Goal: Task Accomplishment & Management: Use online tool/utility

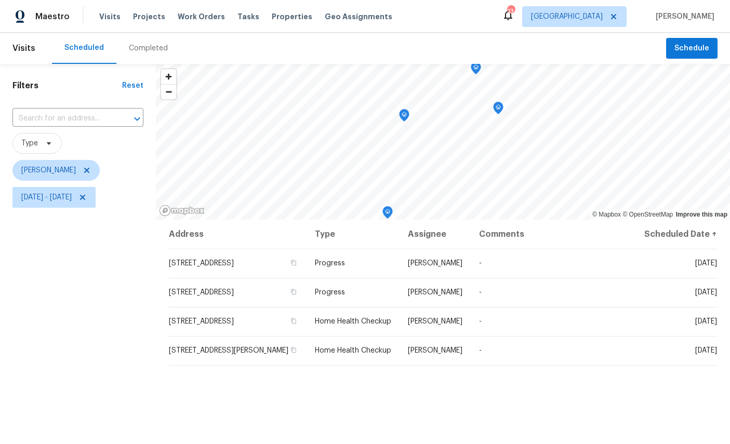
scroll to position [87, 0]
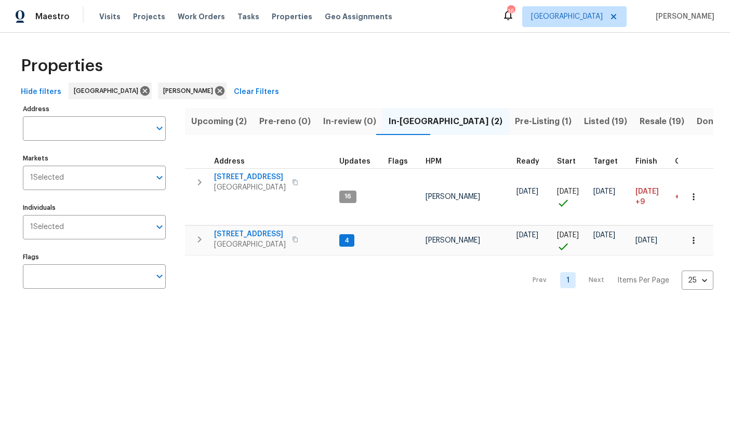
click at [584, 128] on span "Listed (19)" at bounding box center [605, 121] width 43 height 15
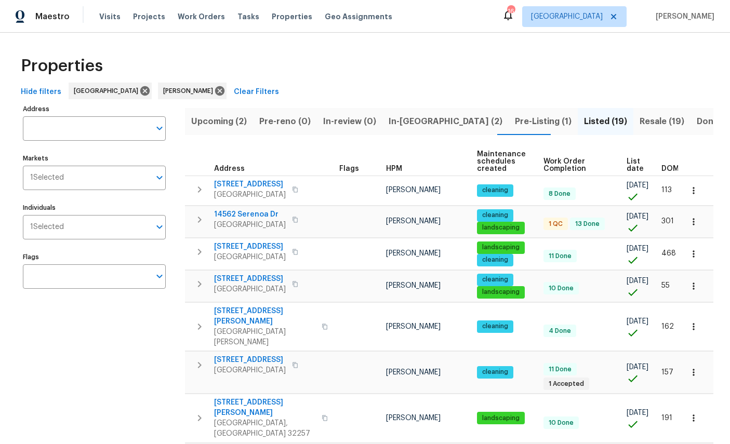
click at [640, 117] on span "Resale (19)" at bounding box center [662, 121] width 45 height 15
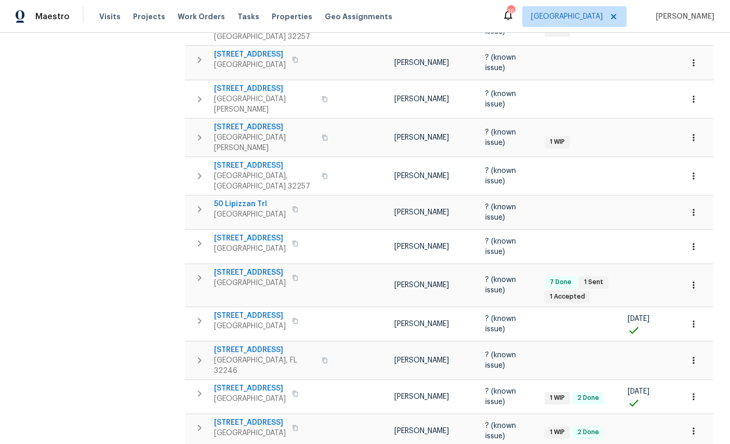
scroll to position [389, 0]
click at [694, 358] on icon "button" at bounding box center [694, 361] width 2 height 7
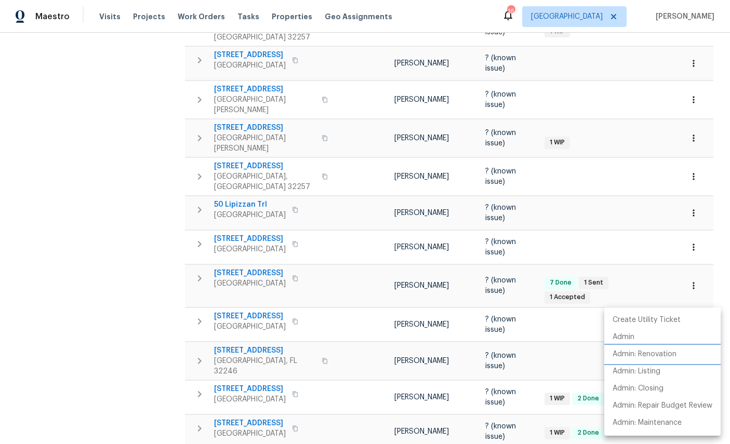
click at [654, 354] on p "Admin: Renovation" at bounding box center [645, 354] width 64 height 11
click at [670, 335] on li "Admin" at bounding box center [662, 337] width 116 height 17
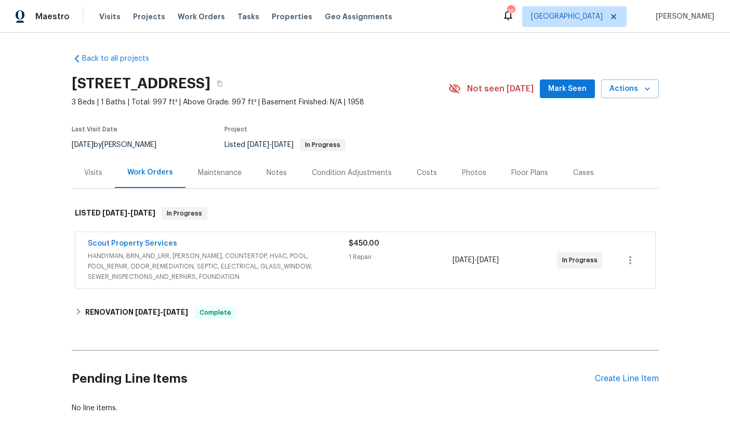
click at [135, 245] on link "Scout Property Services" at bounding box center [132, 243] width 89 height 7
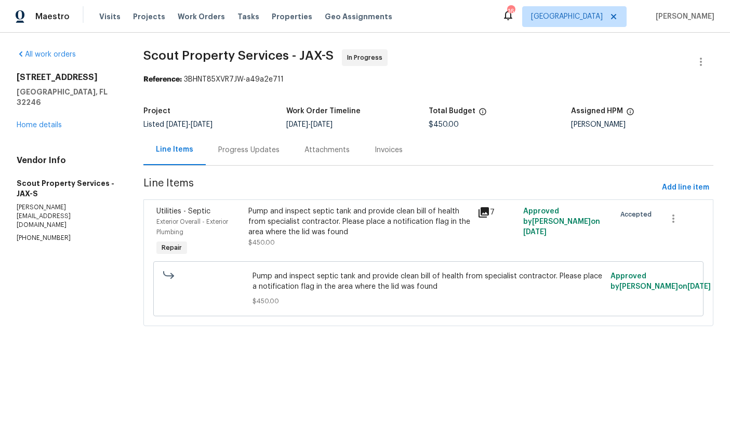
click at [246, 141] on div "Progress Updates" at bounding box center [249, 150] width 86 height 31
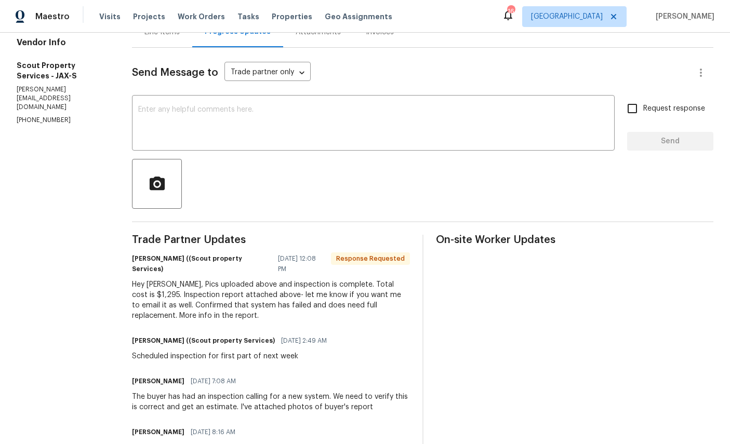
scroll to position [117, 0]
click at [261, 285] on div "Hey Tracey, Pics uploaded above and inspection is complete. Total cost is $1,29…" at bounding box center [270, 302] width 277 height 42
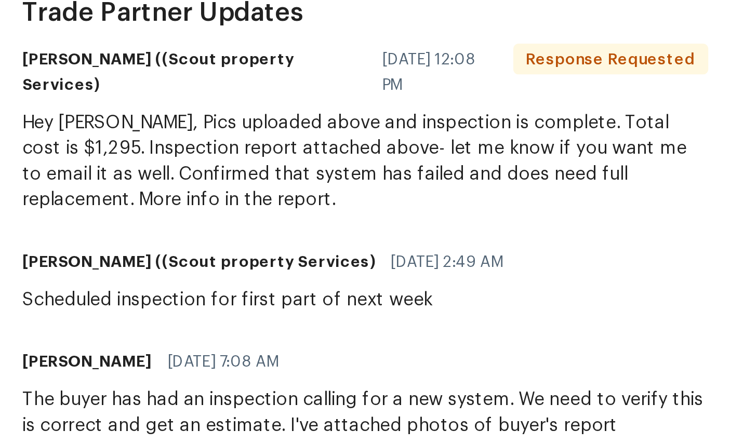
scroll to position [99, 0]
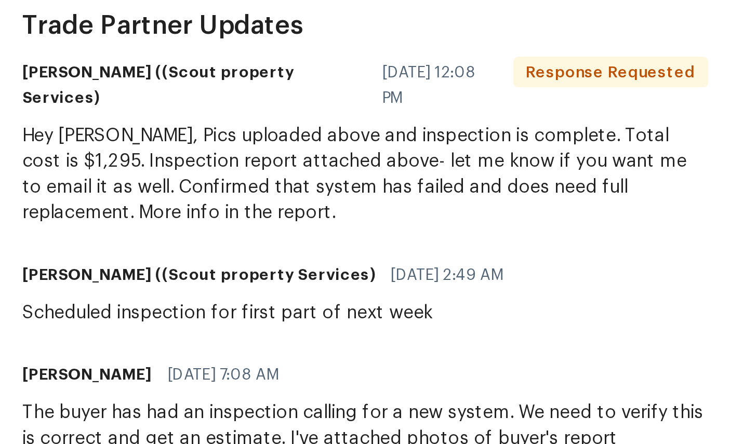
click at [255, 254] on div "Trade Partner Updates Trevor Lucas ((Scout property Services) 09/30/2025 12:08 …" at bounding box center [270, 374] width 277 height 241
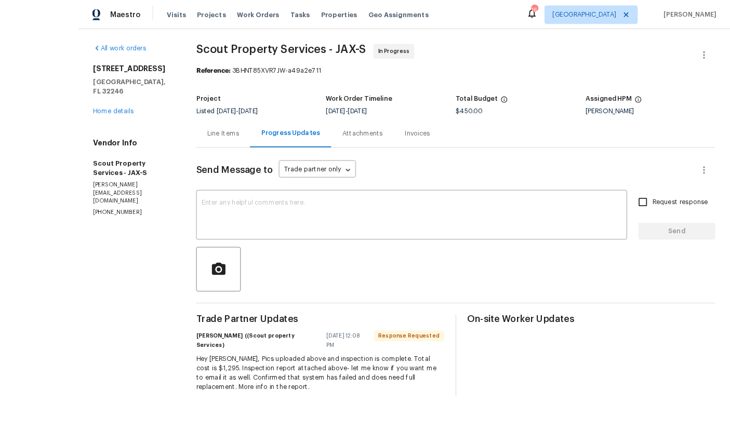
scroll to position [0, 0]
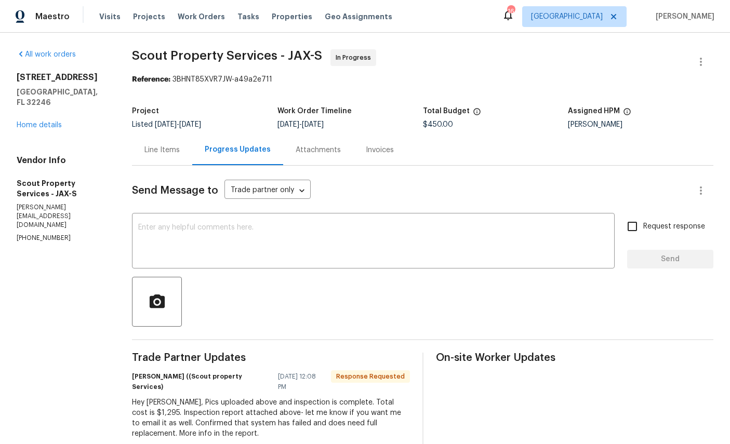
click at [44, 122] on link "Home details" at bounding box center [39, 125] width 45 height 7
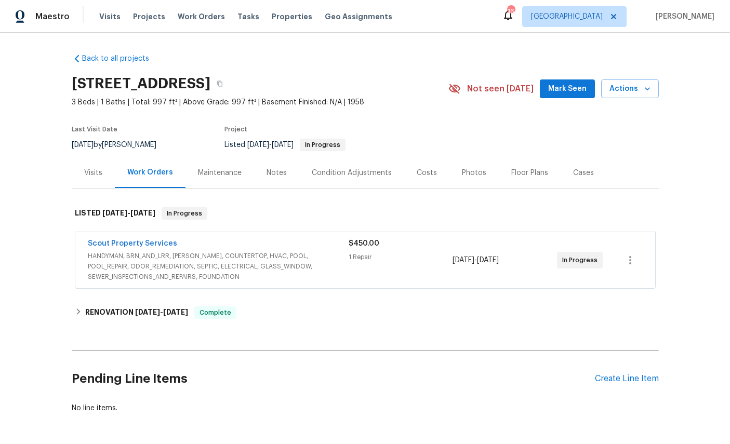
click at [118, 246] on link "Scout Property Services" at bounding box center [132, 243] width 89 height 7
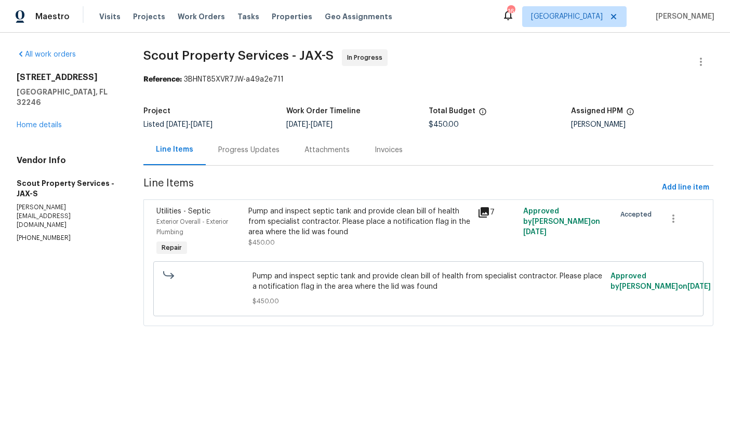
click at [240, 148] on div "Progress Updates" at bounding box center [248, 150] width 61 height 10
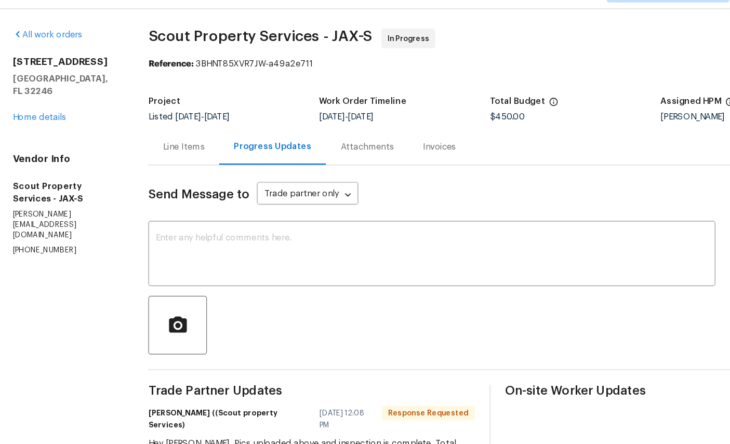
click at [30, 84] on div "3871 Dalry Dr Jacksonville, FL 32246 Home details" at bounding box center [62, 101] width 90 height 58
click at [28, 122] on link "Home details" at bounding box center [39, 125] width 45 height 7
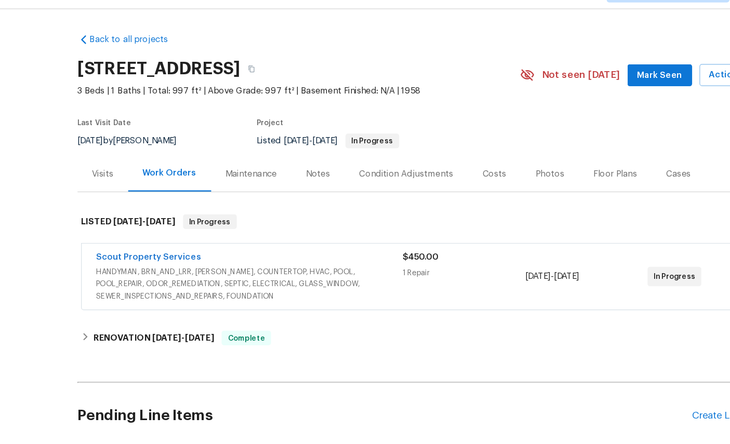
click at [130, 240] on link "Scout Property Services" at bounding box center [132, 243] width 89 height 7
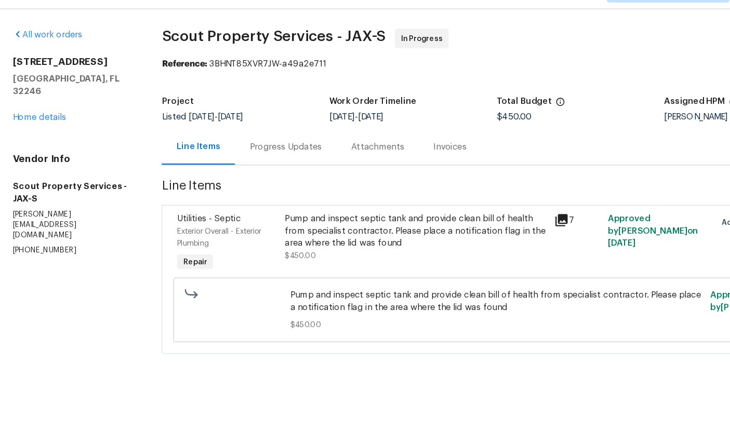
click at [179, 219] on span "Exterior Overall - Exterior Plumbing" at bounding box center [192, 227] width 72 height 17
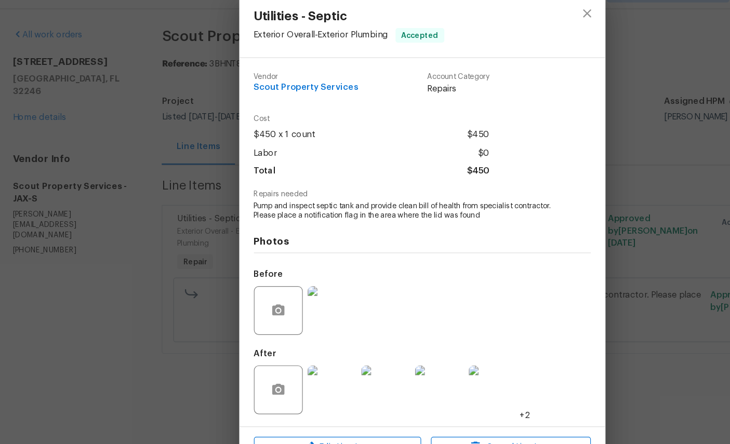
click at [329, 346] on img at bounding box center [334, 357] width 42 height 42
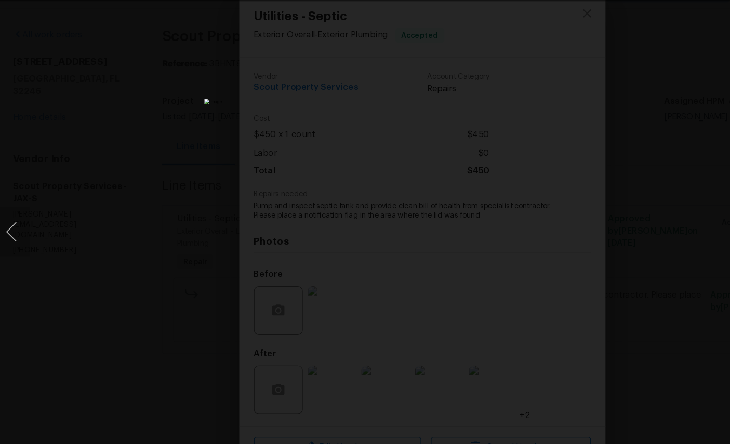
click at [479, 276] on img "Lightbox" at bounding box center [365, 222] width 371 height 226
click at [546, 49] on div "Lightbox" at bounding box center [365, 222] width 730 height 444
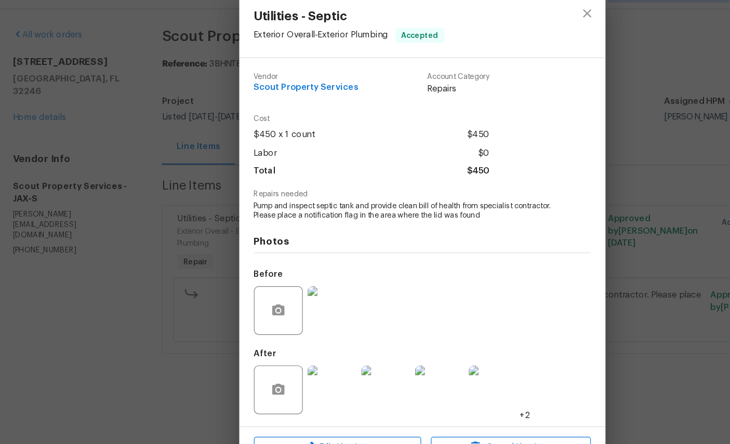
click at [421, 338] on img at bounding box center [426, 357] width 42 height 42
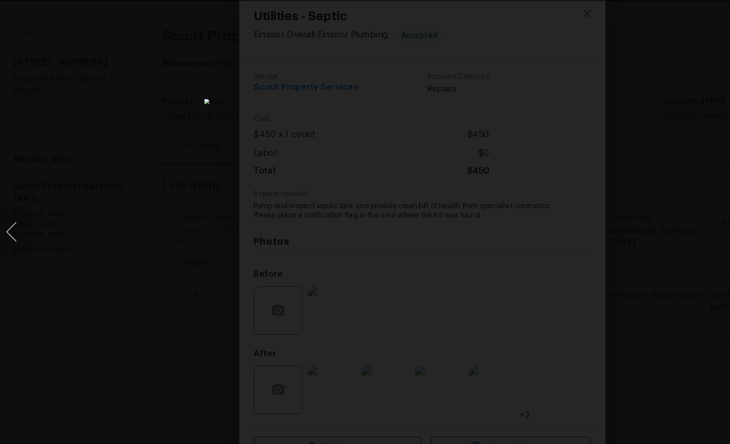
click at [557, 295] on div "Lightbox" at bounding box center [365, 222] width 730 height 444
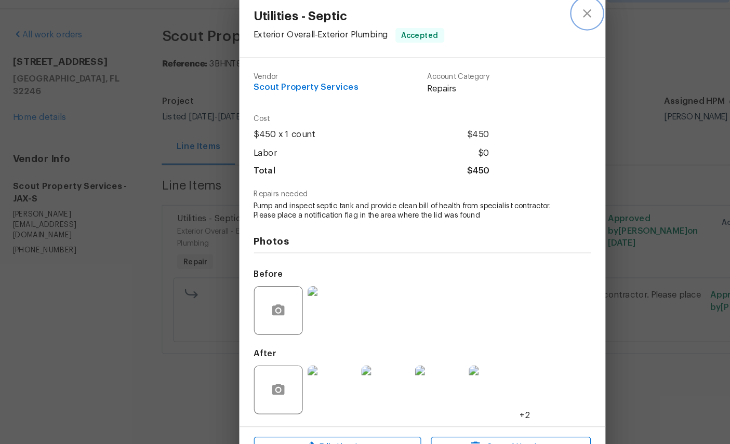
click at [503, 30] on icon "close" at bounding box center [505, 36] width 12 height 12
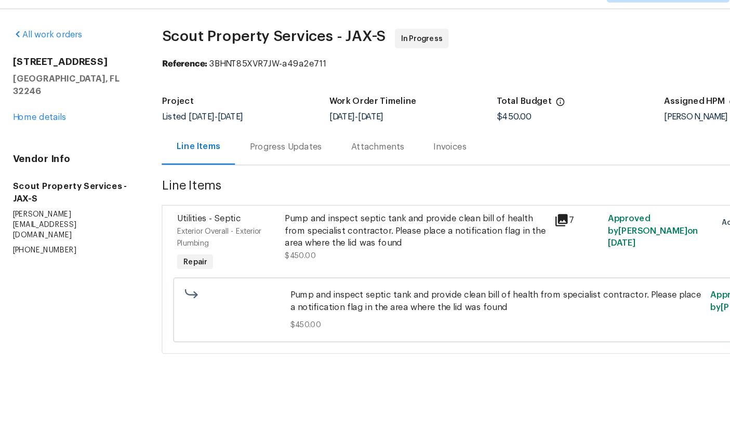
click at [164, 206] on div "Utilities - Septic" at bounding box center [198, 211] width 85 height 10
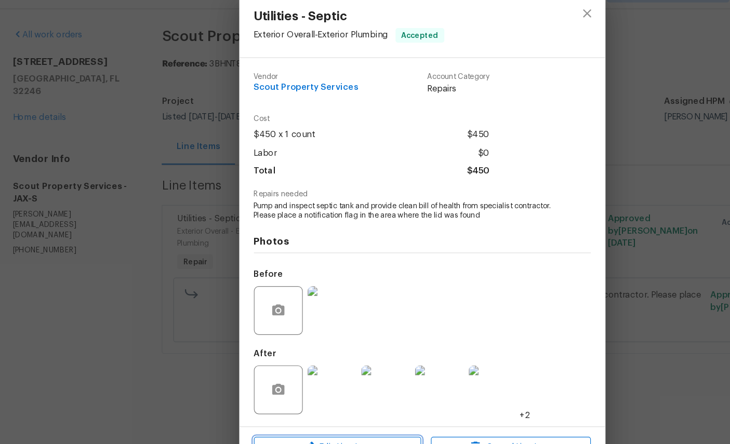
click at [293, 400] on span "Edit Line Item" at bounding box center [293, 406] width 136 height 13
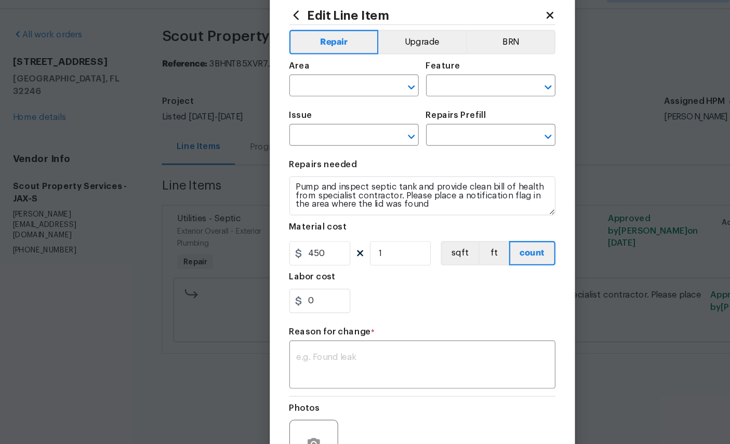
type input "Exterior Overall"
type input "Exterior Plumbing"
type input "Utilities - Septic"
type input "Inspect and service $450.00"
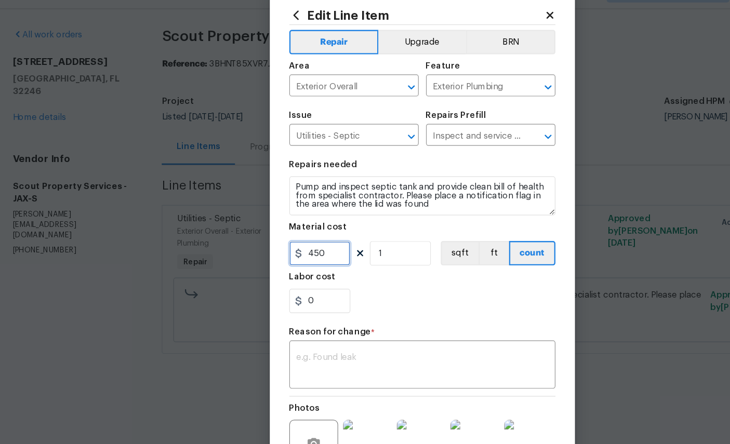
click at [289, 230] on input "450" at bounding box center [278, 240] width 52 height 21
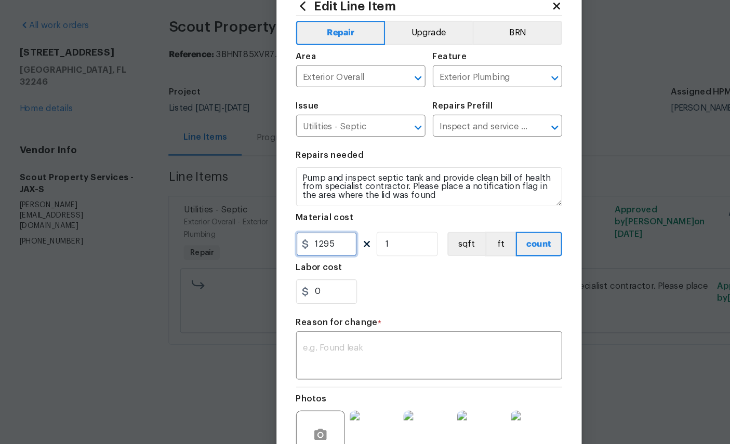
type input "1295"
click at [304, 326] on textarea at bounding box center [365, 337] width 214 height 22
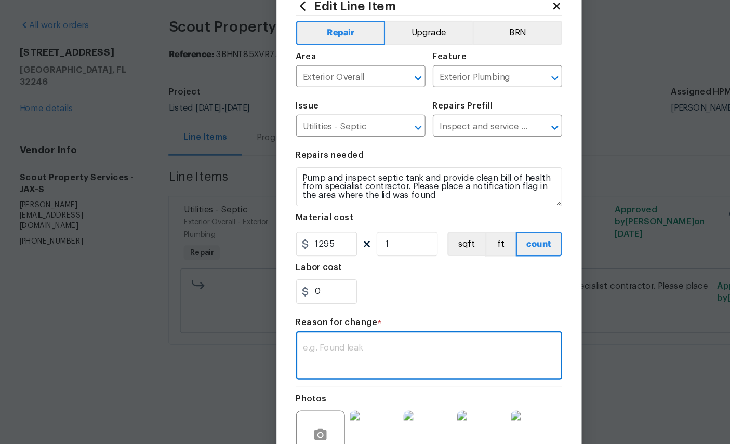
click at [358, 355] on html "Maestro Visits Projects Work Orders Tasks Properties Geo Assignments 16 Jackson…" at bounding box center [365, 177] width 730 height 355
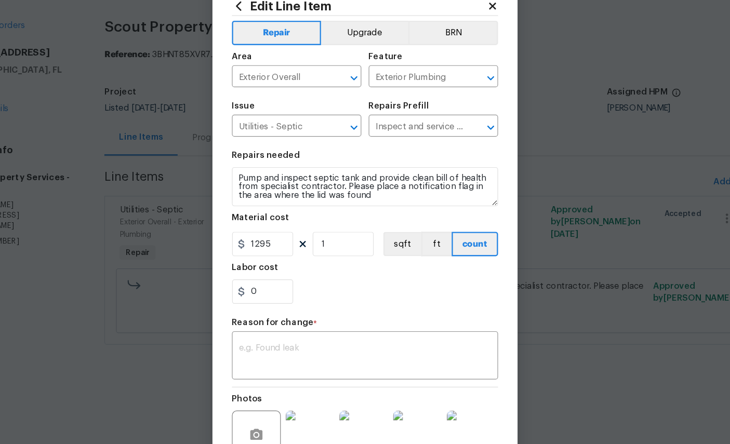
click at [275, 326] on textarea at bounding box center [365, 337] width 214 height 22
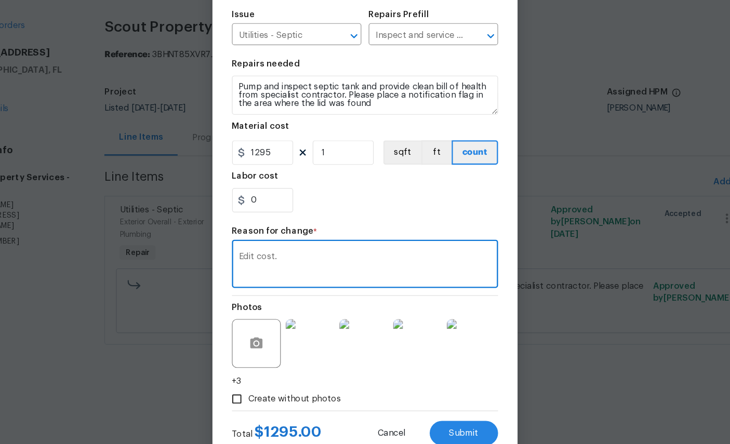
scroll to position [85, 0]
type textarea "Edit cost."
click at [437, 398] on span "Submit" at bounding box center [449, 402] width 25 height 8
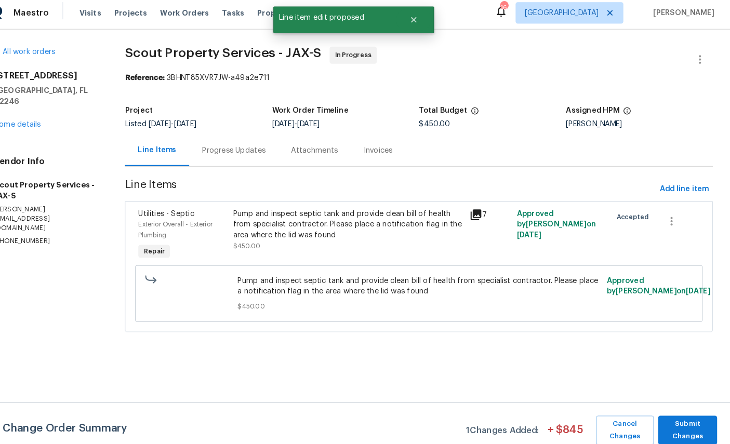
scroll to position [0, 0]
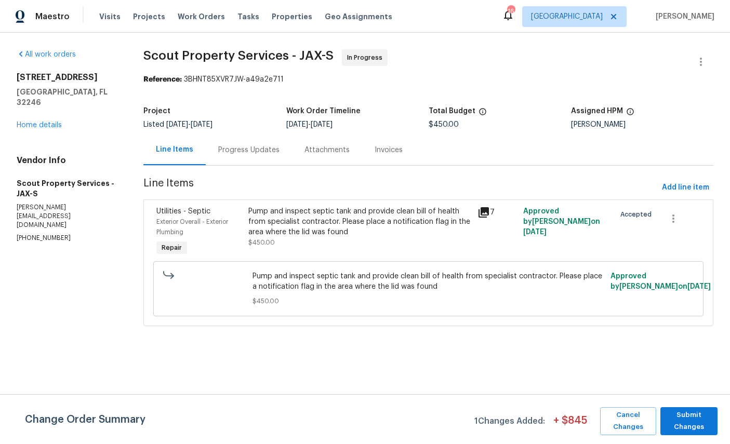
click at [32, 122] on link "Home details" at bounding box center [39, 125] width 45 height 7
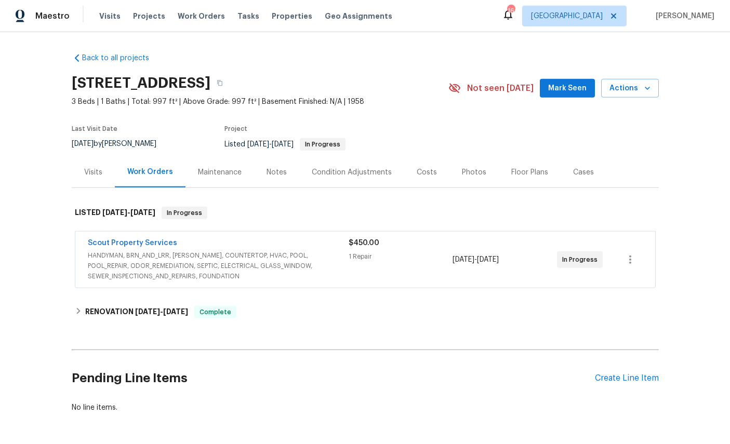
scroll to position [39, 0]
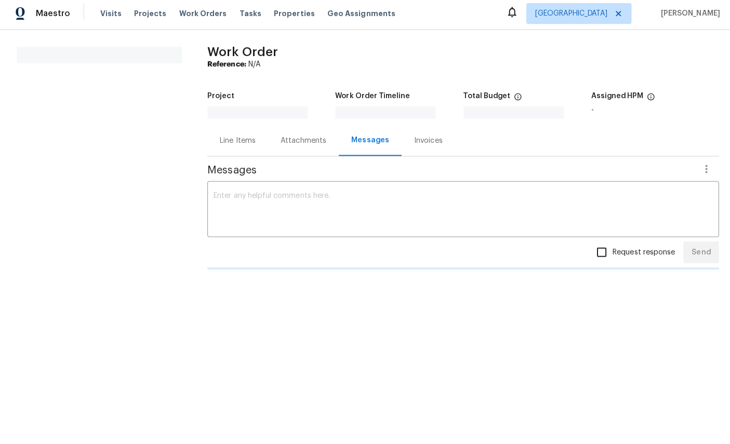
scroll to position [3, 0]
click at [38, 113] on section "All work orders" at bounding box center [99, 167] width 164 height 236
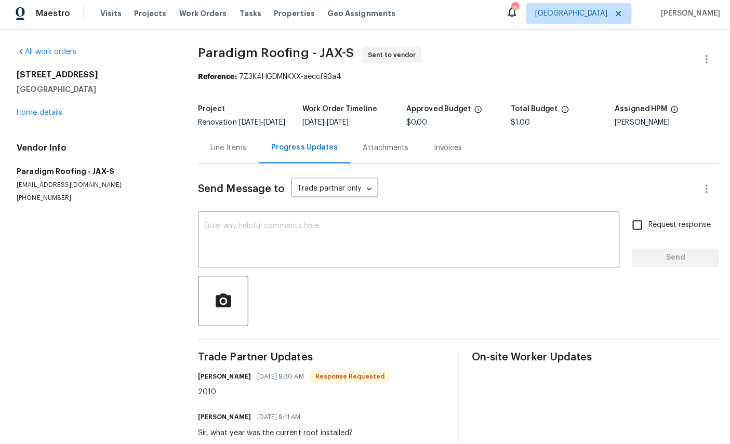
click at [37, 111] on link "Home details" at bounding box center [39, 114] width 45 height 7
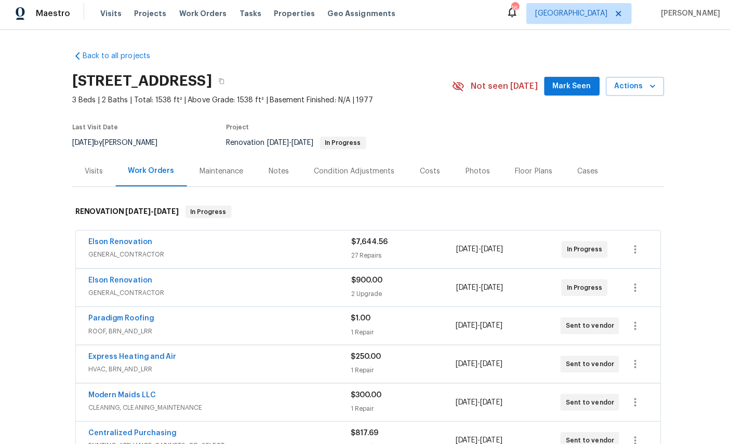
click at [107, 240] on link "Elson Renovation" at bounding box center [119, 243] width 63 height 7
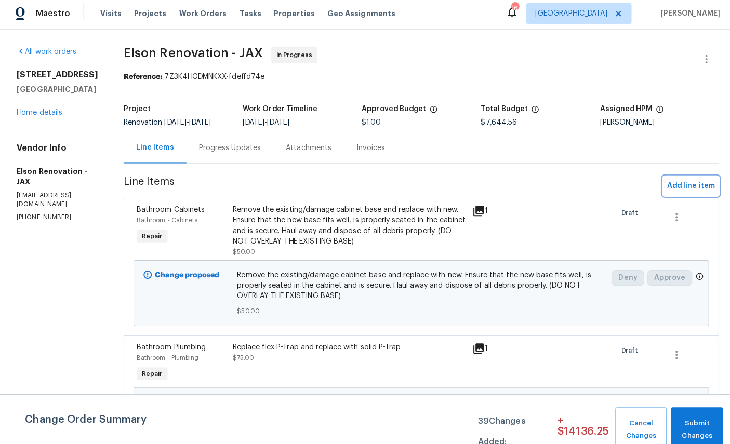
click at [690, 185] on span "Add line item" at bounding box center [685, 187] width 47 height 13
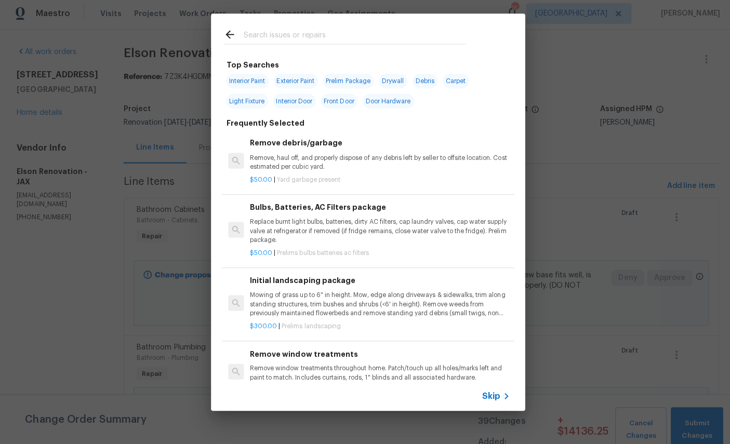
click at [353, 32] on input "text" at bounding box center [352, 39] width 220 height 16
type input "Door"
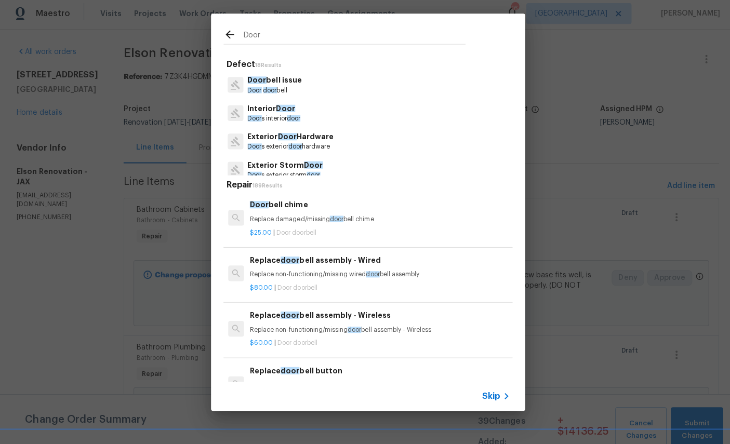
click at [269, 105] on p "Interior Door" at bounding box center [272, 110] width 52 height 11
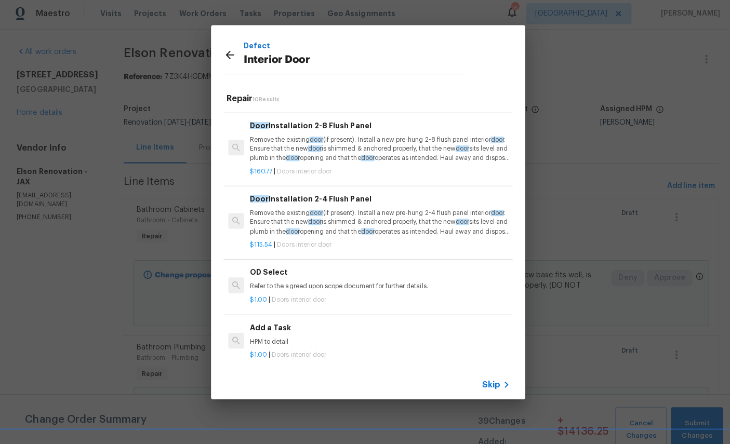
scroll to position [420, 0]
click at [324, 328] on div "Add a Task HPM to detail" at bounding box center [377, 335] width 258 height 25
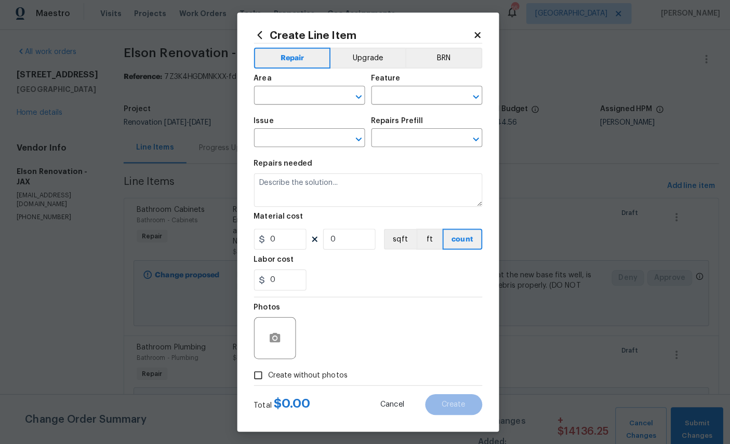
type input "Interior Door"
type input "Add a Task $1.00"
type textarea "HPM to detail"
type input "1"
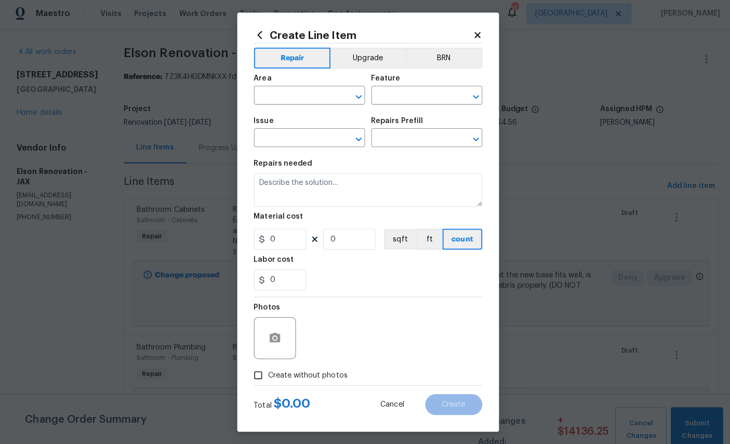
type input "1"
click at [299, 96] on input "text" at bounding box center [292, 99] width 81 height 16
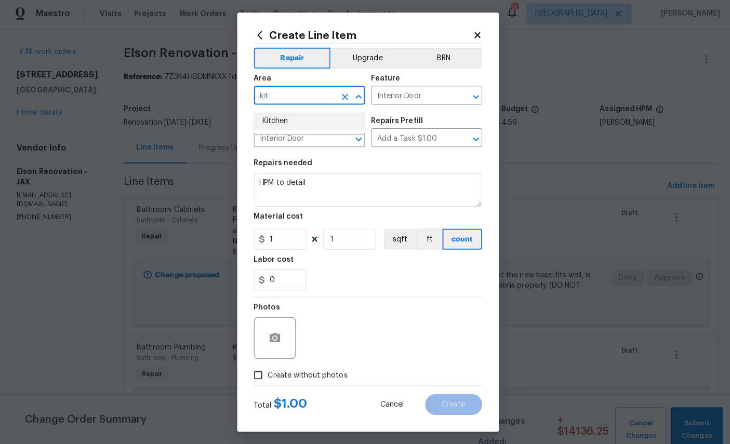
click at [302, 126] on li "Kitchen" at bounding box center [307, 123] width 110 height 17
type input "Kitchen"
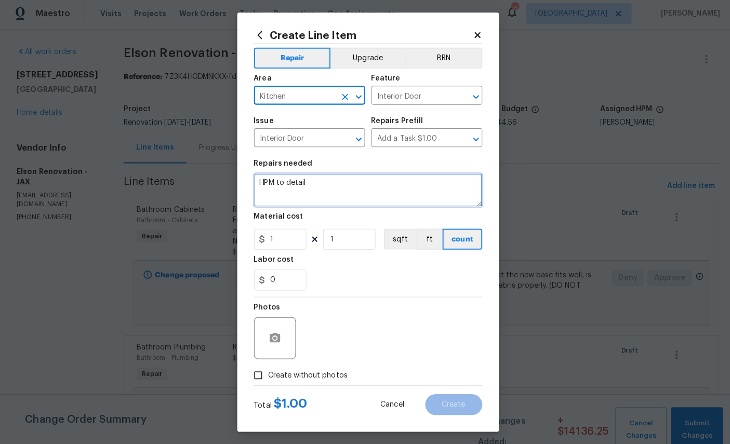
click at [348, 184] on textarea "HPM to detail" at bounding box center [365, 191] width 227 height 33
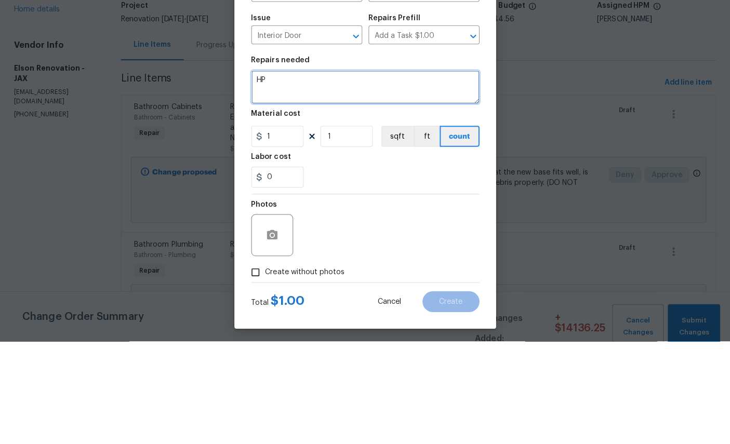
type textarea "H"
type textarea "Install bifold door at kitchen pantry"
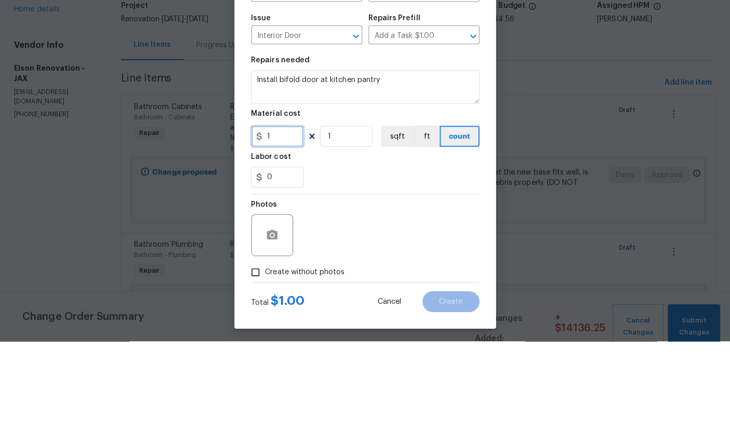
click at [289, 230] on input "1" at bounding box center [278, 240] width 52 height 21
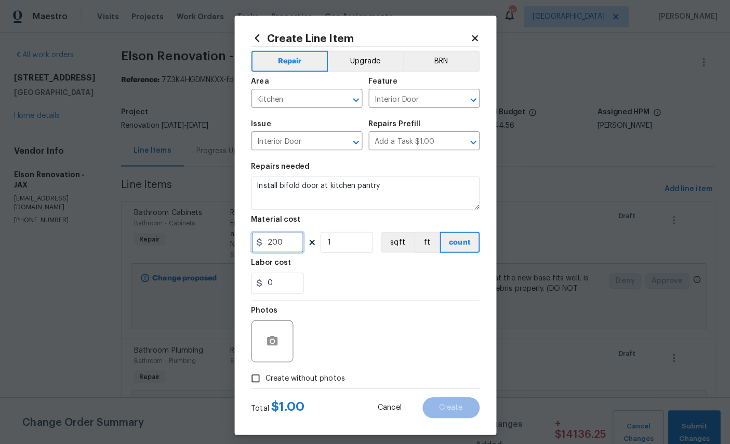
type input "200"
click at [271, 340] on circle "button" at bounding box center [272, 338] width 3 height 3
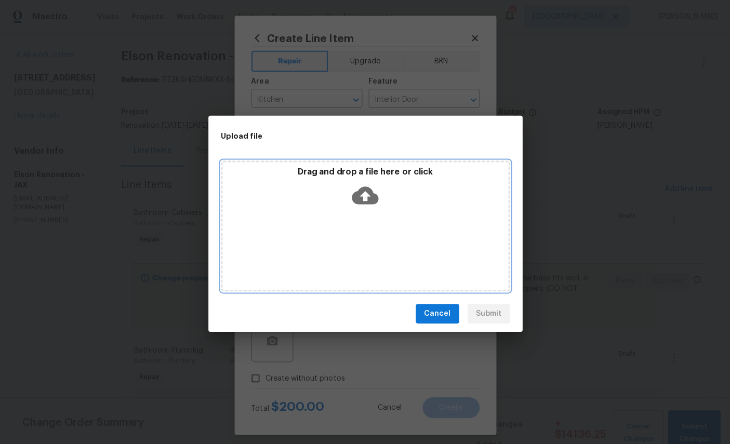
click at [358, 192] on icon at bounding box center [365, 194] width 27 height 18
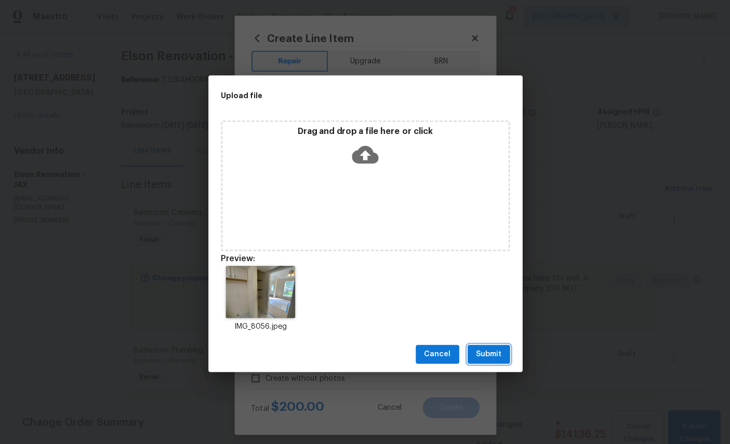
click at [492, 352] on span "Submit" at bounding box center [487, 352] width 25 height 13
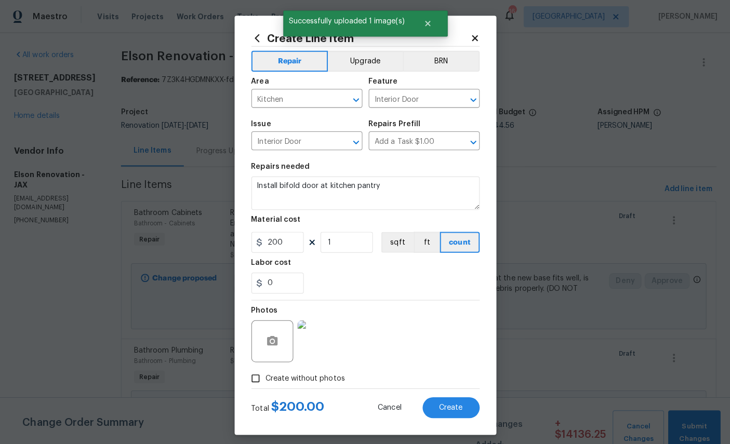
click at [451, 407] on span "Create" at bounding box center [450, 405] width 23 height 8
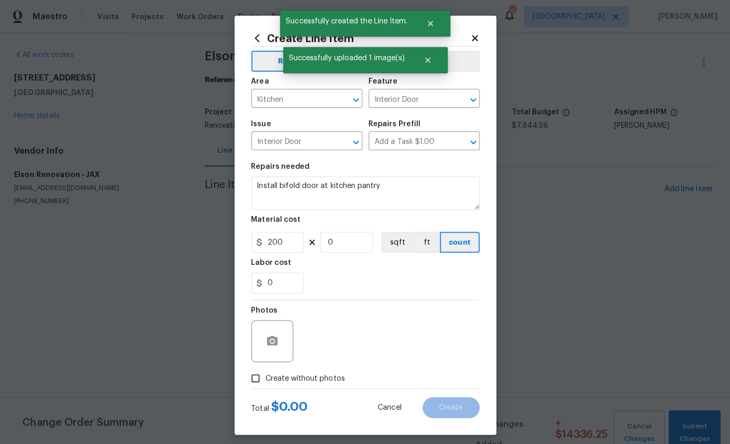
scroll to position [0, 0]
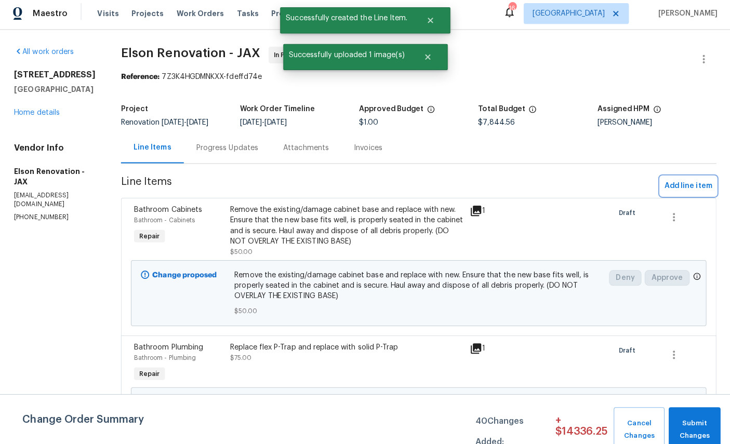
click at [684, 178] on button "Add line item" at bounding box center [686, 187] width 56 height 19
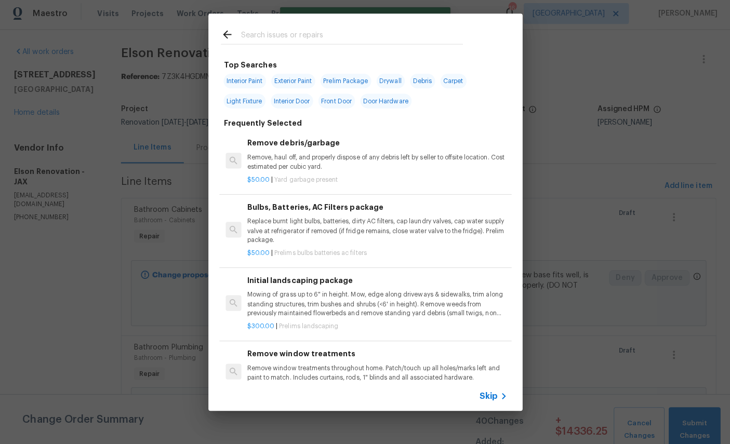
click at [328, 31] on input "text" at bounding box center [352, 39] width 220 height 16
type input "Cab"
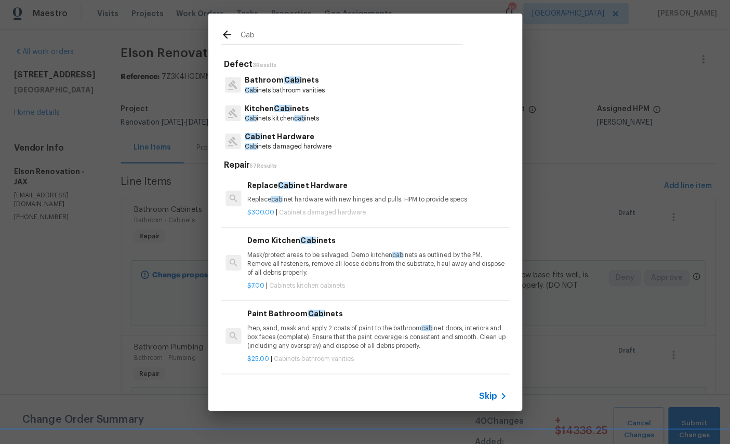
click at [279, 109] on span "Cab" at bounding box center [283, 110] width 16 height 7
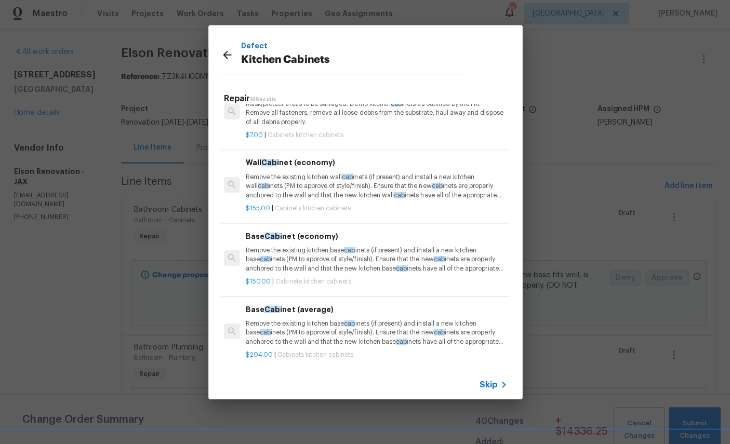
scroll to position [30, 2]
click at [371, 255] on p "Remove the existing kitchen base cab inets (if present) and install a new kitch…" at bounding box center [375, 259] width 258 height 27
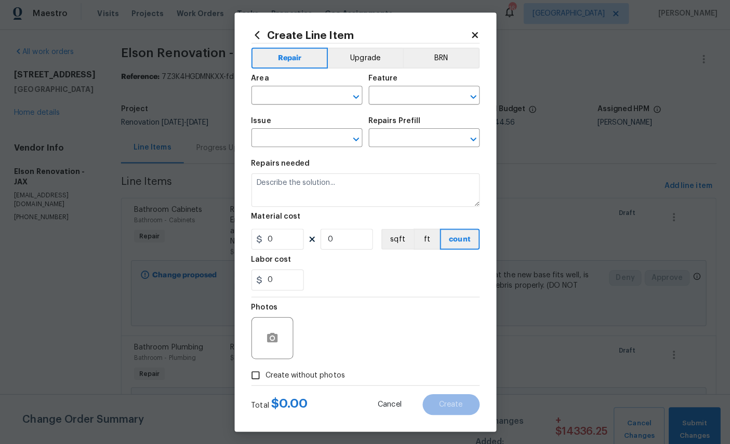
type input "Cabinets"
type input "Kitchen Cabinets"
type input "Base Cabinet (economy) $150.00"
type textarea "Remove the existing kitchen base cabinets (if present) and install a new kitche…"
type input "150"
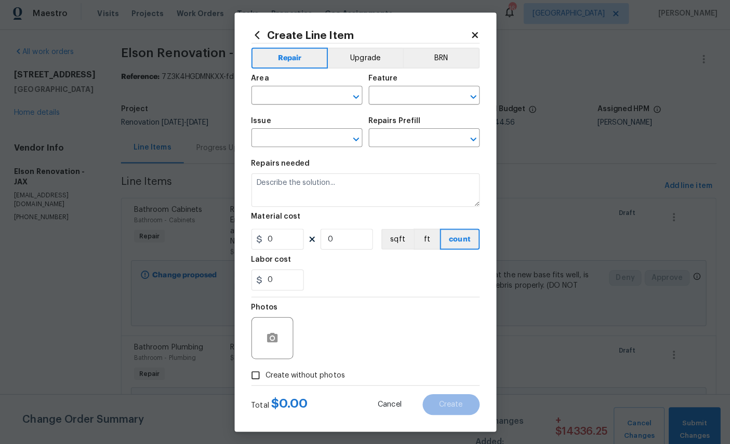
type input "1"
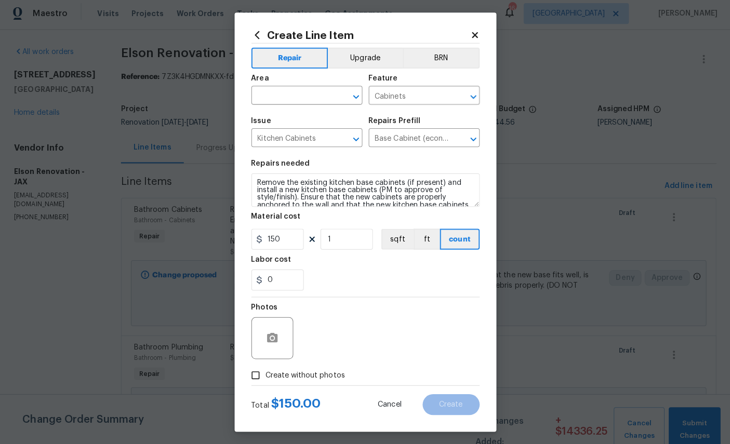
click at [293, 96] on input "text" at bounding box center [292, 99] width 81 height 16
click at [303, 119] on li "Kitchen" at bounding box center [307, 123] width 110 height 17
type input "Kitchen"
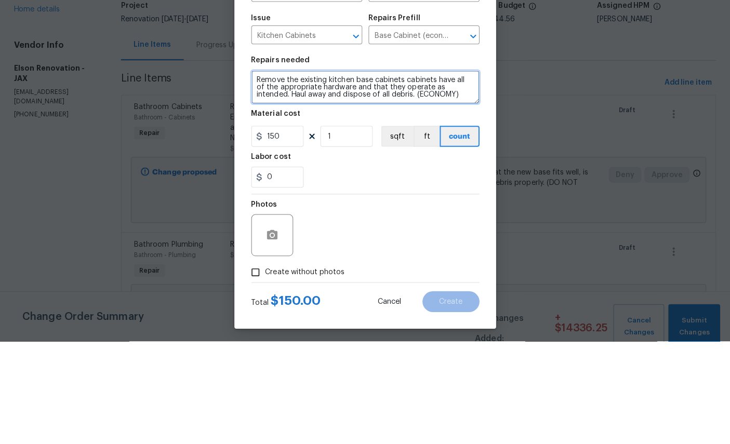
click at [443, 175] on textarea "Remove the existing kitchen base cabinets cabinets have all of the appropriate …" at bounding box center [365, 191] width 227 height 33
click at [442, 175] on textarea "Remove the existing kitchen base cabinets cabinets have all of the appropriate …" at bounding box center [365, 191] width 227 height 33
type textarea "Remove the existing kitchen base cabinets and replace"
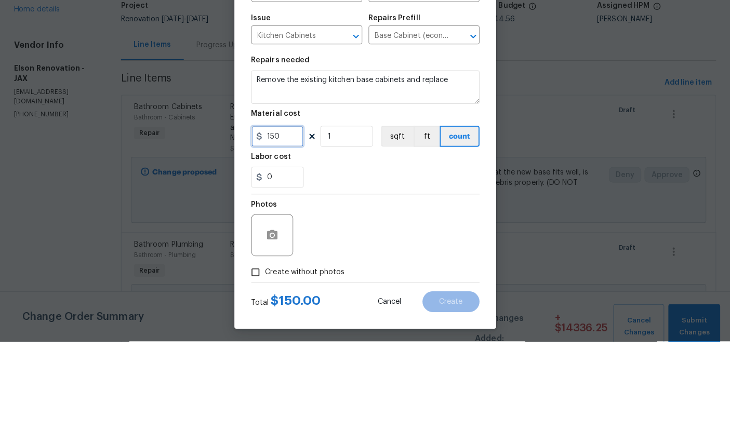
click at [289, 230] on input "150" at bounding box center [278, 240] width 52 height 21
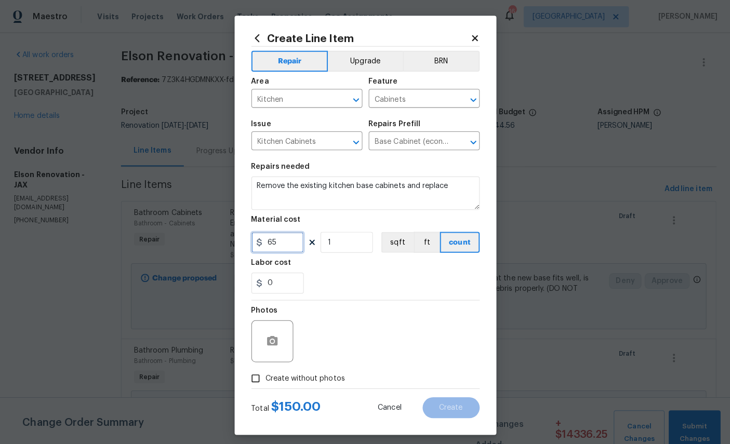
type input "65"
click at [268, 341] on icon "button" at bounding box center [273, 338] width 10 height 9
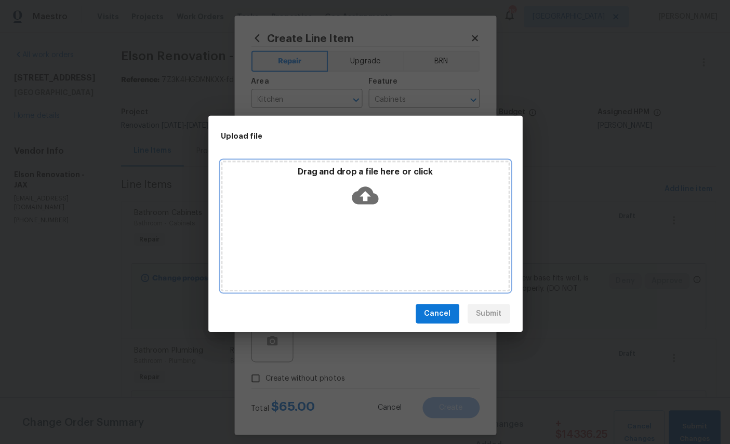
click at [368, 193] on icon at bounding box center [365, 194] width 27 height 18
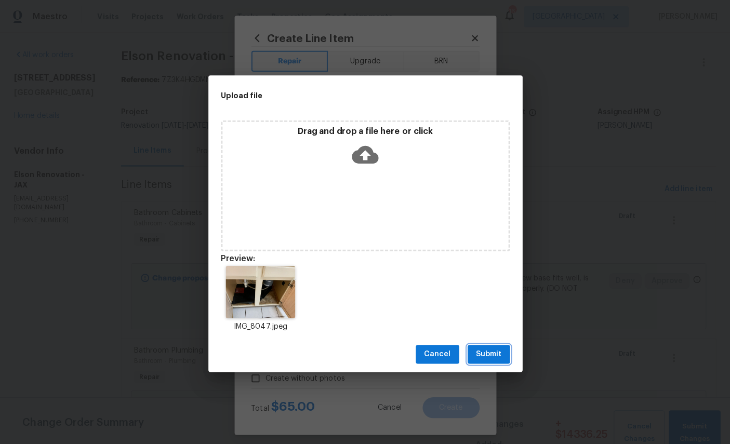
click at [488, 348] on span "Submit" at bounding box center [487, 352] width 25 height 13
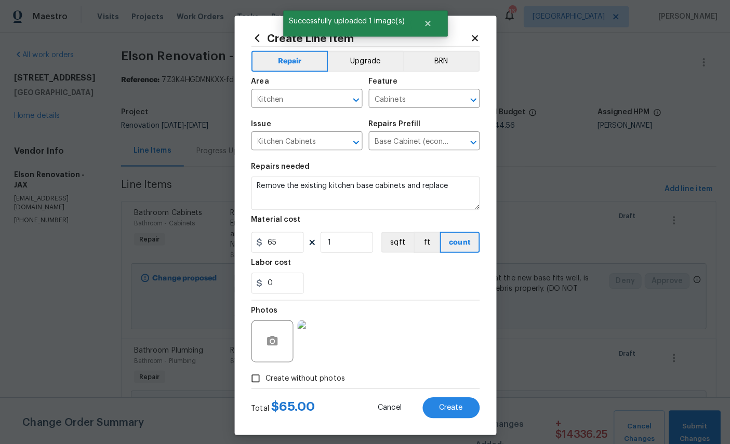
click at [444, 406] on button "Create" at bounding box center [450, 404] width 57 height 21
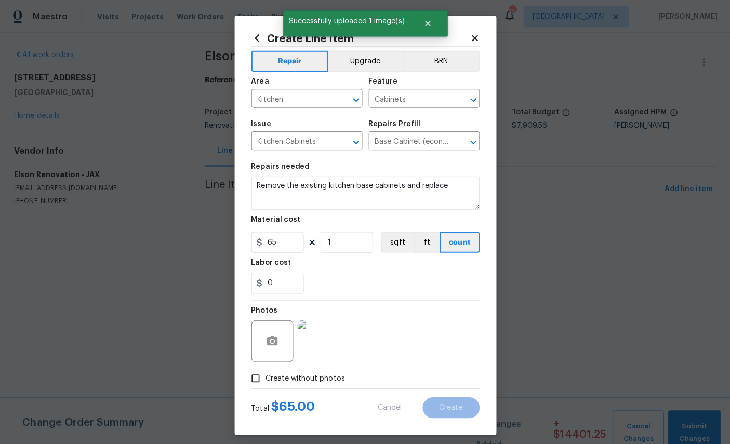
scroll to position [0, 0]
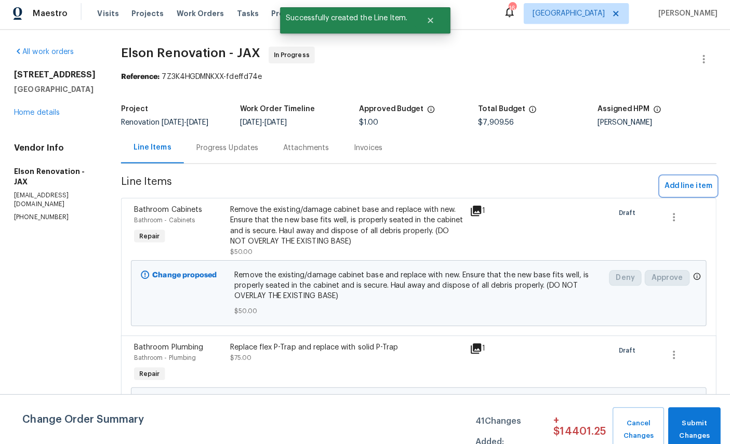
click at [682, 184] on span "Add line item" at bounding box center [685, 187] width 47 height 13
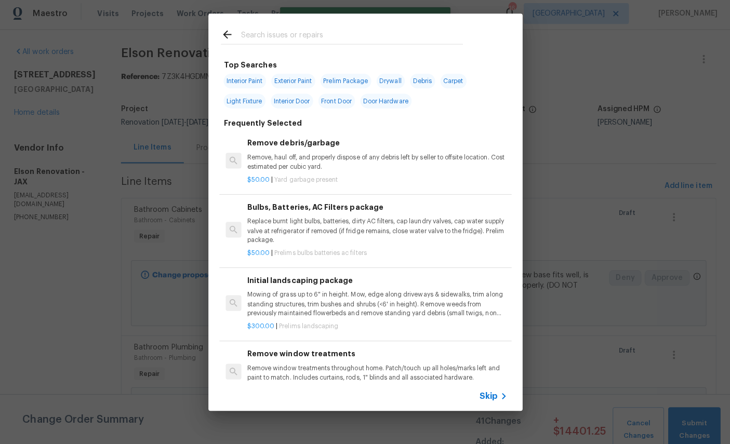
click at [333, 31] on input "text" at bounding box center [352, 39] width 220 height 16
click at [579, 150] on div "Top Searches Interior Paint Exterior Paint Prelim Package Drywall Debris Carpet…" at bounding box center [365, 214] width 730 height 428
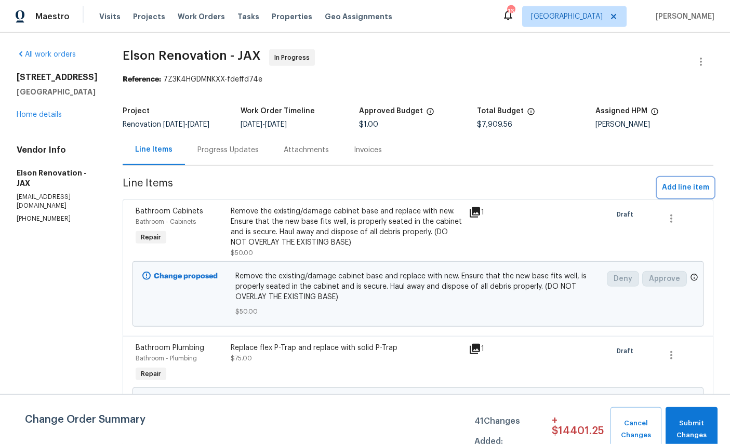
click at [687, 182] on span "Add line item" at bounding box center [685, 187] width 47 height 13
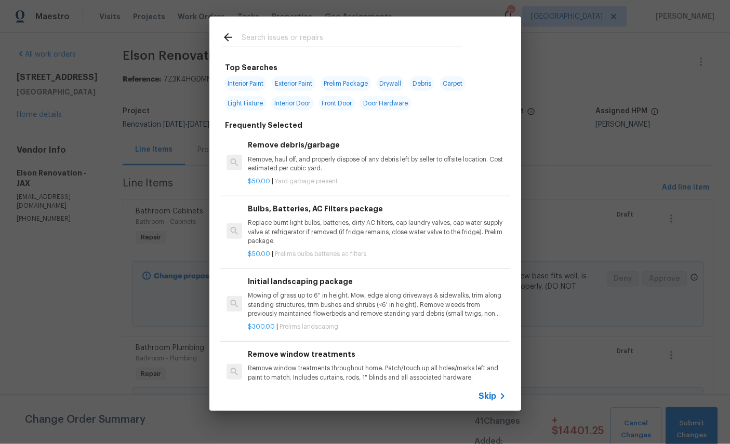
click at [327, 41] on input "text" at bounding box center [352, 39] width 220 height 16
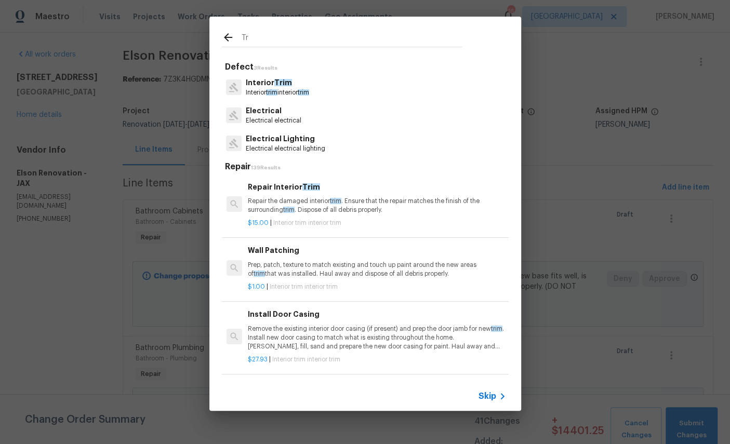
type input "T"
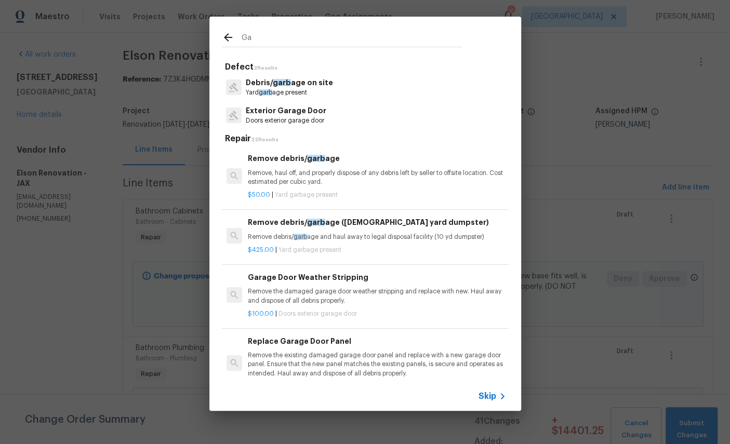
type input "G"
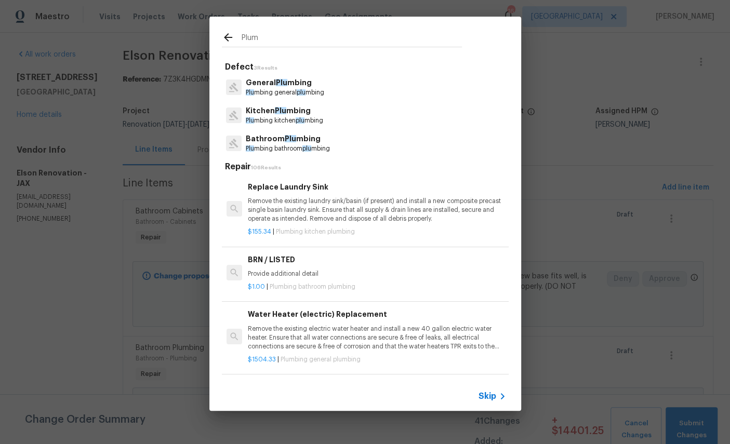
type input "Plumb"
click at [284, 117] on p "Plumb ing kitchen plumb ing" at bounding box center [284, 120] width 77 height 9
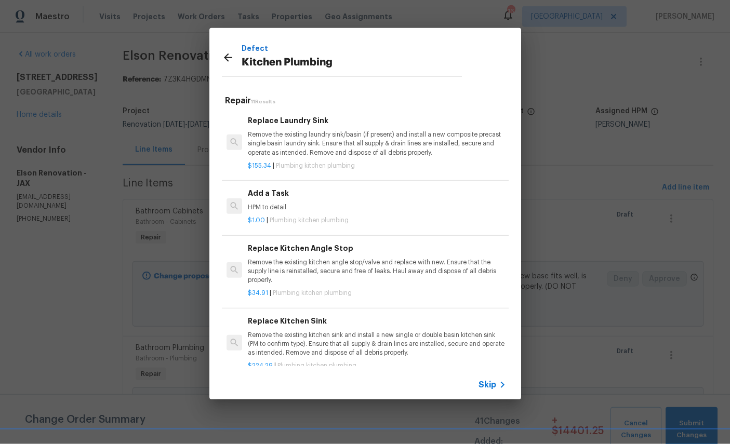
click at [382, 209] on p "HPM to detail" at bounding box center [377, 207] width 258 height 9
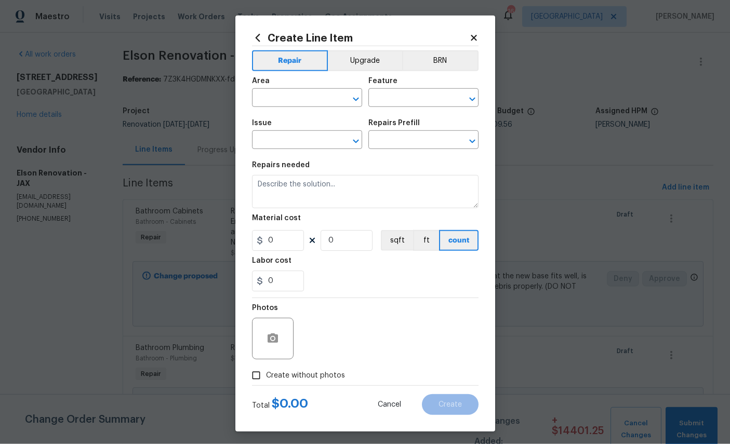
type input "Plumbing"
type input "Kitchen Plumbing"
type input "Add a Task $1.00"
type textarea "HPM to detail"
type input "1"
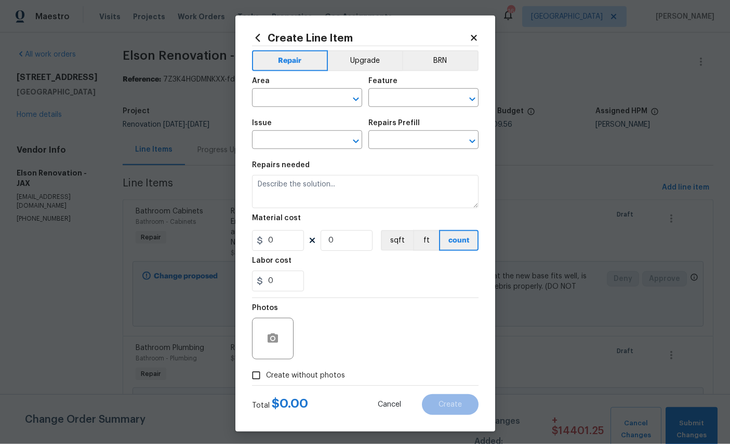
type input "1"
click at [293, 97] on input "text" at bounding box center [292, 99] width 81 height 16
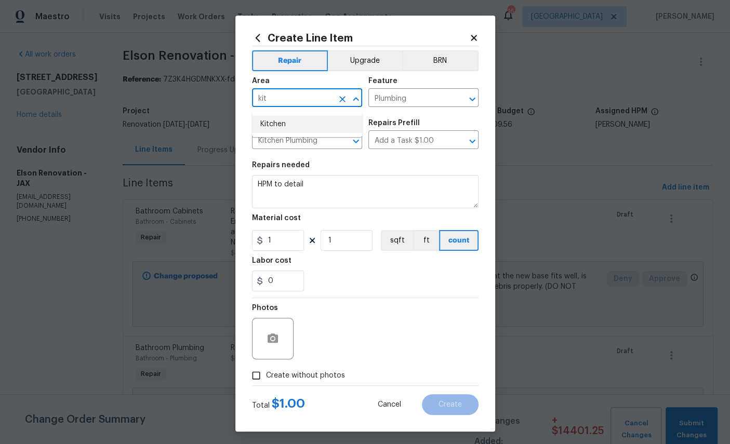
click at [309, 129] on li "Kitchen" at bounding box center [307, 124] width 110 height 17
type input "Kitchen"
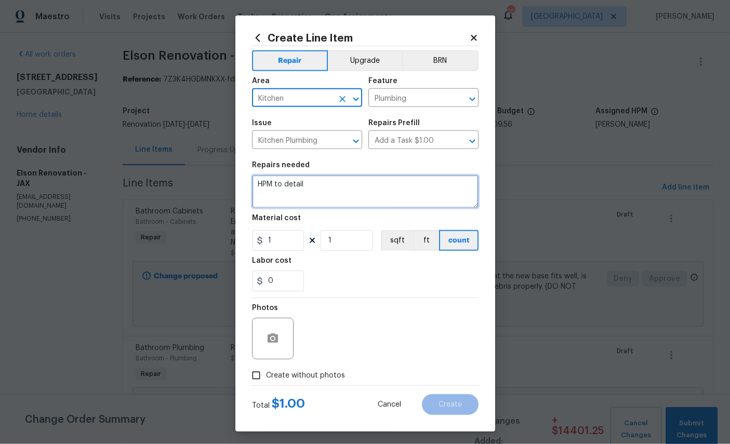
click at [363, 187] on textarea "HPM to detail" at bounding box center [365, 191] width 227 height 33
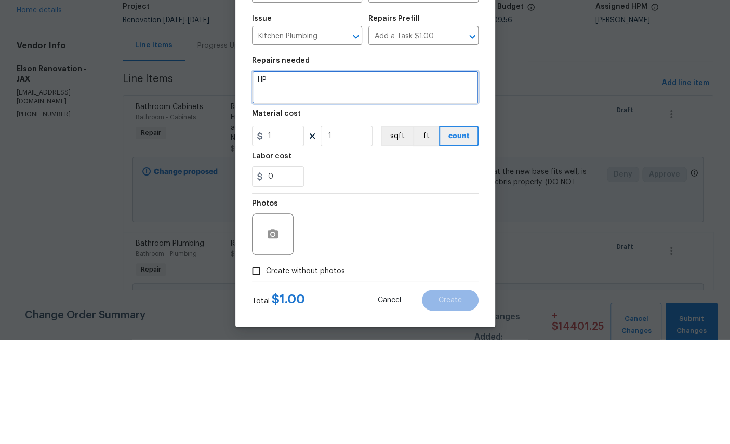
type textarea "H"
click at [274, 175] on textarea "Install ice maker" at bounding box center [365, 191] width 227 height 33
click at [378, 175] on textarea "Reinstall ice maker" at bounding box center [365, 191] width 227 height 33
type textarea "Reinstall ice maker box in wall."
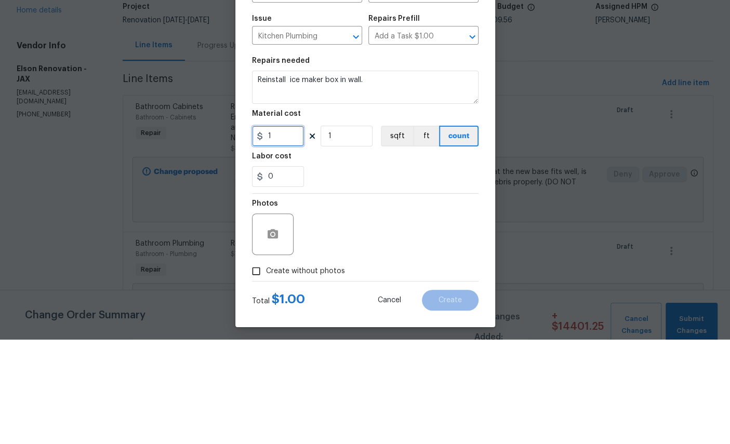
click at [284, 230] on input "1" at bounding box center [278, 240] width 52 height 21
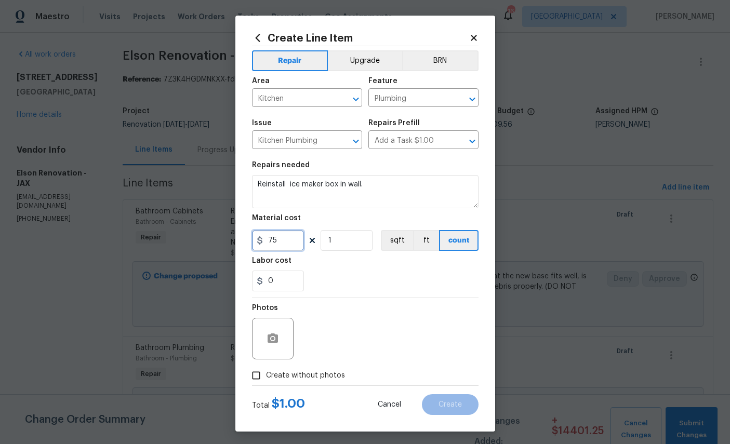
type input "75"
click at [278, 345] on icon "button" at bounding box center [273, 339] width 12 height 12
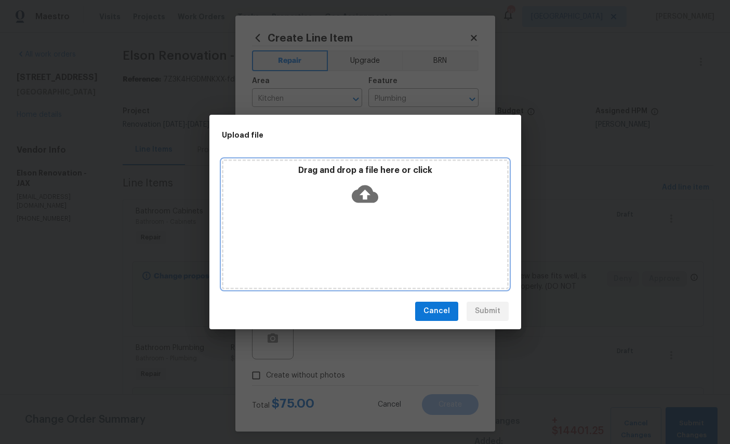
click at [377, 186] on icon at bounding box center [365, 194] width 27 height 27
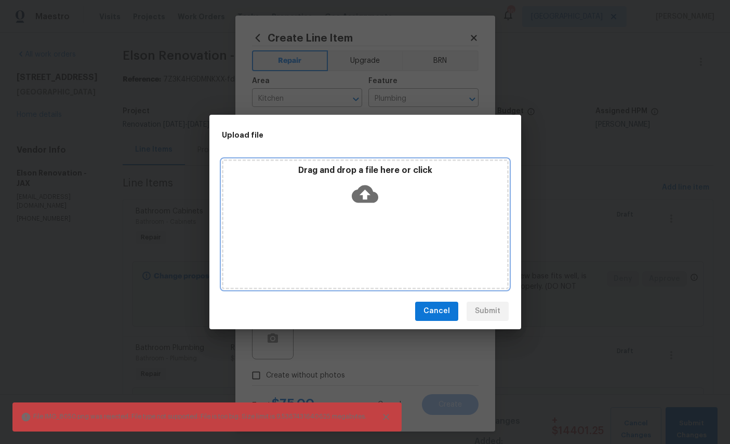
click at [365, 190] on icon at bounding box center [365, 194] width 27 height 27
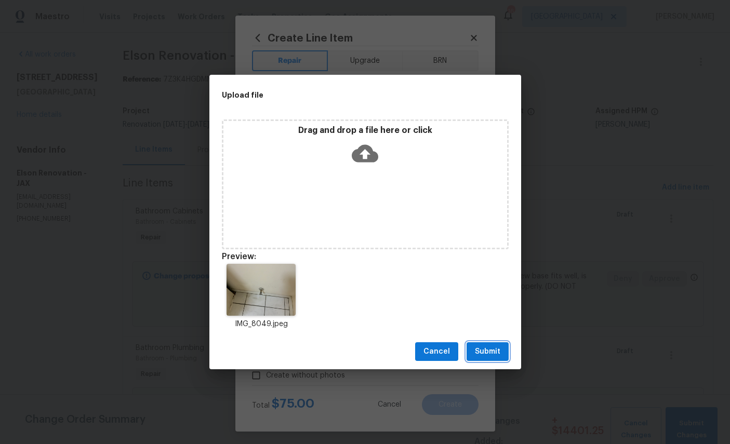
click at [488, 349] on span "Submit" at bounding box center [487, 352] width 25 height 13
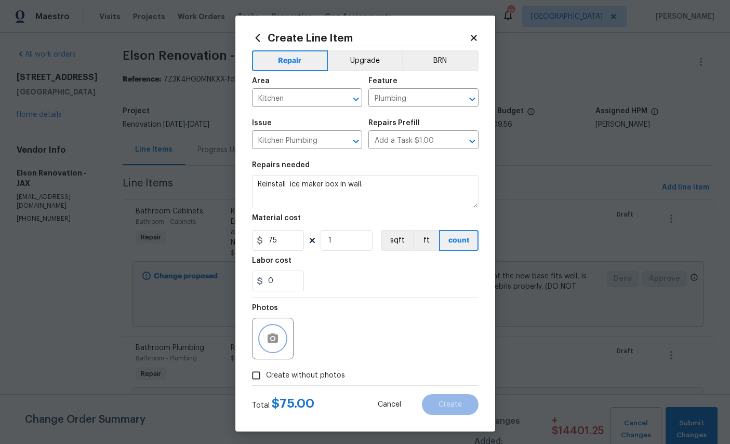
click at [278, 343] on icon "button" at bounding box center [273, 339] width 12 height 12
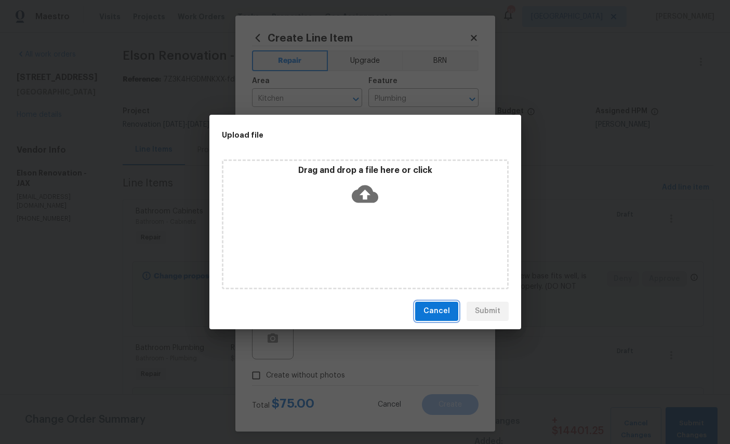
click at [449, 306] on span "Cancel" at bounding box center [437, 311] width 27 height 13
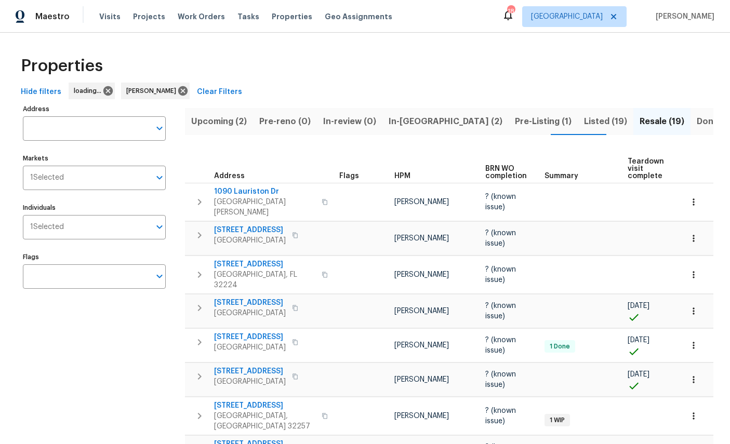
click at [409, 111] on button "In-[GEOGRAPHIC_DATA] (2)" at bounding box center [445, 121] width 126 height 27
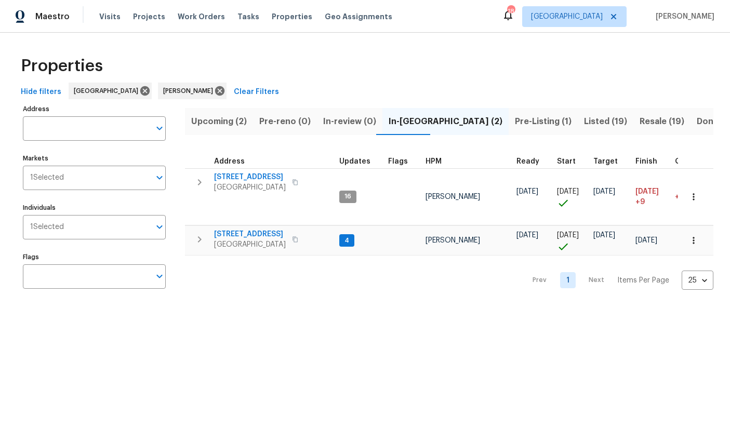
click at [699, 231] on button "button" at bounding box center [693, 240] width 23 height 23
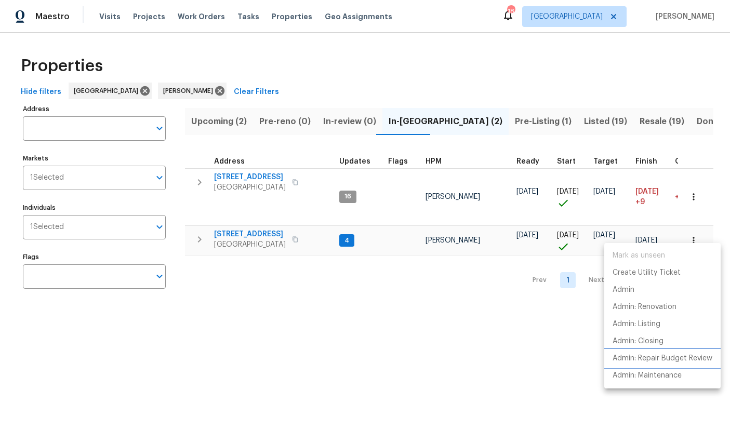
click at [690, 358] on p "Admin: Repair Budget Review" at bounding box center [663, 358] width 100 height 11
click at [435, 343] on div at bounding box center [365, 222] width 730 height 444
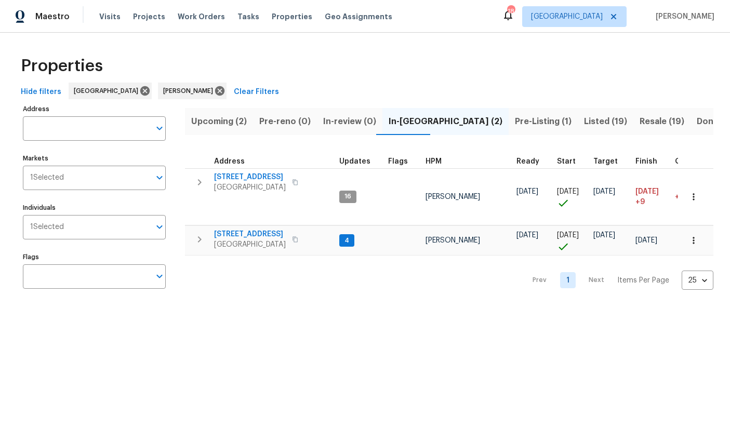
click at [584, 122] on span "Listed (19)" at bounding box center [605, 121] width 43 height 15
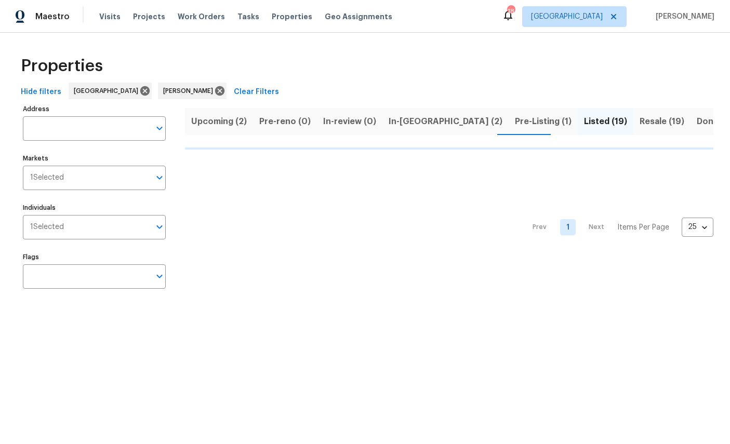
click at [640, 121] on span "Resale (19)" at bounding box center [662, 121] width 45 height 15
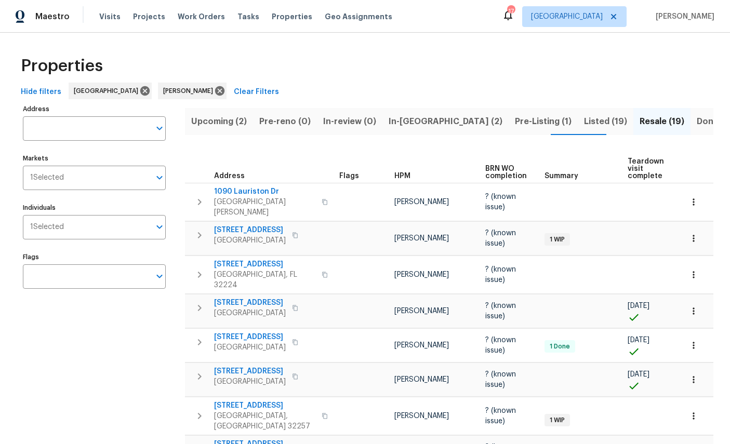
click at [398, 127] on span "In-reno (2)" at bounding box center [432, 121] width 114 height 15
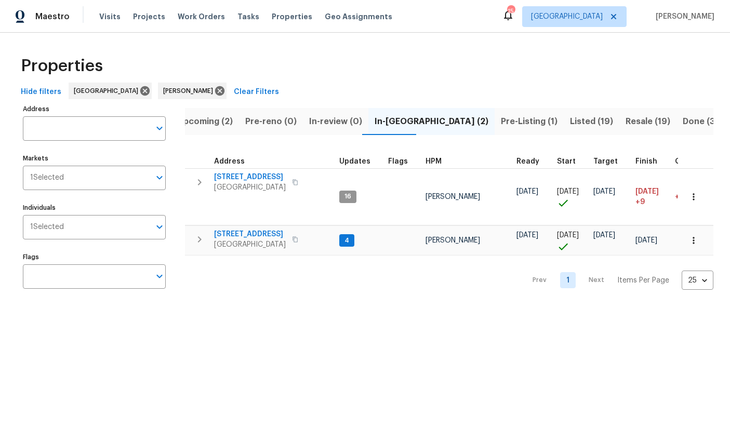
click at [244, 229] on span "[STREET_ADDRESS]" at bounding box center [250, 234] width 72 height 10
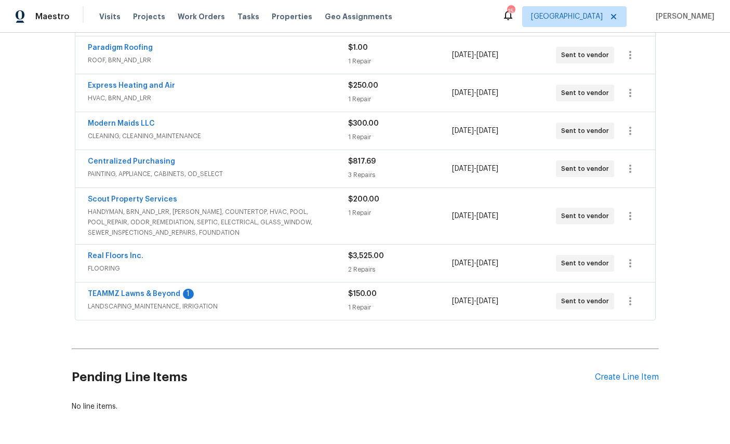
scroll to position [271, 0]
click at [112, 260] on link "Real Floors Inc." at bounding box center [116, 256] width 56 height 7
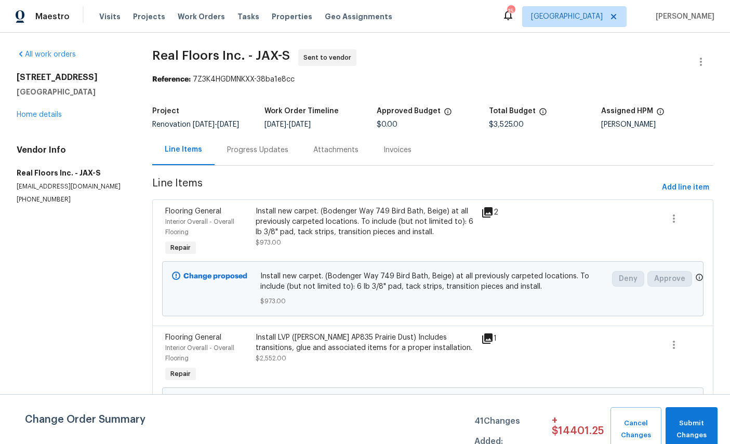
click at [193, 231] on span "Interior Overall - Overall Flooring" at bounding box center [199, 227] width 69 height 17
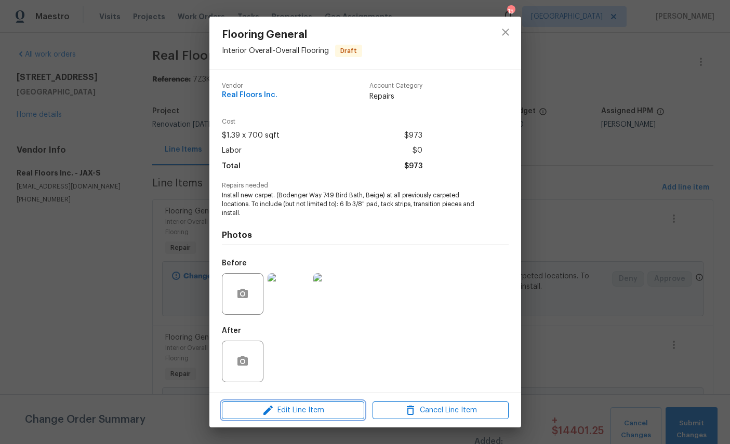
click at [314, 411] on span "Edit Line Item" at bounding box center [293, 410] width 136 height 13
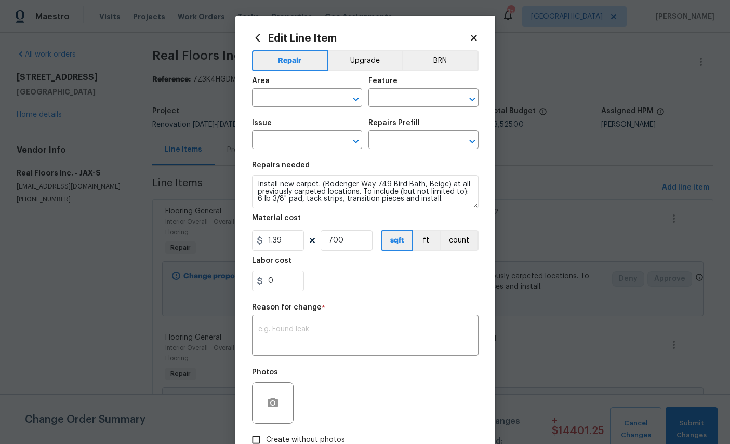
type input "Interior Overall"
type input "Overall Flooring"
type input "Flooring General"
type input "Carpet LVL 1 - Bodenger Way (Beige) $1.32"
click at [356, 247] on input "700" at bounding box center [347, 240] width 52 height 21
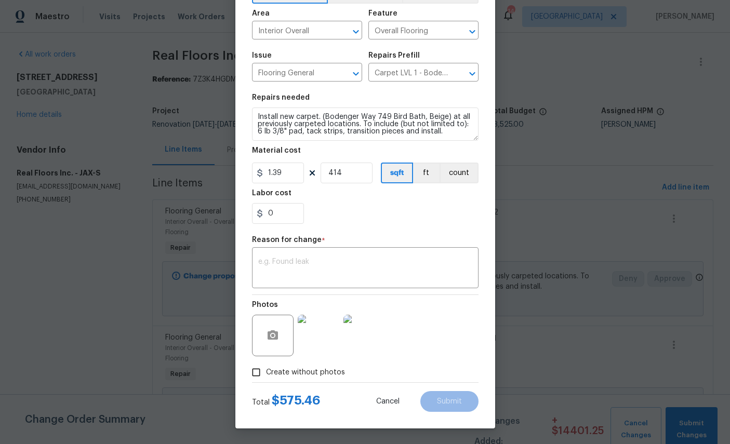
scroll to position [75, 0]
type input "414"
click at [293, 215] on input "0" at bounding box center [278, 213] width 52 height 21
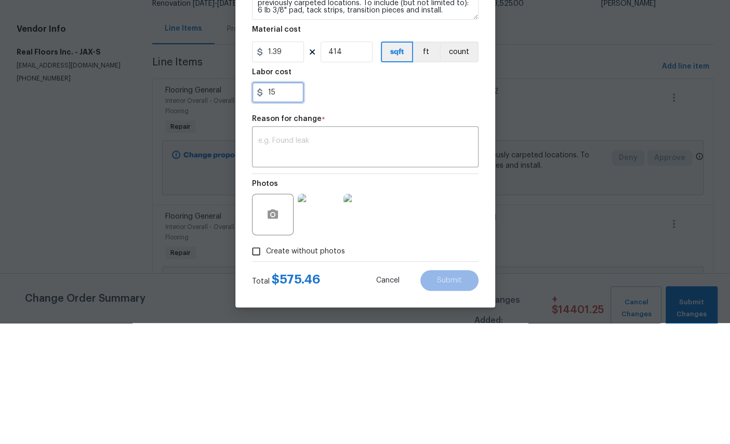
type input "15"
click at [381, 258] on textarea at bounding box center [365, 269] width 214 height 22
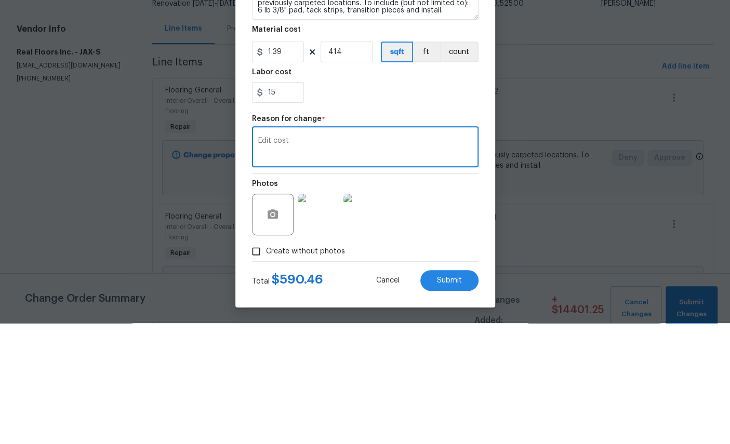
scroll to position [39, 0]
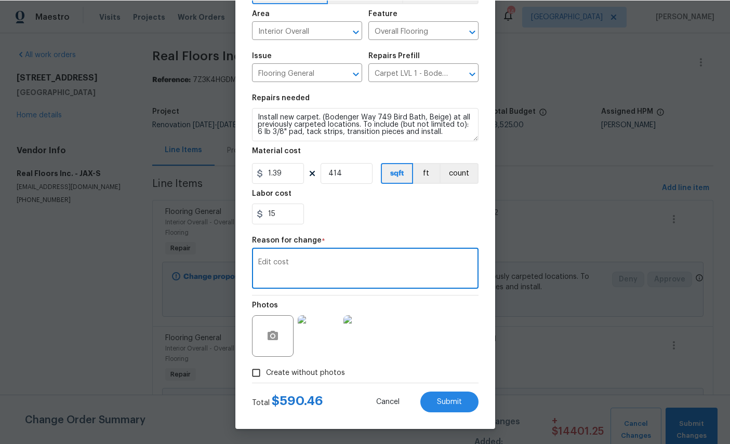
type textarea "Edit cost"
click at [448, 399] on span "Submit" at bounding box center [449, 402] width 25 height 8
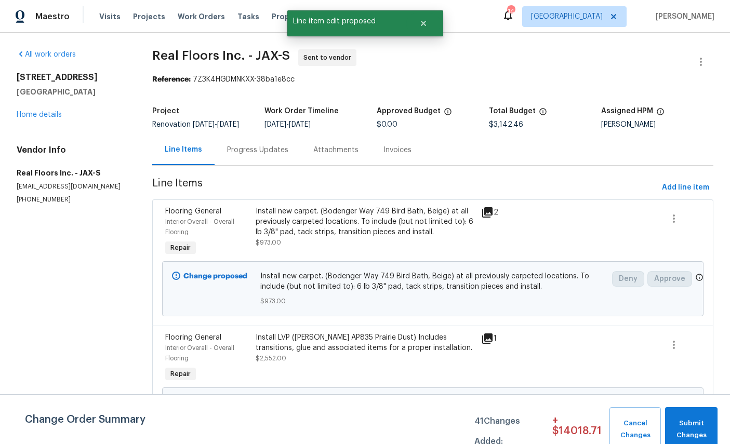
scroll to position [0, 0]
click at [188, 345] on span "Interior Overall - Overall Flooring" at bounding box center [199, 353] width 69 height 17
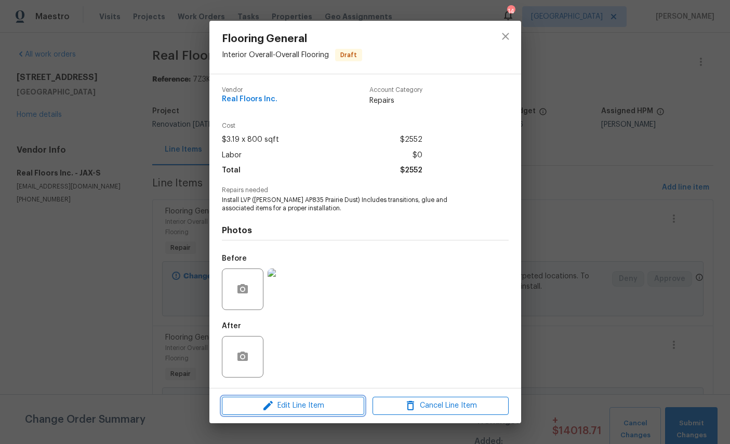
click at [300, 411] on span "Edit Line Item" at bounding box center [293, 406] width 136 height 13
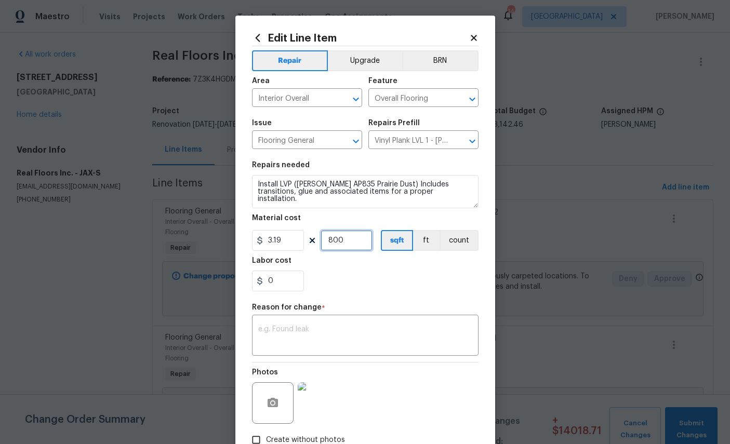
click at [356, 249] on input "800" at bounding box center [347, 240] width 52 height 21
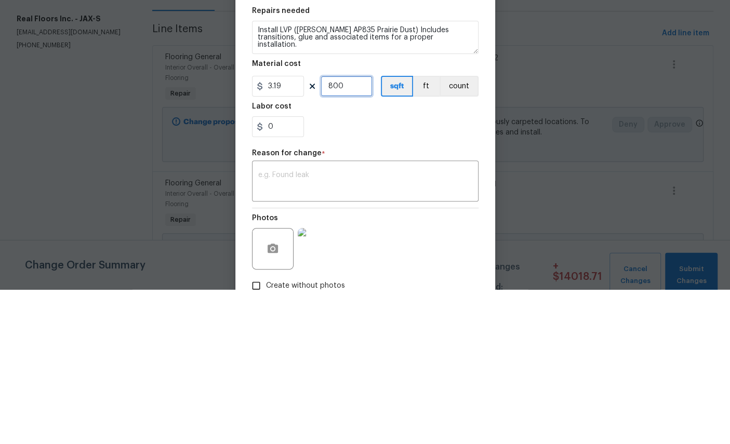
scroll to position [39, 0]
click at [296, 230] on input "3.19" at bounding box center [278, 240] width 52 height 21
type input "3482"
click at [358, 230] on input "800" at bounding box center [347, 240] width 52 height 21
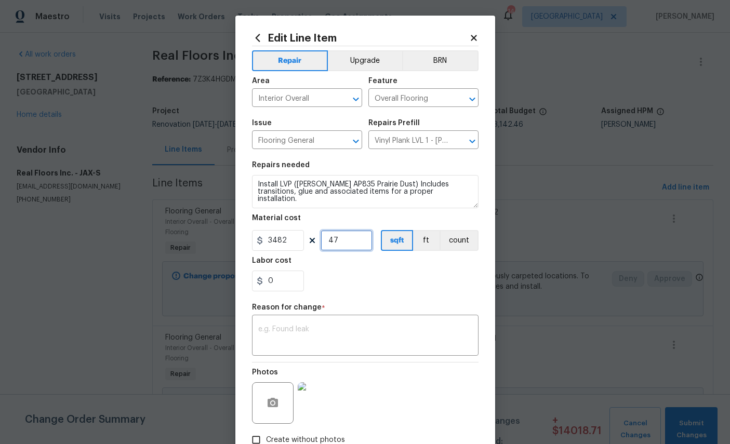
type input "47"
click at [368, 57] on button "Upgrade" at bounding box center [365, 60] width 74 height 21
click at [394, 324] on div "x ​" at bounding box center [365, 336] width 227 height 38
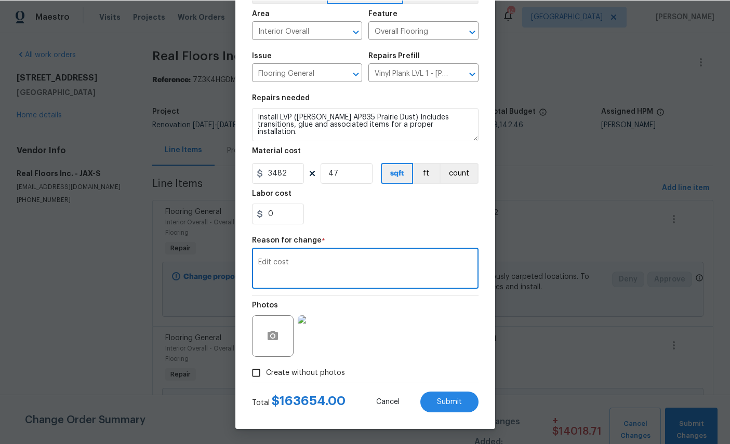
scroll to position [75, 0]
type textarea "Edit cost"
click at [351, 173] on input "47" at bounding box center [347, 173] width 52 height 21
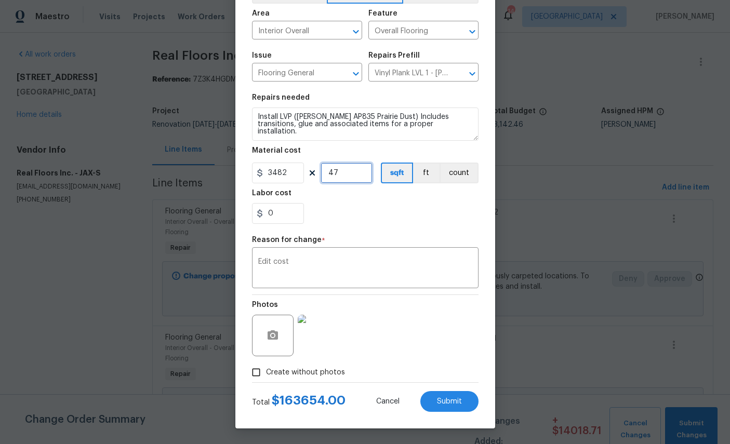
scroll to position [39, 0]
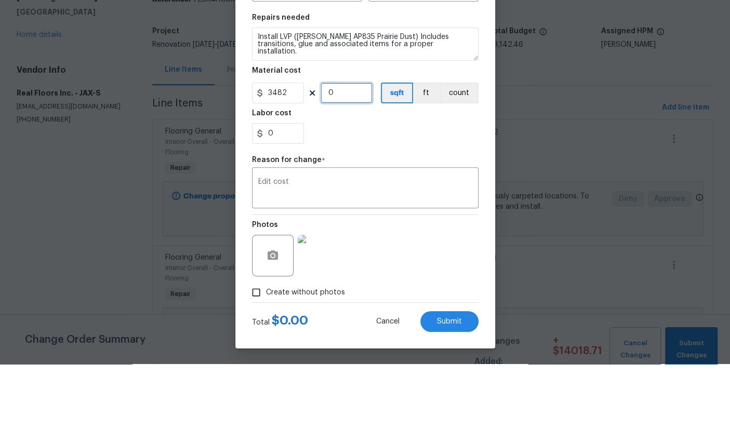
type input "1"
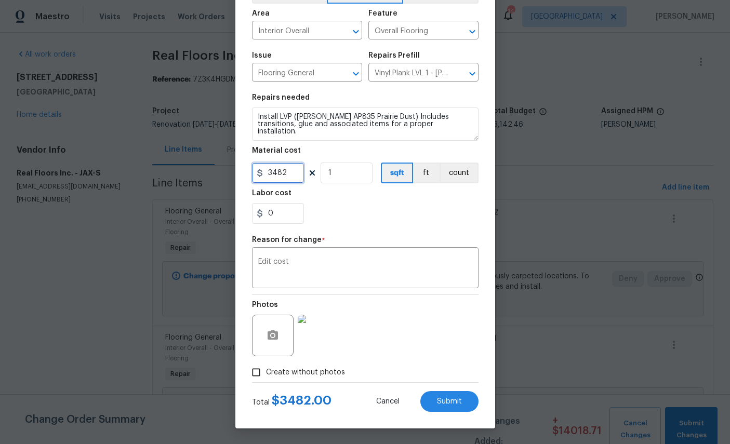
click at [293, 171] on input "3482" at bounding box center [278, 173] width 52 height 21
type input "3482.47"
click at [401, 234] on div "Repair Upgrade BRN Area Interior Overall ​ Feature Overall Flooring ​ Issue Flo…" at bounding box center [365, 181] width 227 height 404
click at [457, 400] on span "Submit" at bounding box center [449, 402] width 25 height 8
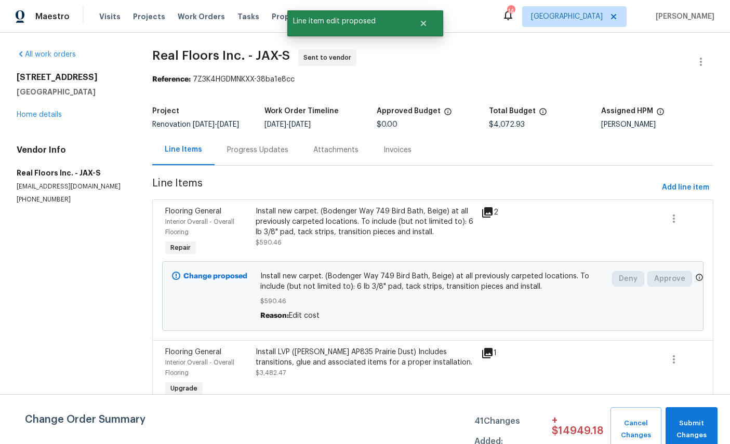
scroll to position [0, 0]
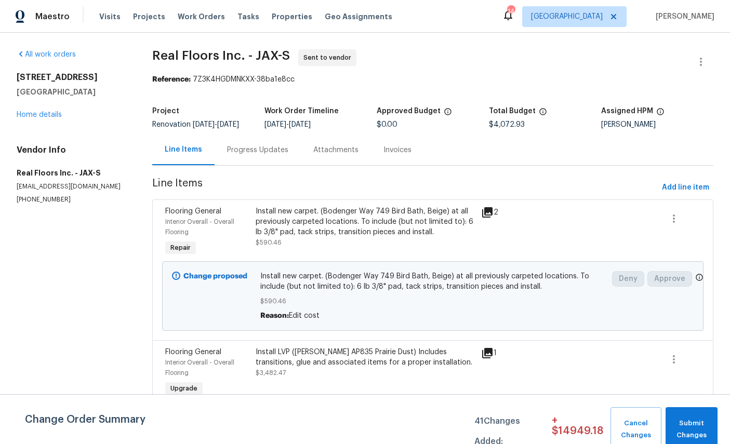
click at [38, 88] on div "All work orders 11562 W Ride Dr Jacksonville, FL 32223 Home details Vendor Info…" at bounding box center [72, 126] width 111 height 155
click at [37, 111] on link "Home details" at bounding box center [39, 114] width 45 height 7
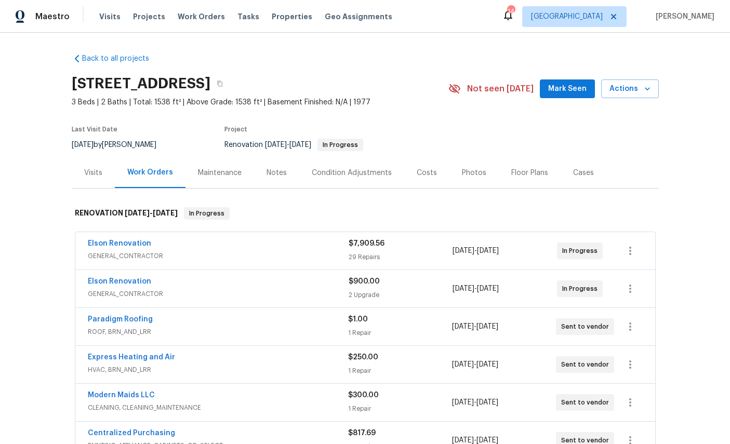
click at [110, 278] on link "Elson Renovation" at bounding box center [119, 281] width 63 height 7
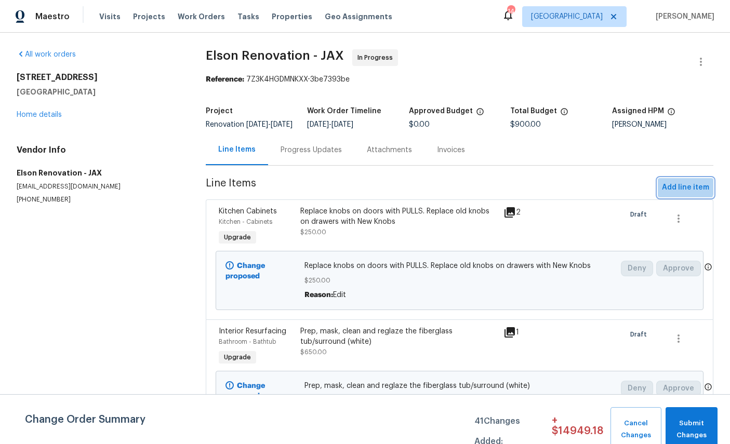
click at [686, 193] on span "Add line item" at bounding box center [685, 187] width 47 height 13
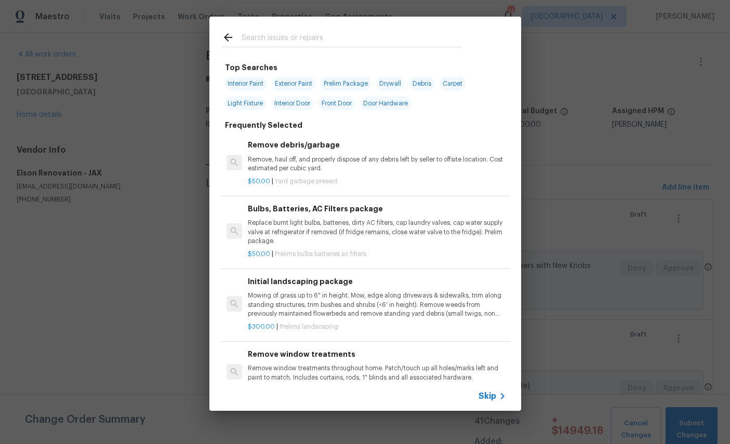
click at [340, 33] on input "text" at bounding box center [352, 39] width 220 height 16
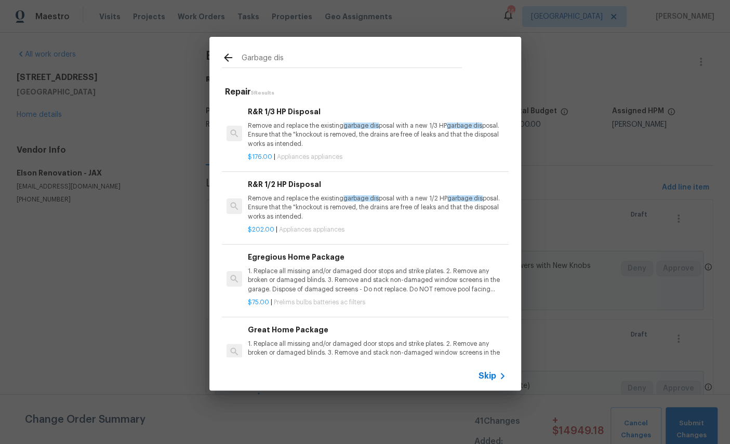
type input "Garbage disposal"
click at [292, 125] on p "Remove and replace the existing garbage disposal with a new 1/3 HP garbage disp…" at bounding box center [377, 135] width 258 height 27
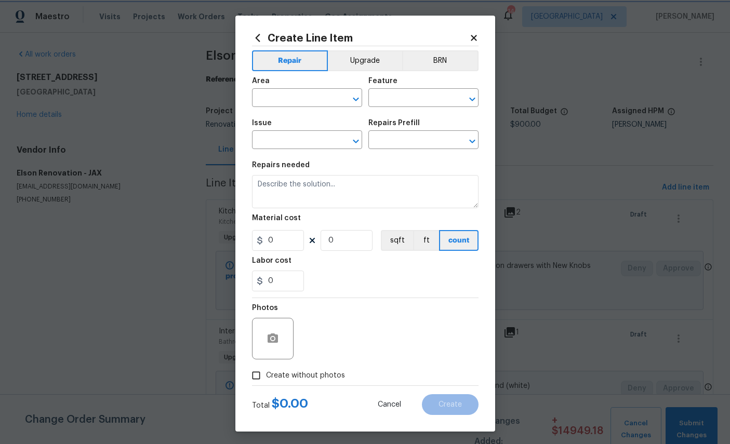
type input "Appliances"
type input "R&R 1/3 HP Disposal $176.00"
type textarea "Remove and replace the existing garbage disposal with a new 1/3 HP garbage disp…"
type input "176"
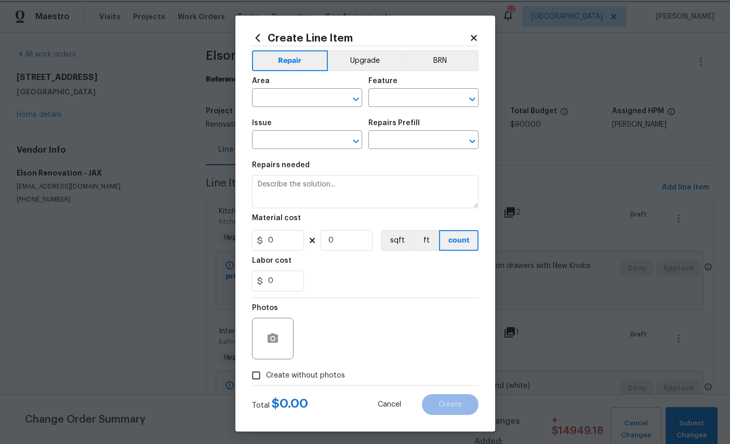
type input "1"
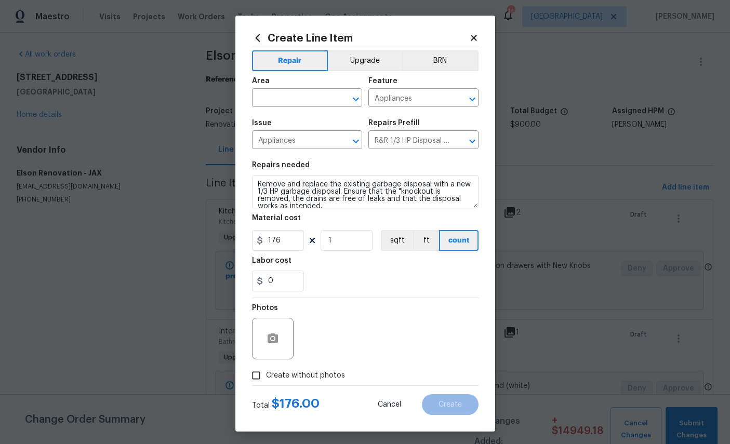
click at [292, 95] on input "text" at bounding box center [292, 99] width 81 height 16
click at [313, 120] on li "Kitchen" at bounding box center [307, 123] width 110 height 17
type input "Kitchen"
click at [371, 63] on button "Upgrade" at bounding box center [365, 60] width 74 height 21
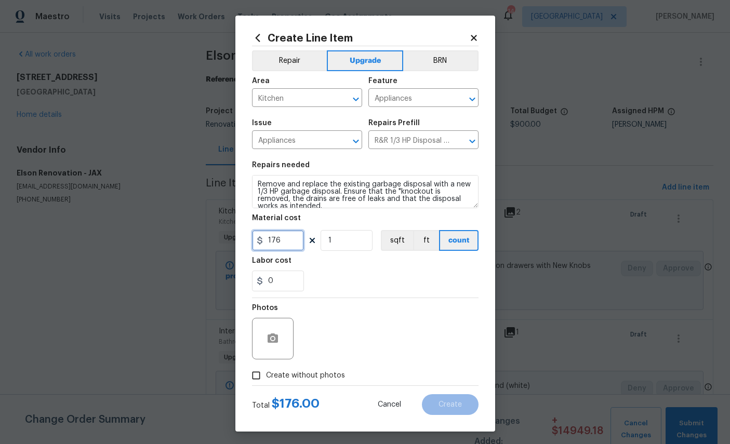
click at [293, 249] on input "176" at bounding box center [278, 240] width 52 height 21
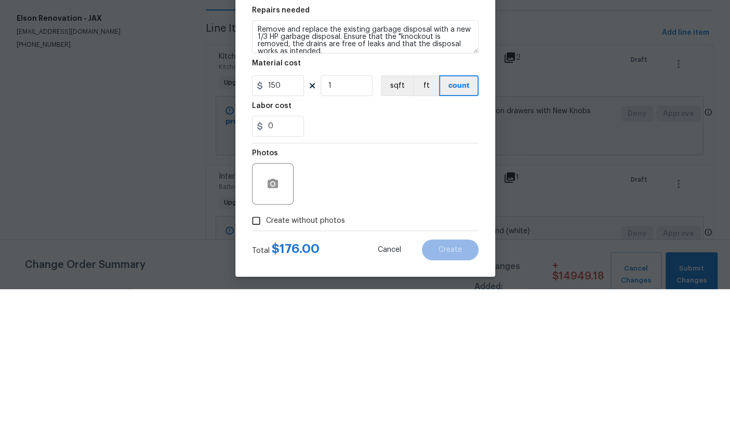
scroll to position [19, 0]
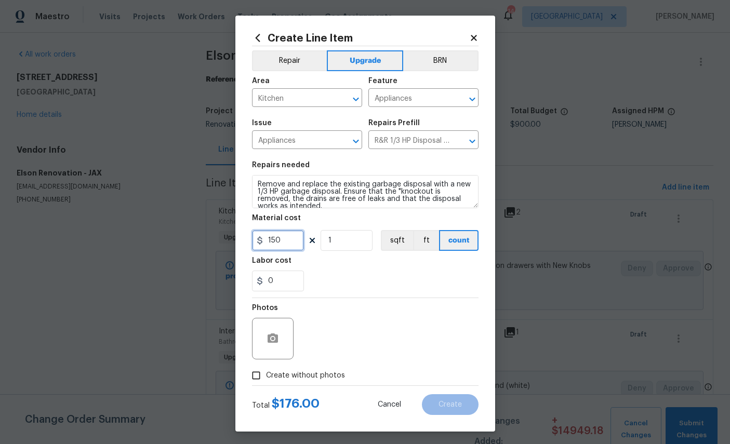
type input "150"
click at [283, 342] on button "button" at bounding box center [272, 338] width 25 height 25
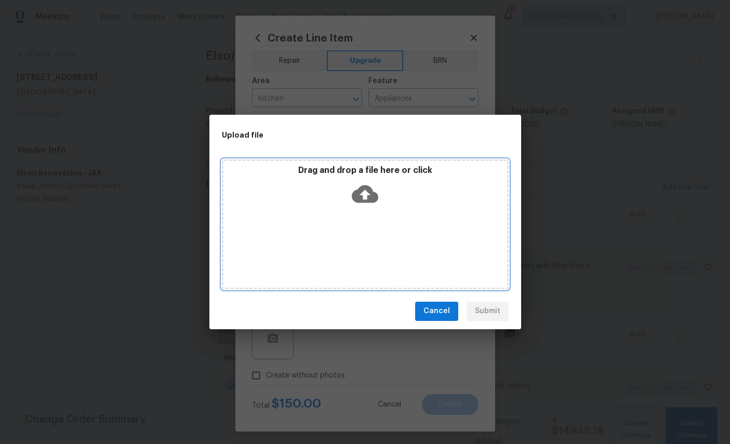
click at [370, 195] on icon at bounding box center [365, 194] width 27 height 18
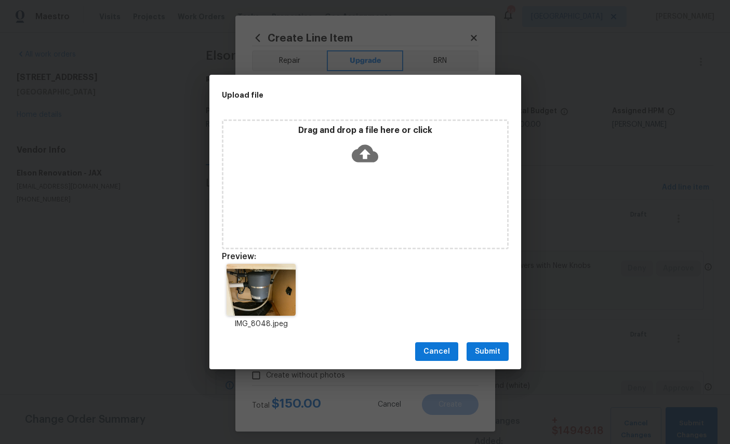
click at [486, 348] on span "Submit" at bounding box center [487, 352] width 25 height 13
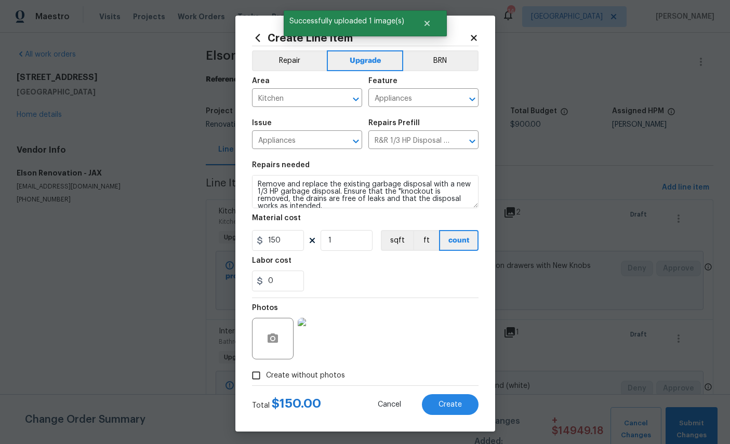
click at [458, 407] on span "Create" at bounding box center [450, 405] width 23 height 8
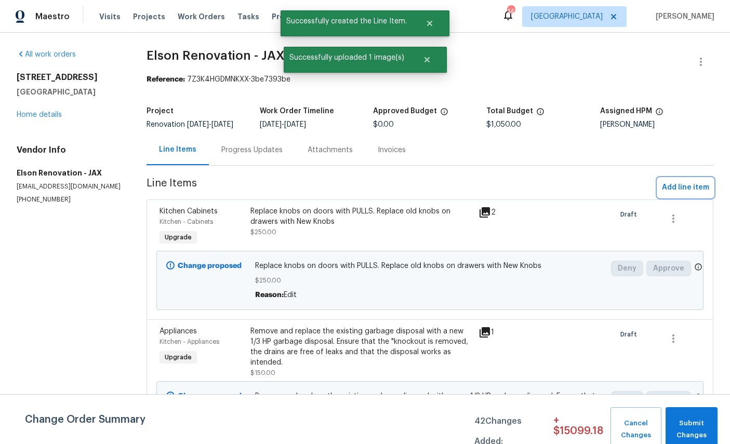
click at [686, 189] on button "Add line item" at bounding box center [686, 187] width 56 height 19
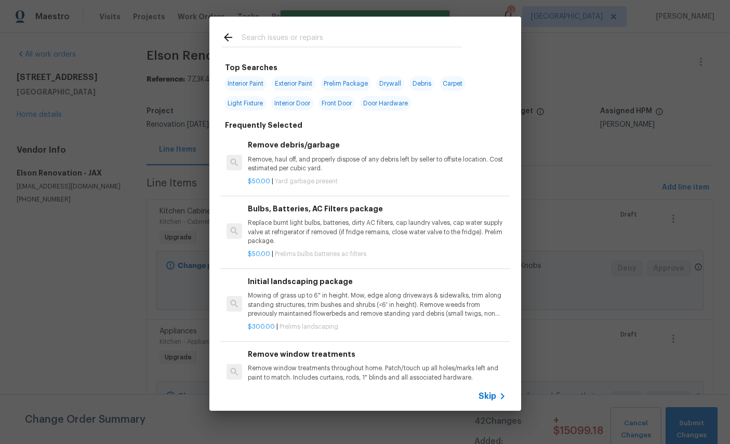
click at [341, 34] on input "text" at bounding box center [352, 39] width 220 height 16
click at [625, 295] on div "Top Searches Interior Paint Exterior Paint Prelim Package Drywall Debris Carpet…" at bounding box center [365, 214] width 730 height 428
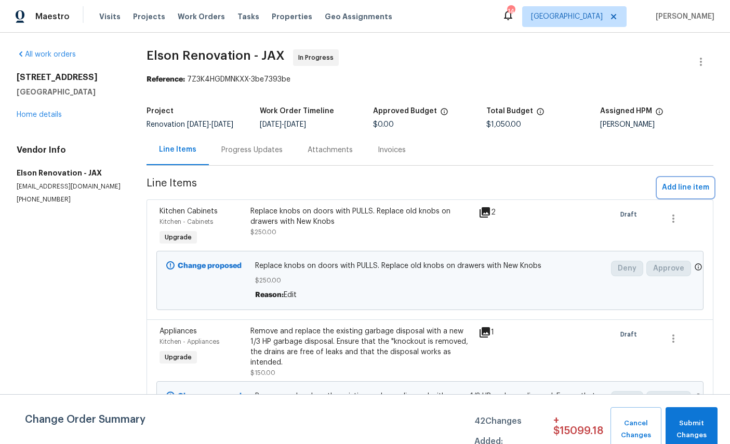
click at [683, 192] on span "Add line item" at bounding box center [685, 187] width 47 height 13
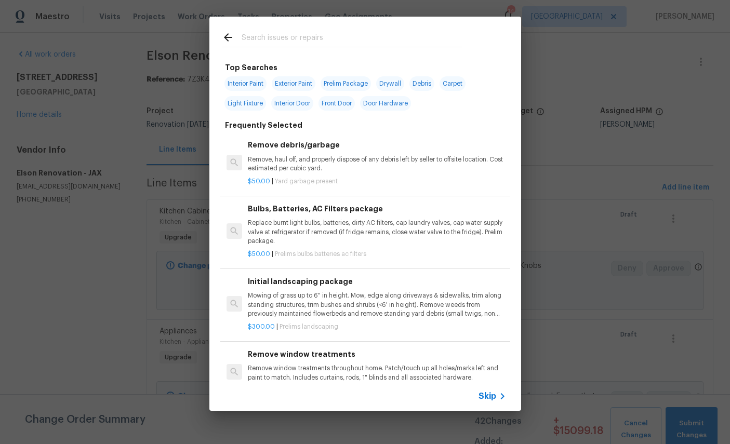
click at [329, 34] on input "text" at bounding box center [352, 39] width 220 height 16
type input "Counter"
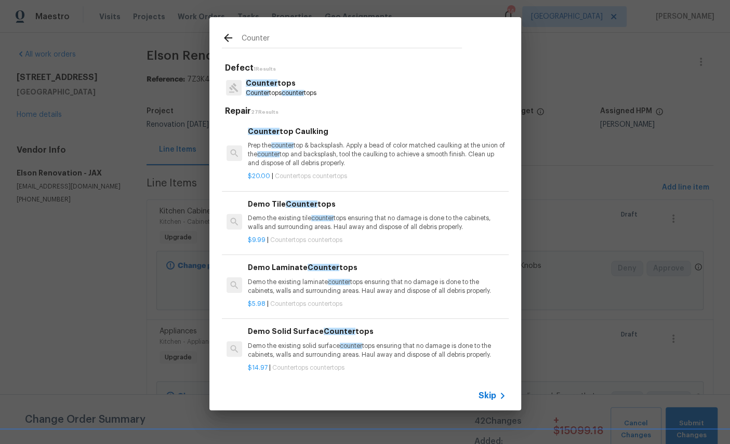
click at [274, 87] on p "Counter tops" at bounding box center [281, 83] width 71 height 11
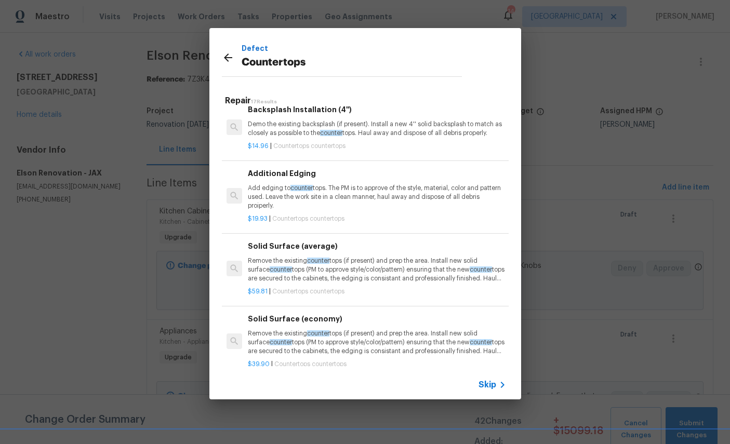
scroll to position [275, 0]
click at [372, 266] on p "Remove the existing counter tops (if present) and prep the area. Install new so…" at bounding box center [377, 269] width 258 height 27
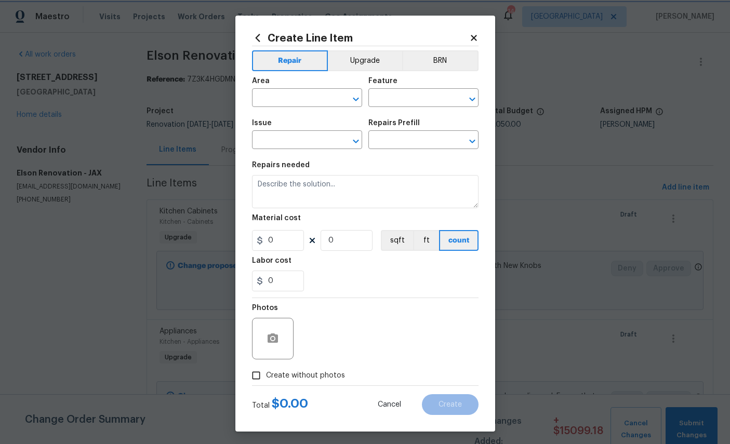
type input "Countertops"
type input "Solid Surface (average) $59.81"
type textarea "Remove the existing countertops (if present) and prep the area. Install new sol…"
type input "59.81"
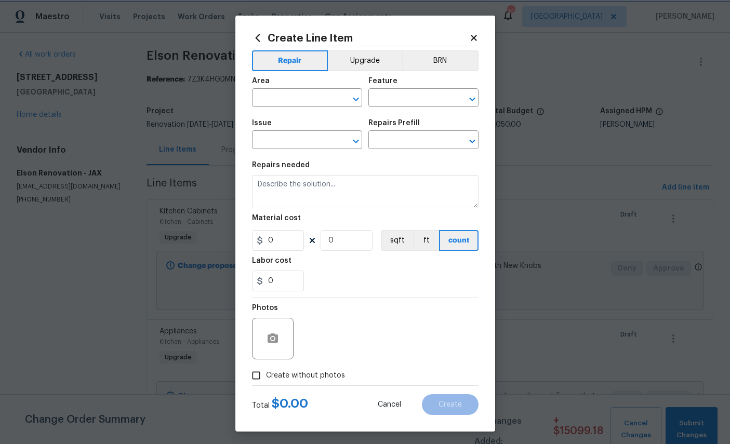
type input "1"
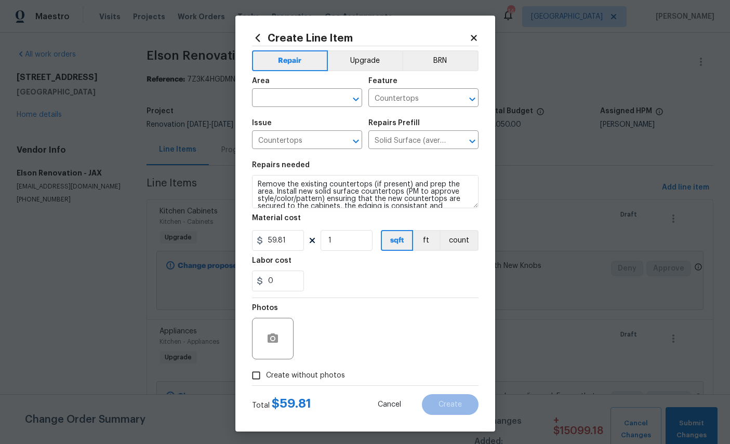
click at [296, 96] on input "text" at bounding box center [292, 99] width 81 height 16
type input "kitchen"
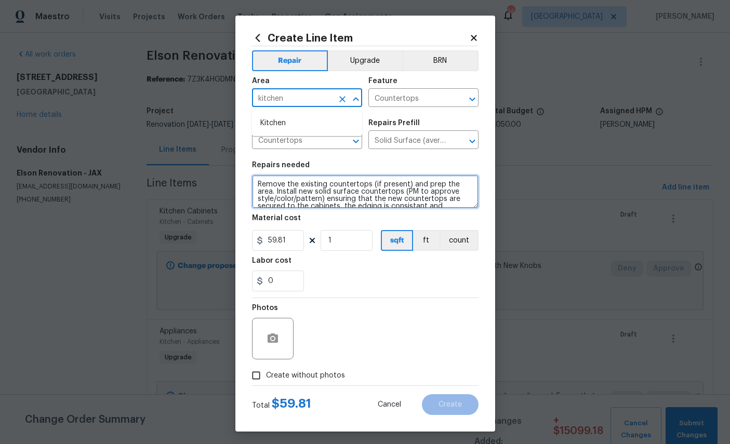
click at [405, 193] on textarea "Remove the existing countertops (if present) and prep the area. Install new sol…" at bounding box center [365, 191] width 227 height 33
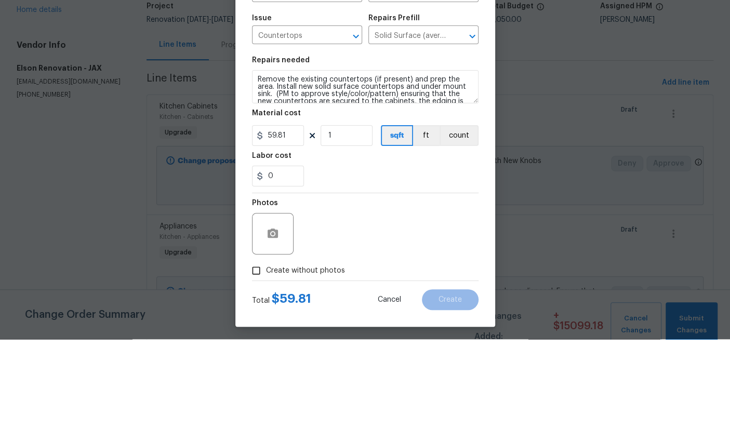
scroll to position [39, 0]
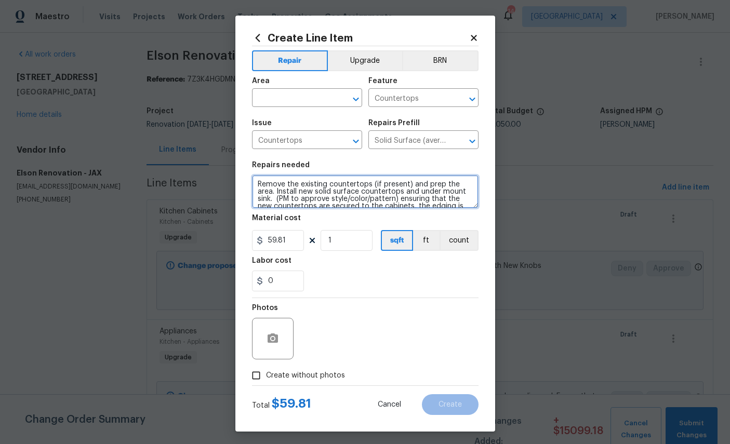
type textarea "Remove the existing countertops (if present) and prep the area. Install new sol…"
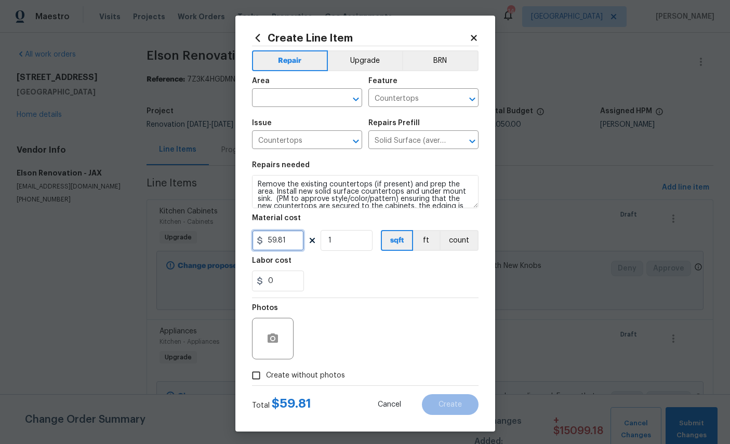
click at [290, 246] on input "59.81" at bounding box center [278, 240] width 52 height 21
type input "2080"
click at [277, 341] on icon "button" at bounding box center [273, 338] width 10 height 9
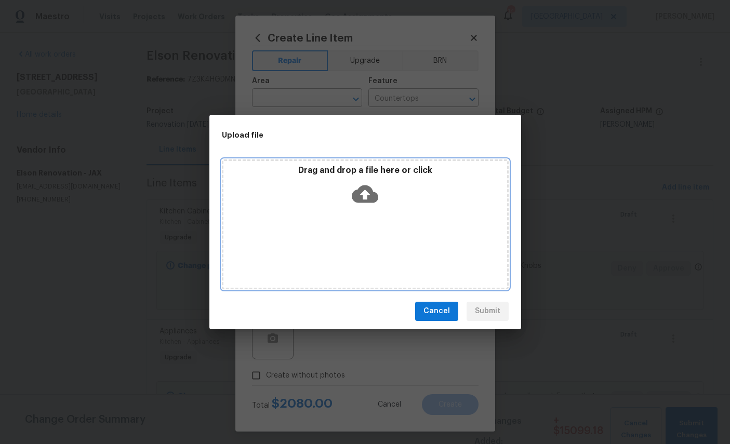
click at [369, 194] on icon at bounding box center [365, 194] width 27 height 27
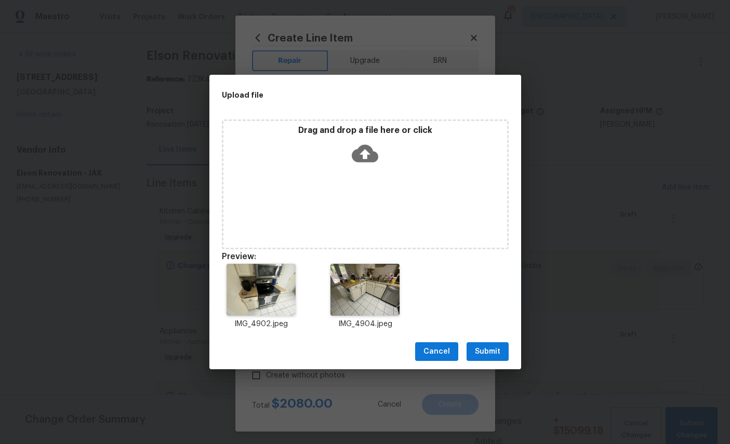
click at [485, 353] on span "Submit" at bounding box center [487, 352] width 25 height 13
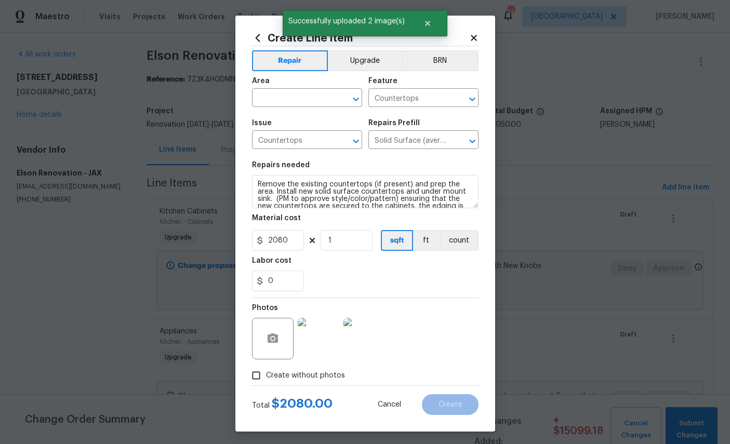
click at [292, 97] on input "text" at bounding box center [292, 99] width 81 height 16
click at [314, 154] on li "Kitchen" at bounding box center [307, 162] width 110 height 17
type input "Kitchen"
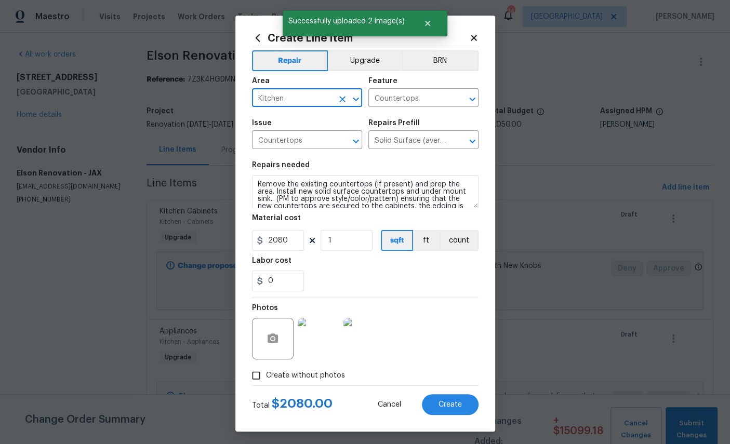
click at [376, 59] on button "Upgrade" at bounding box center [365, 60] width 74 height 21
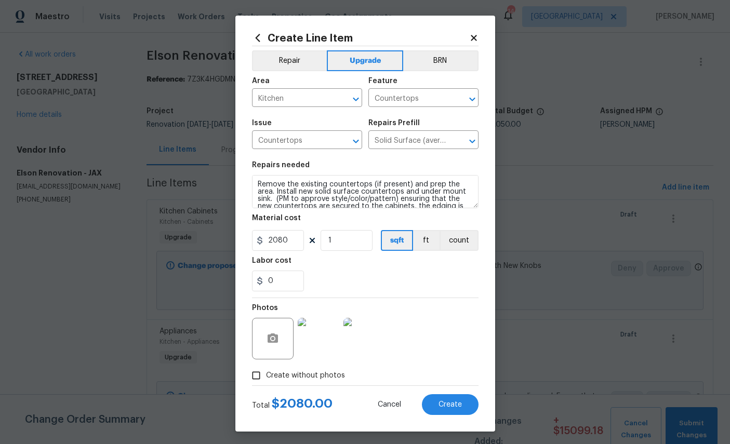
click at [457, 409] on span "Create" at bounding box center [450, 405] width 23 height 8
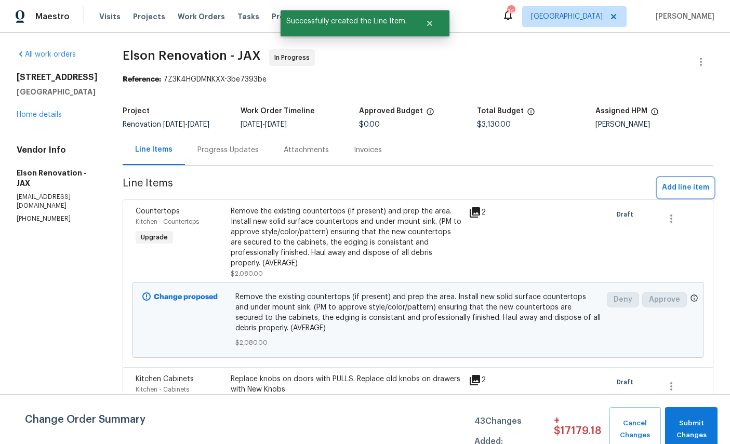
click at [678, 187] on span "Add line item" at bounding box center [685, 187] width 47 height 13
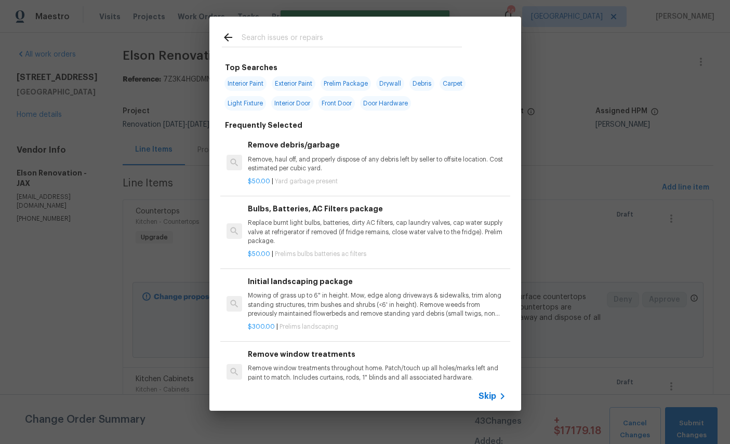
click at [355, 35] on input "text" at bounding box center [352, 39] width 220 height 16
type input "Faucet"
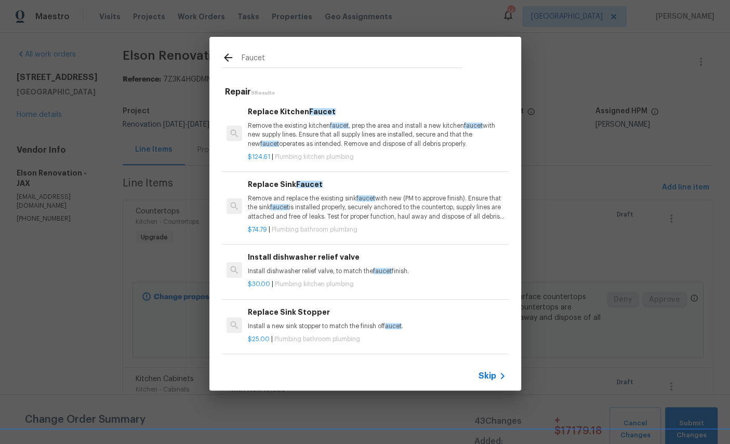
click at [305, 121] on div "Replace Kitchen Faucet Remove the existing kitchen faucet , prep the area and i…" at bounding box center [377, 127] width 258 height 43
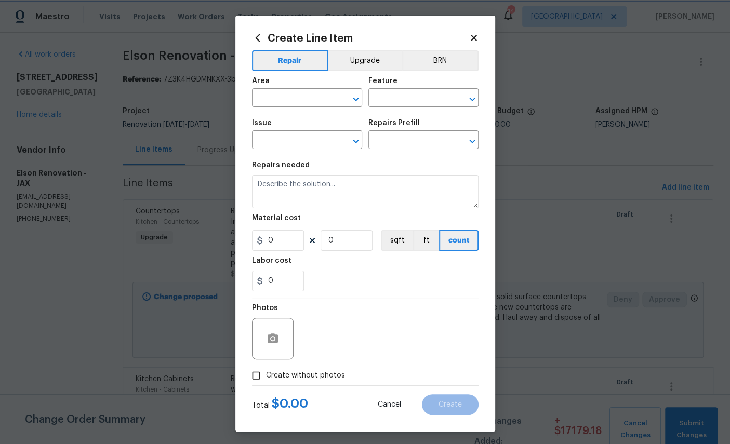
type input "Plumbing"
type input "Kitchen Plumbing"
type input "Replace Kitchen Faucet $124.61"
type textarea "Remove the existing kitchen faucet, prep the area and install a new kitchen fau…"
type input "124.61"
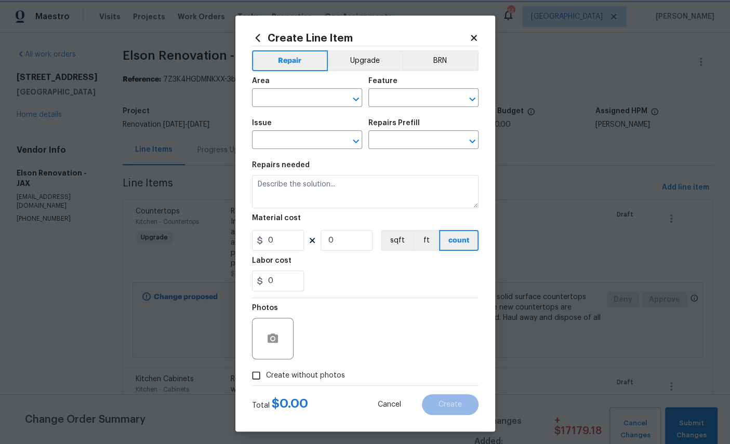
type input "1"
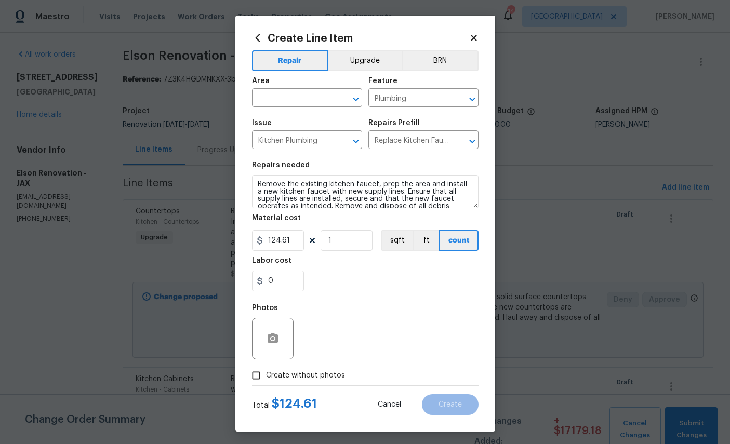
click at [310, 98] on input "text" at bounding box center [292, 99] width 81 height 16
click at [307, 125] on li "Kitchen" at bounding box center [307, 123] width 110 height 17
type input "Kitchen"
click at [295, 244] on input "124.61" at bounding box center [278, 240] width 52 height 21
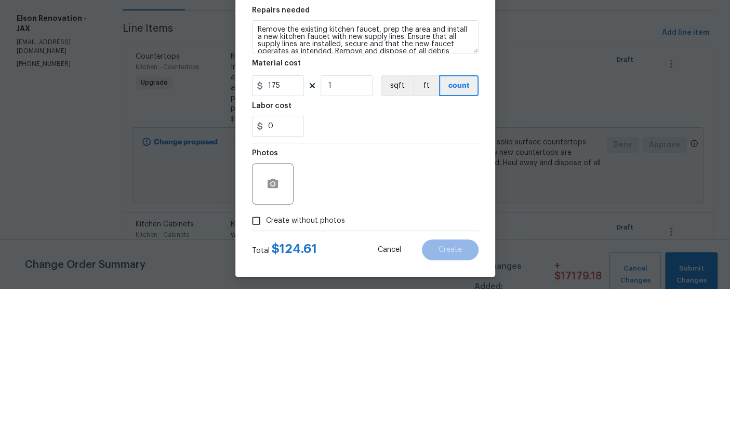
scroll to position [39, 0]
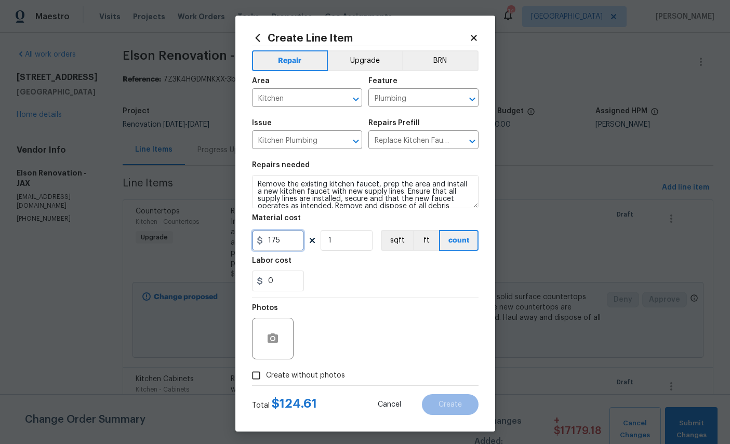
type input "175"
click at [277, 345] on icon "button" at bounding box center [273, 339] width 12 height 12
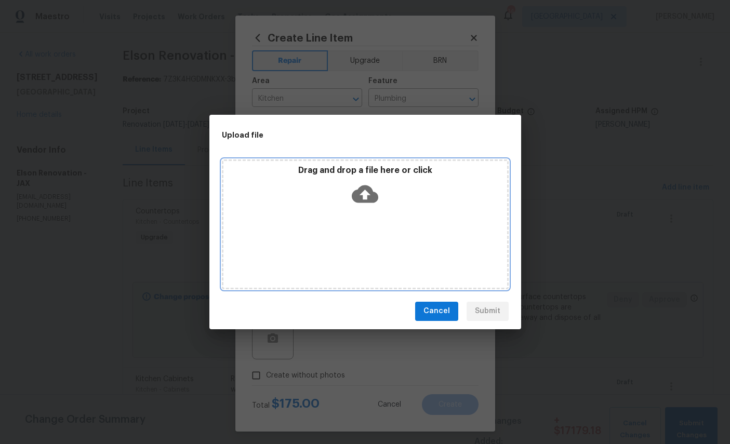
click at [372, 190] on icon at bounding box center [365, 194] width 27 height 18
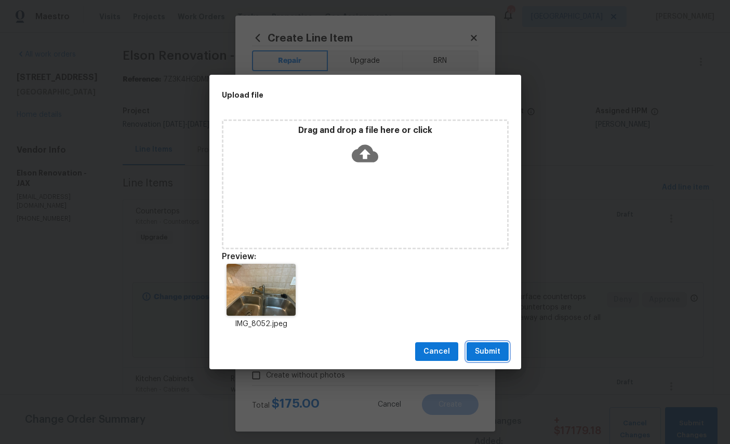
click at [493, 358] on span "Submit" at bounding box center [487, 352] width 25 height 13
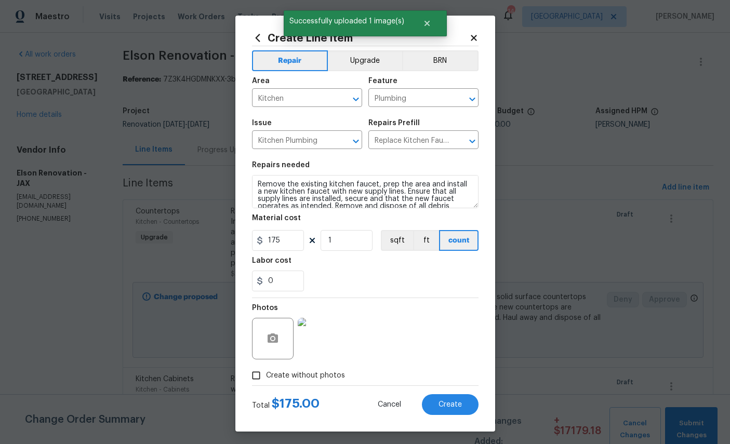
click at [379, 52] on button "Upgrade" at bounding box center [365, 60] width 74 height 21
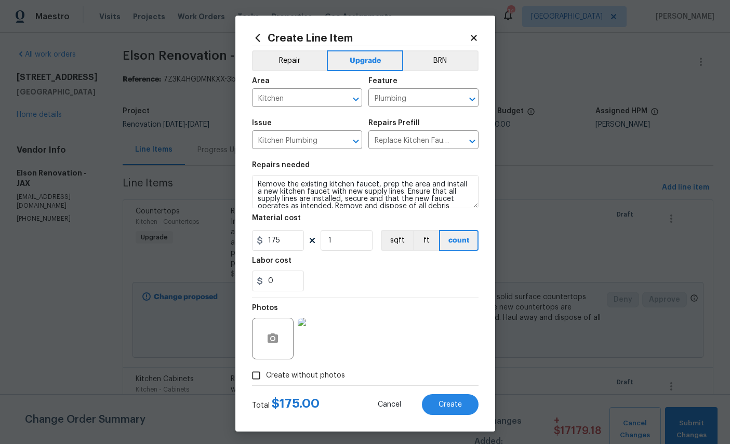
click at [455, 409] on span "Create" at bounding box center [450, 405] width 23 height 8
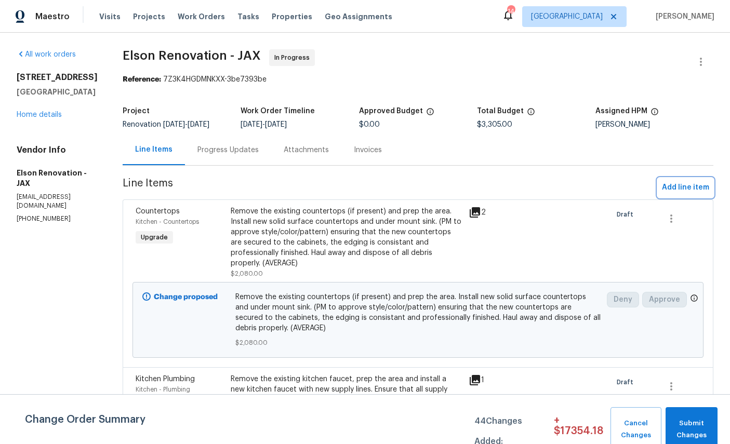
click at [693, 185] on span "Add line item" at bounding box center [685, 187] width 47 height 13
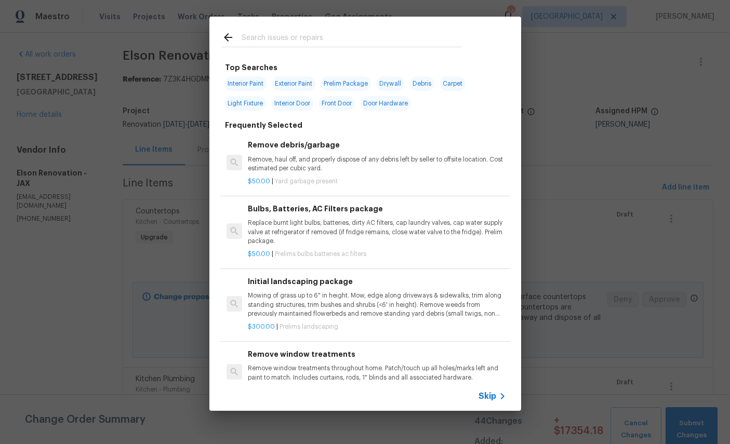
click at [330, 32] on input "text" at bounding box center [352, 39] width 220 height 16
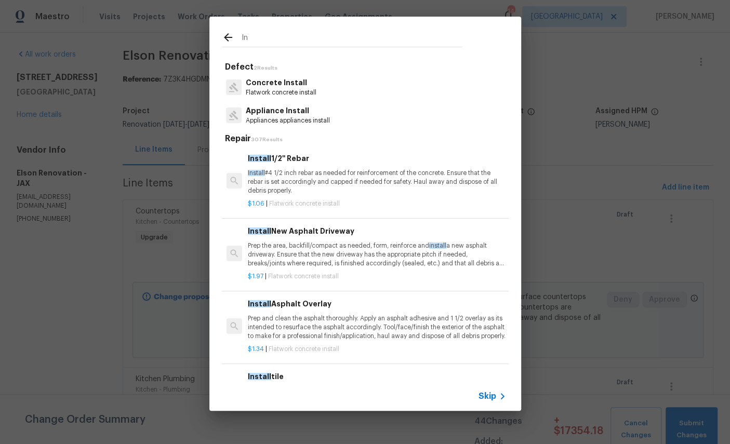
type input "I"
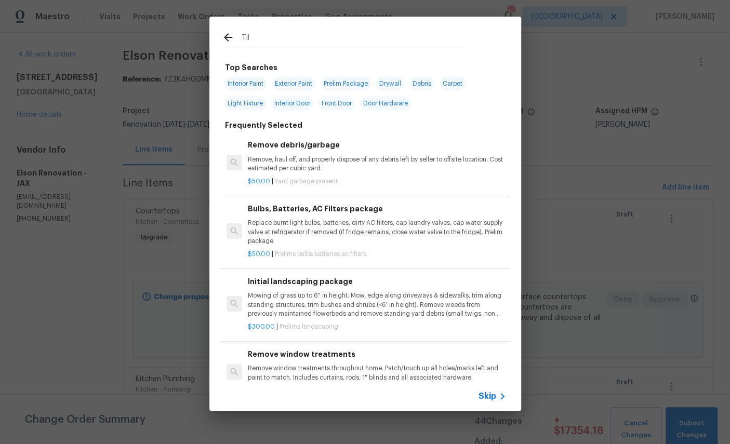
type input "Tile"
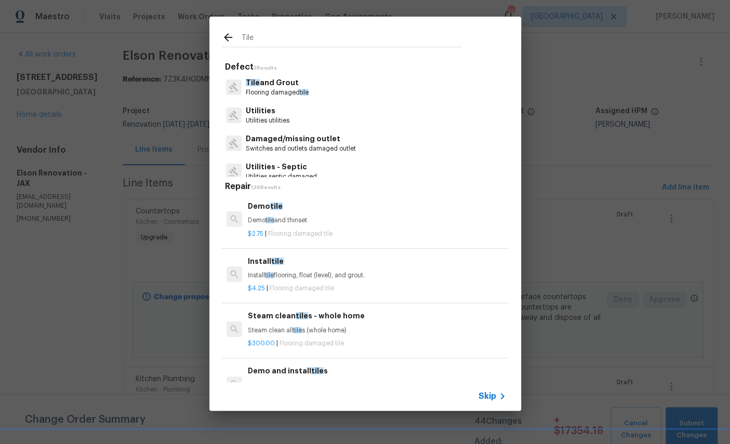
click at [274, 85] on p "Tile and Grout" at bounding box center [277, 82] width 63 height 11
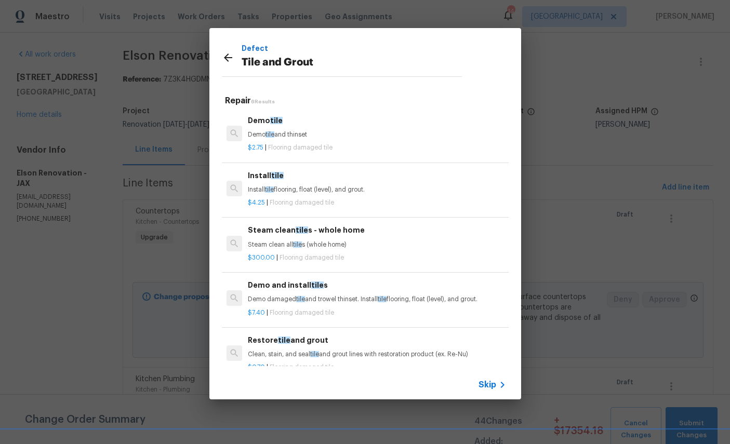
click at [307, 186] on p "Install tile flooring, float (level), and grout." at bounding box center [377, 190] width 258 height 9
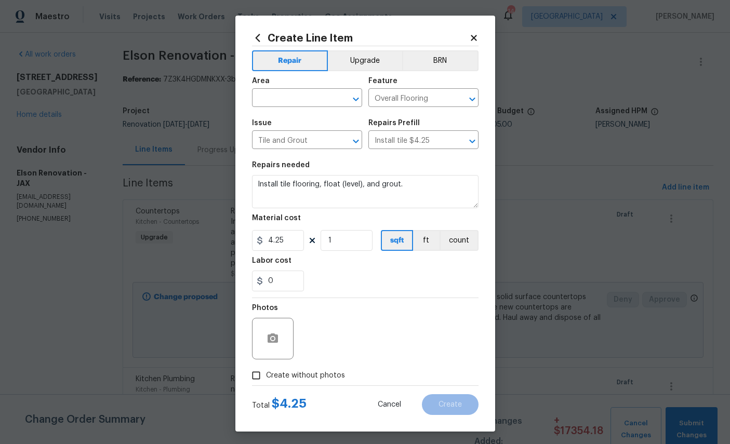
click at [478, 36] on icon at bounding box center [473, 37] width 9 height 9
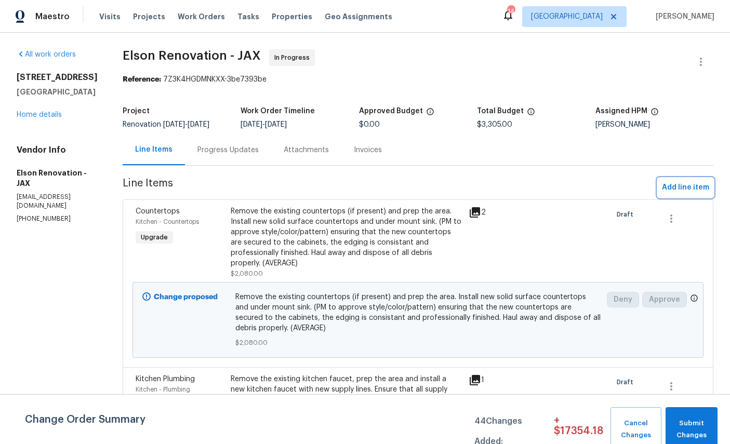
click at [690, 187] on span "Add line item" at bounding box center [685, 187] width 47 height 13
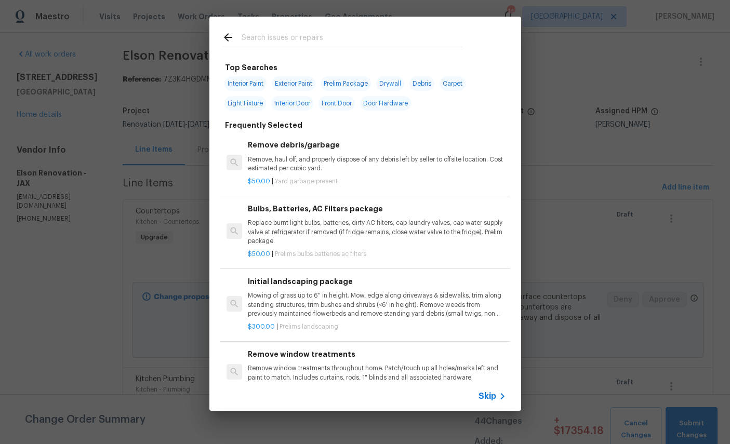
click at [353, 35] on input "text" at bounding box center [352, 39] width 220 height 16
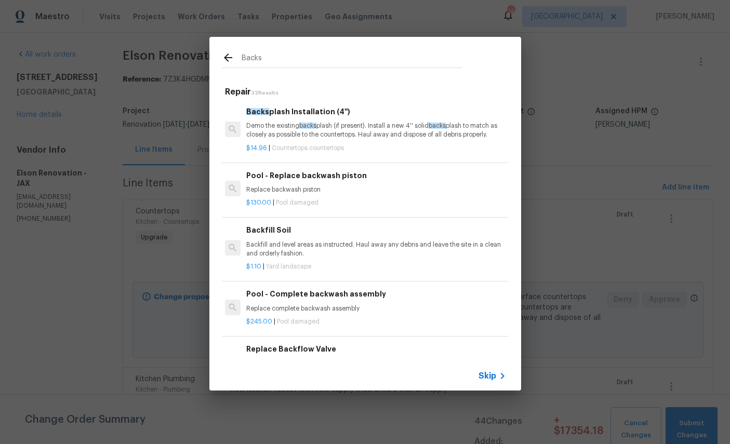
scroll to position [0, 2]
click at [297, 62] on input "Backs" at bounding box center [352, 59] width 220 height 16
type input "B"
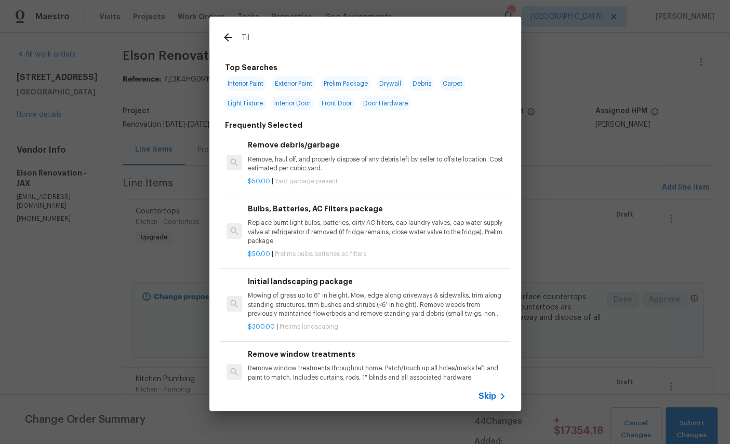
type input "Tile"
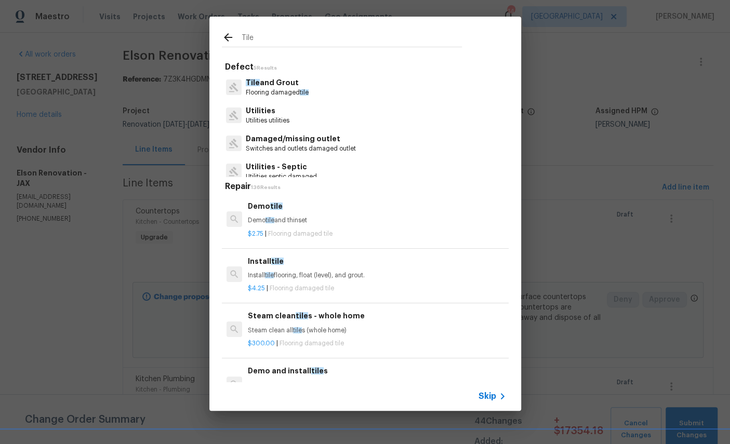
click at [281, 82] on p "Tile and Grout" at bounding box center [277, 82] width 63 height 11
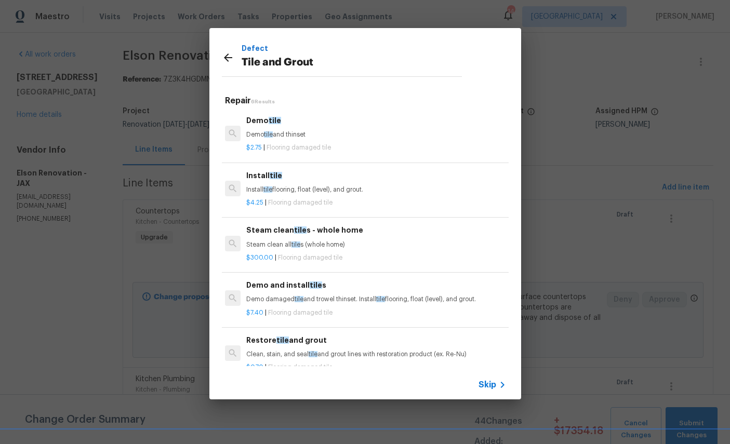
click at [281, 187] on p "Install tile flooring, float (level), and grout." at bounding box center [375, 190] width 258 height 9
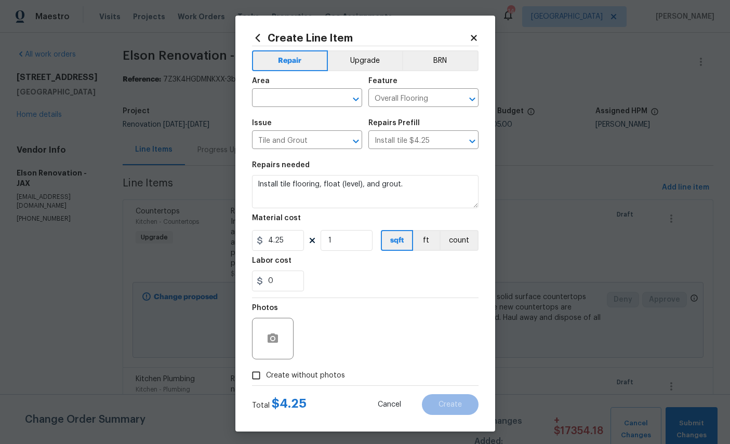
click at [300, 94] on input "text" at bounding box center [292, 99] width 81 height 16
click at [314, 126] on li "Kitchen" at bounding box center [307, 123] width 110 height 17
type input "Kitchen"
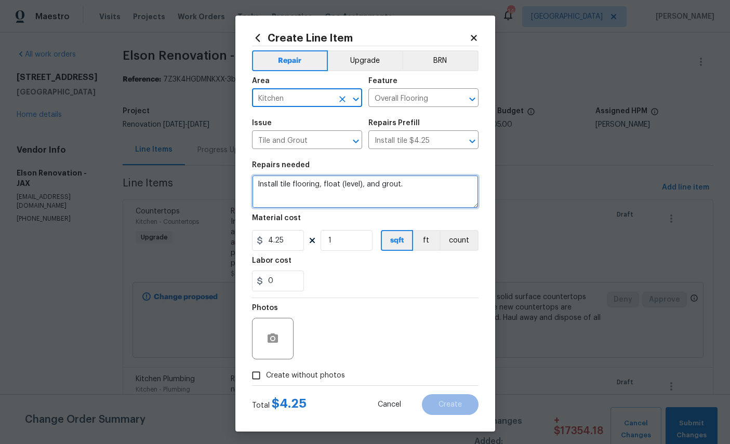
click at [413, 193] on textarea "Install tile flooring, float (level), and grout." at bounding box center [365, 191] width 227 height 33
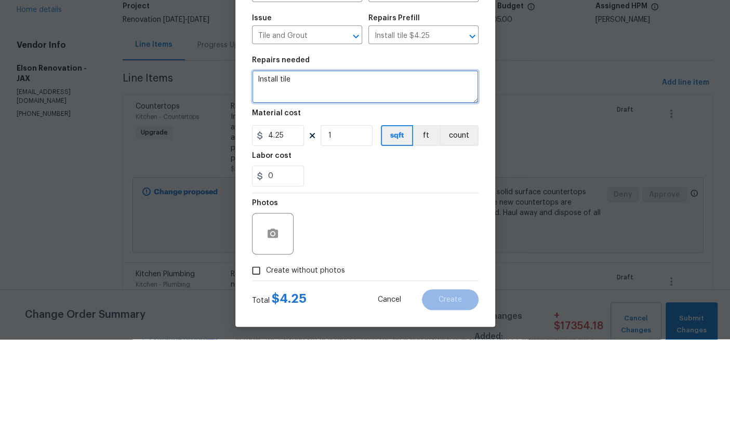
type textarea "Install"
click at [321, 175] on textarea "Install Tile Backspash" at bounding box center [365, 191] width 227 height 33
click at [358, 257] on div "Labor cost" at bounding box center [365, 264] width 227 height 14
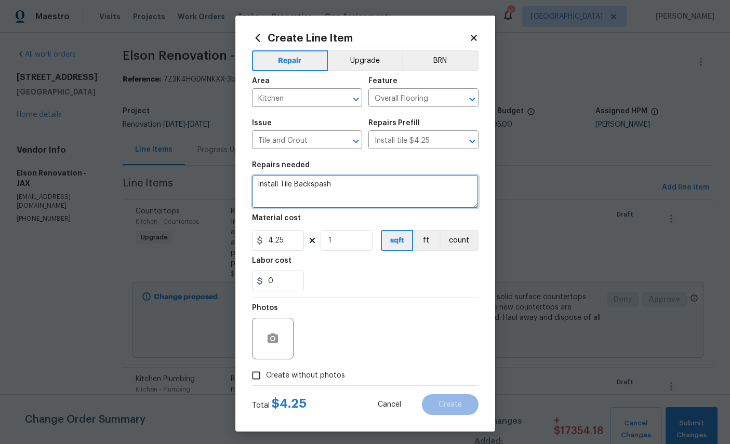
click at [364, 188] on textarea "Install Tile Backspash" at bounding box center [365, 191] width 227 height 33
type textarea "Install Tile backsplash on sink and range side of the kitchen"
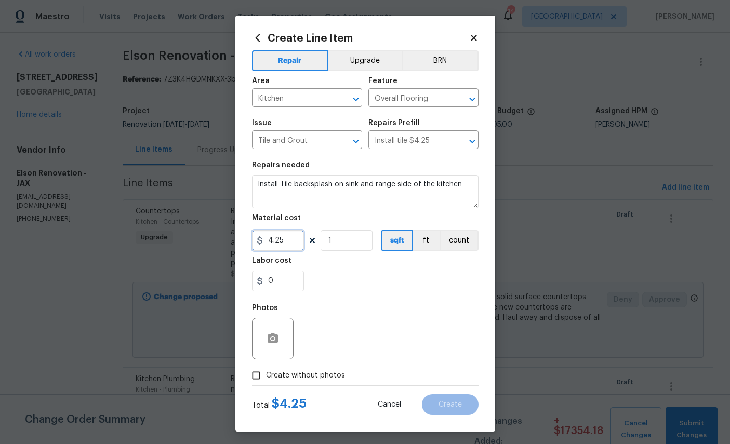
click at [294, 251] on input "4.25" at bounding box center [278, 240] width 52 height 21
type input "1100"
click at [272, 340] on icon "button" at bounding box center [273, 339] width 12 height 12
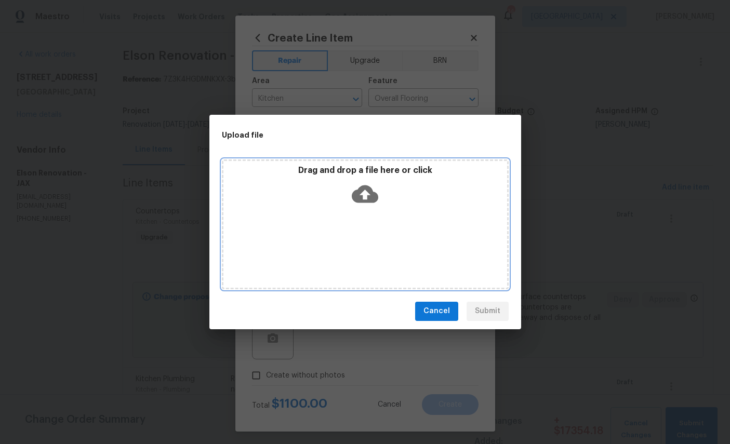
click at [368, 197] on icon at bounding box center [365, 194] width 27 height 18
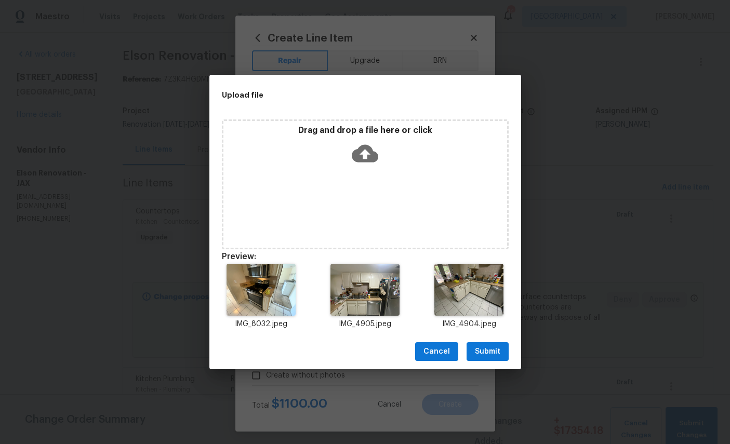
scroll to position [39, 0]
click at [488, 351] on span "Submit" at bounding box center [487, 352] width 25 height 13
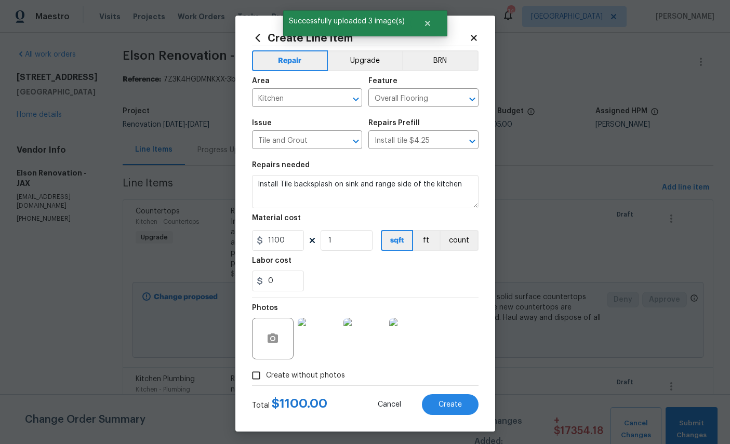
click at [452, 415] on button "Create" at bounding box center [450, 404] width 57 height 21
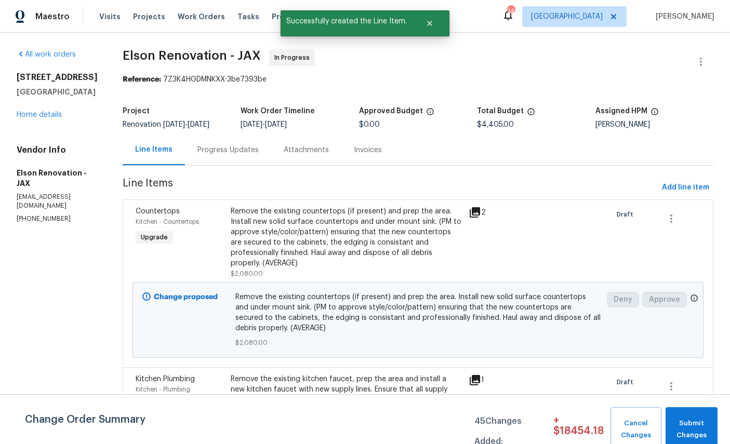
click at [162, 224] on span "Kitchen - Countertops" at bounding box center [167, 222] width 63 height 6
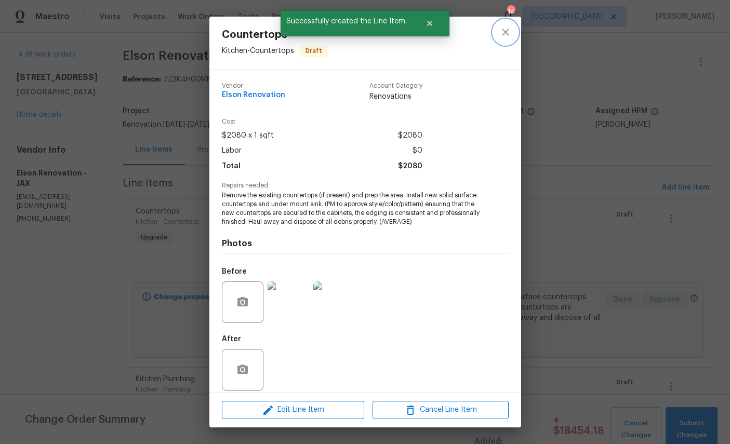
click at [506, 33] on icon "close" at bounding box center [505, 32] width 7 height 7
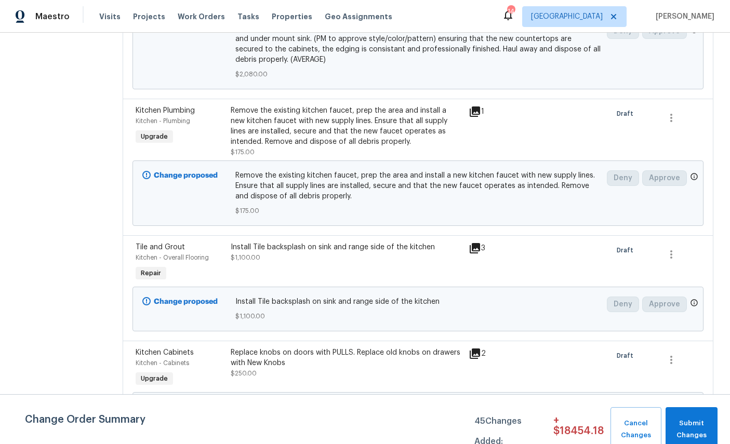
scroll to position [270, 0]
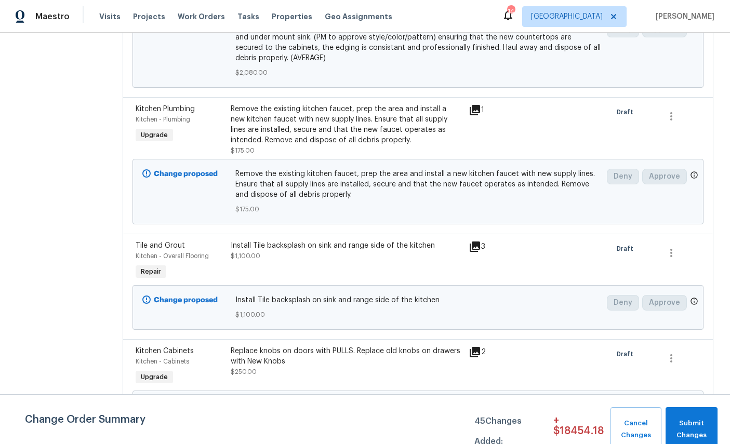
click at [143, 251] on div "Kitchen - Overall Flooring" at bounding box center [180, 256] width 89 height 10
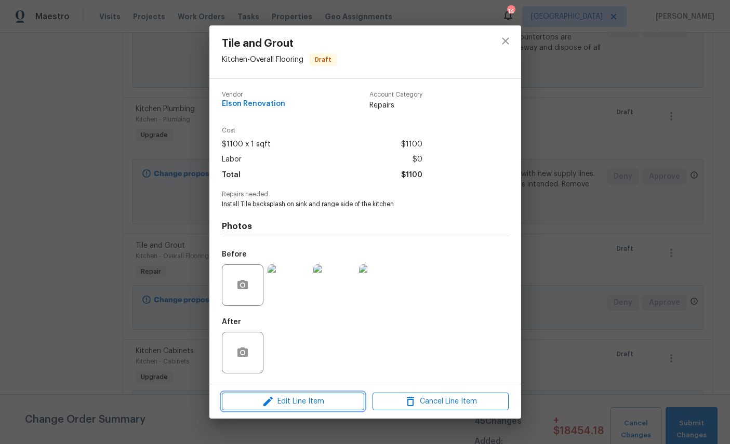
click at [313, 405] on span "Edit Line Item" at bounding box center [293, 401] width 136 height 13
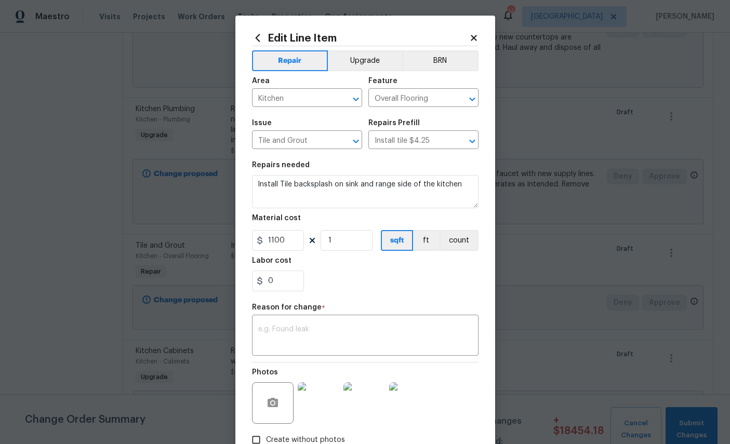
click at [365, 59] on button "Upgrade" at bounding box center [365, 60] width 74 height 21
click at [336, 335] on textarea at bounding box center [365, 337] width 214 height 22
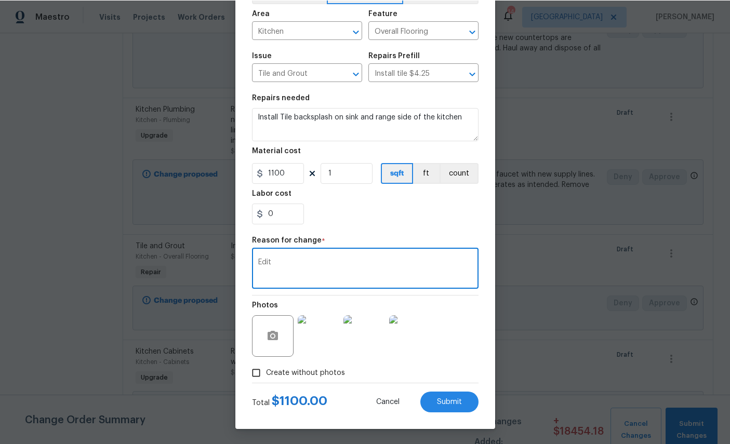
scroll to position [75, 0]
type textarea "Edit"
click at [455, 404] on span "Submit" at bounding box center [449, 402] width 25 height 8
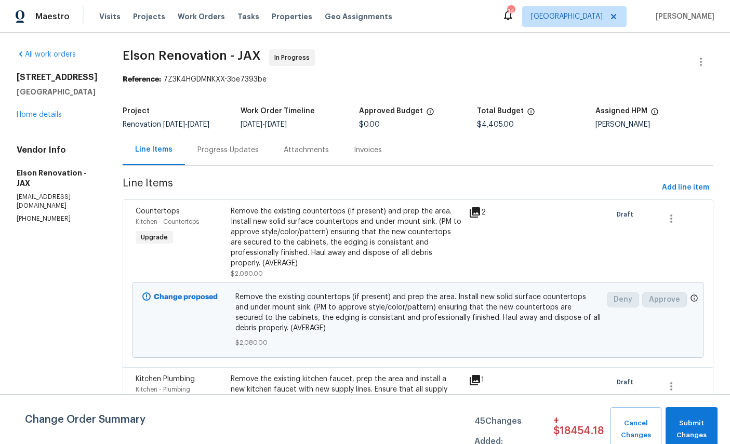
scroll to position [0, 0]
click at [33, 111] on link "Home details" at bounding box center [39, 114] width 45 height 7
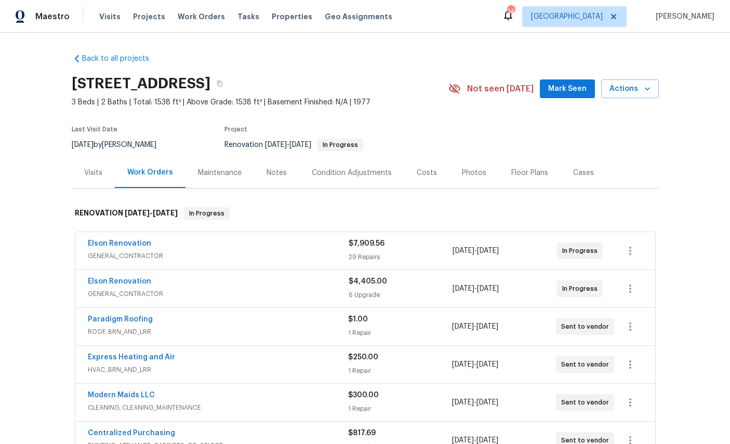
click at [100, 240] on link "Elson Renovation" at bounding box center [119, 243] width 63 height 7
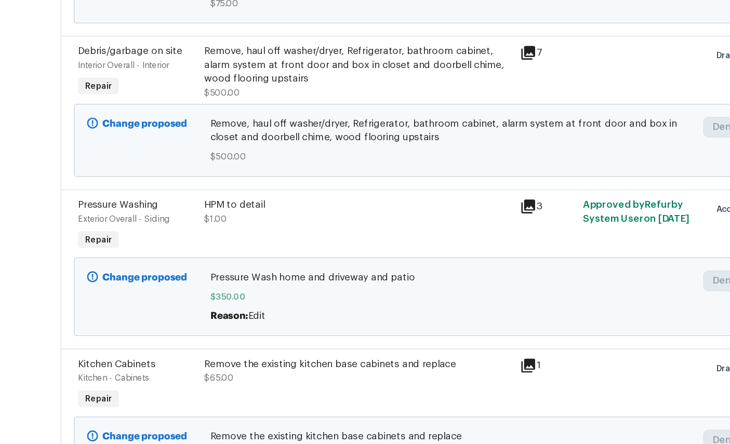
scroll to position [2257, 0]
click at [136, 69] on div "Debris/garbage on site" at bounding box center [180, 74] width 89 height 10
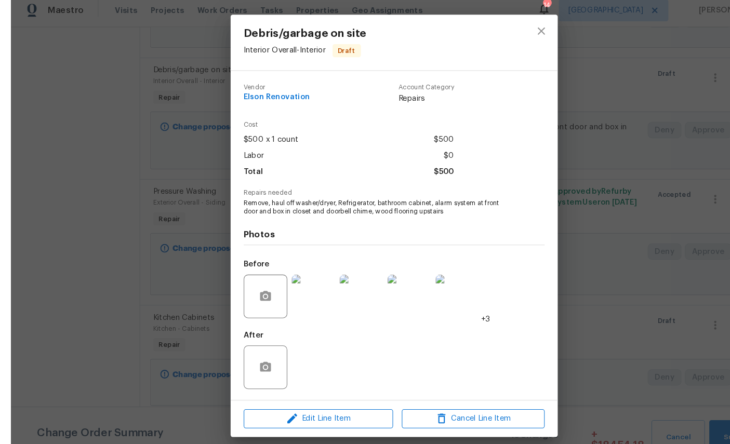
scroll to position [0, 0]
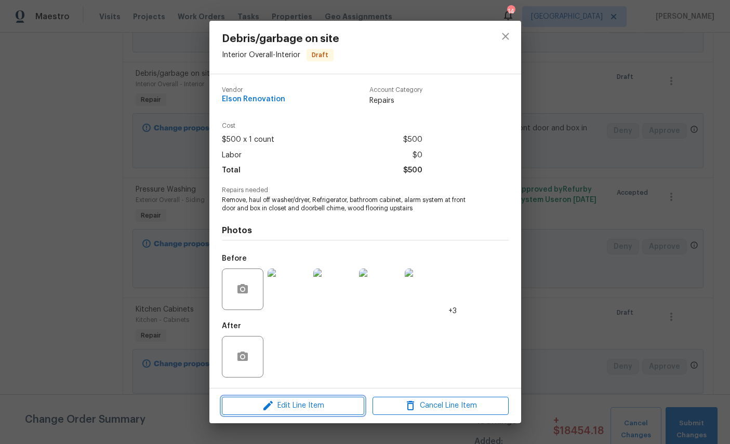
click at [319, 407] on span "Edit Line Item" at bounding box center [293, 406] width 136 height 13
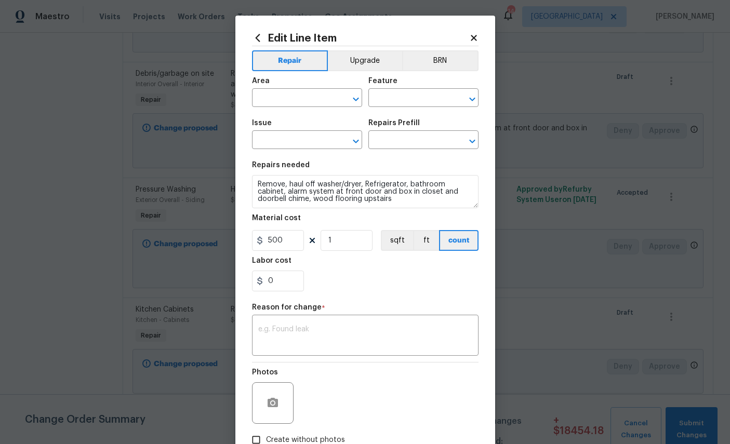
type input "Interior Overall"
type input "Interior"
type input "Debris/garbage on site"
type input "Remove debris/garbage $50.00"
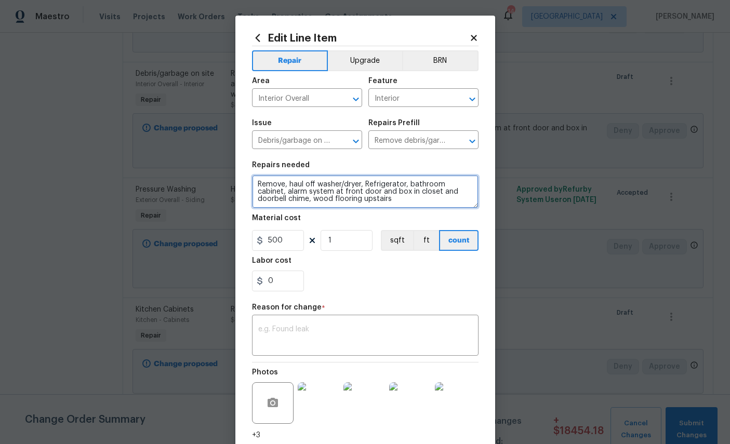
click at [413, 203] on textarea "Remove, haul off washer/dryer, Refrigerator, bathroom cabinet, alarm system at …" at bounding box center [365, 191] width 227 height 33
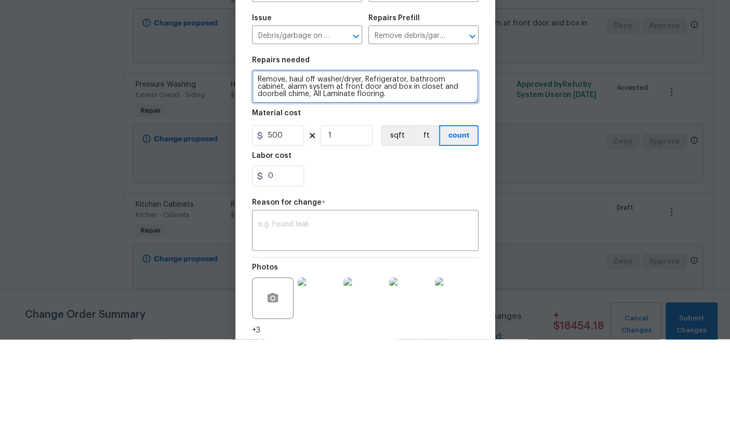
type textarea "Remove, haul off washer/dryer, Refrigerator, bathroom cabinet, alarm system at …"
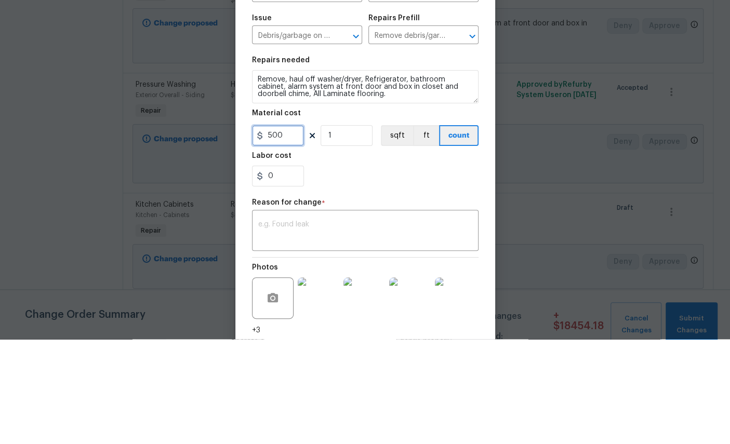
click at [290, 230] on input "500" at bounding box center [278, 240] width 52 height 21
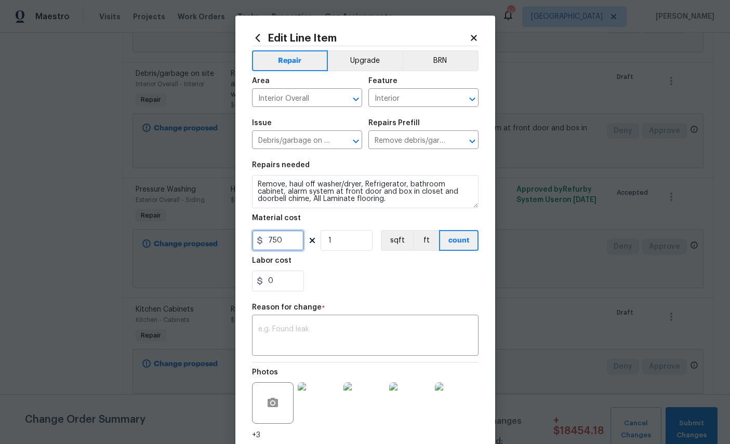
type input "750"
click at [388, 340] on textarea at bounding box center [365, 337] width 214 height 22
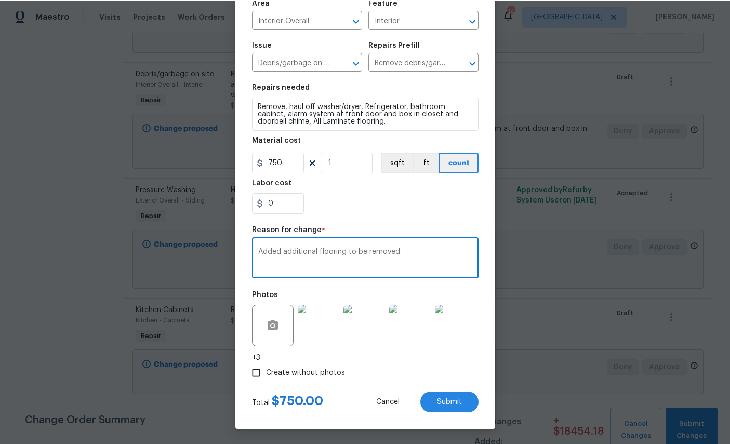
scroll to position [85, 0]
type textarea "Added additional flooring to be removed."
click at [447, 403] on span "Submit" at bounding box center [449, 402] width 25 height 8
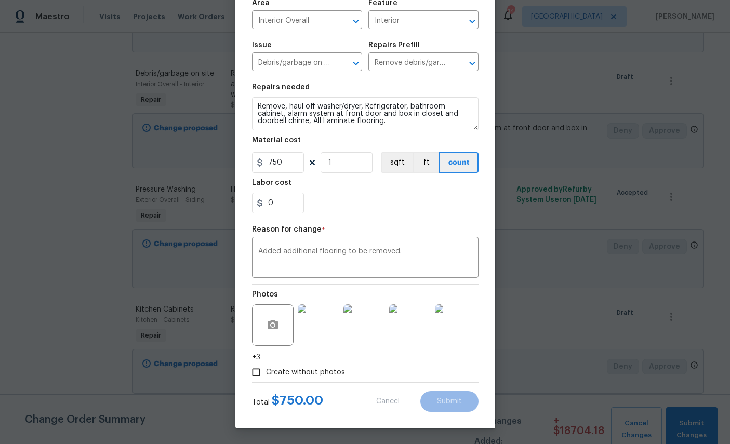
type textarea "Remove, haul off washer/dryer, Refrigerator, bathroom cabinet, alarm system at …"
type input "500"
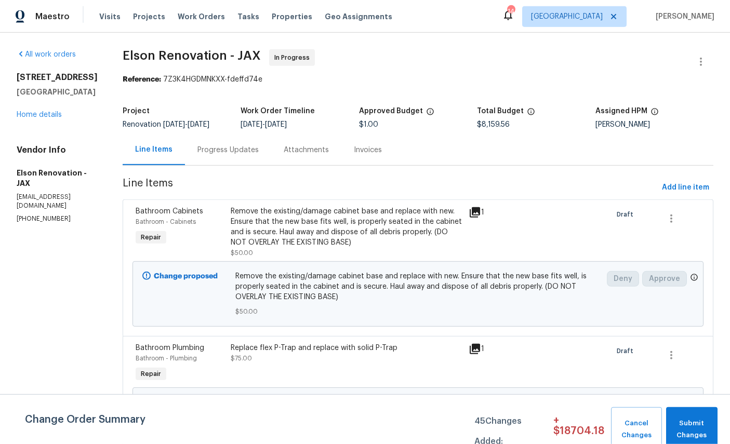
scroll to position [0, 0]
click at [690, 181] on span "Add line item" at bounding box center [685, 187] width 47 height 13
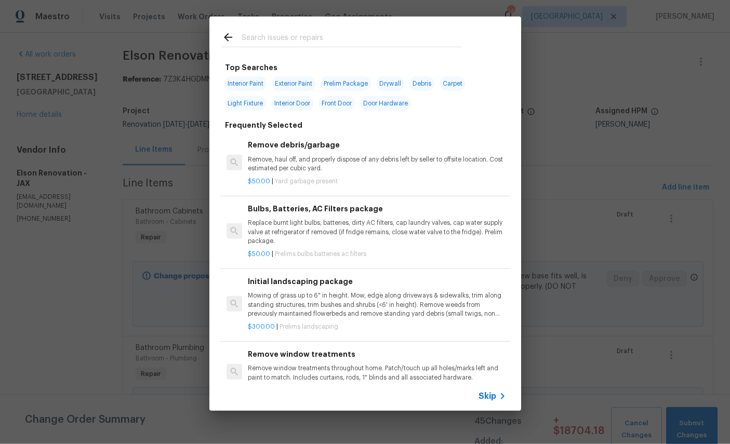
click at [342, 32] on input "text" at bounding box center [352, 39] width 220 height 16
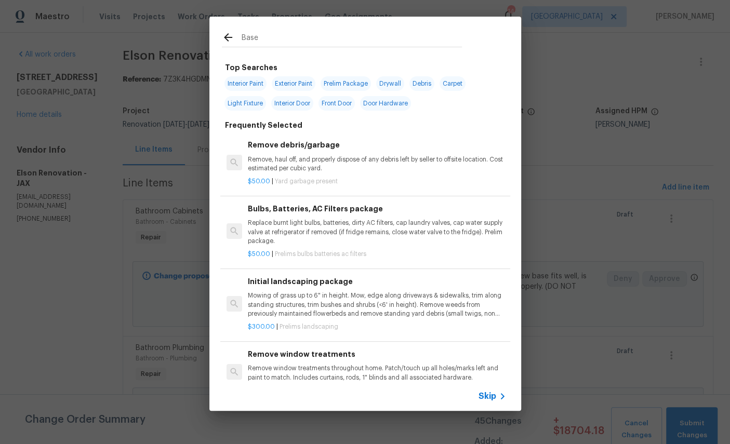
type input "Baseb"
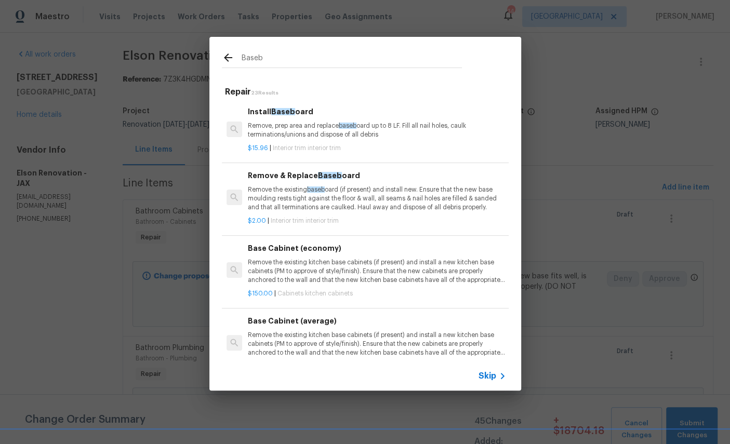
click at [294, 122] on p "Remove, prep area and replace baseb oard up to 8 LF. Fill all nail holes, caulk…" at bounding box center [377, 131] width 258 height 18
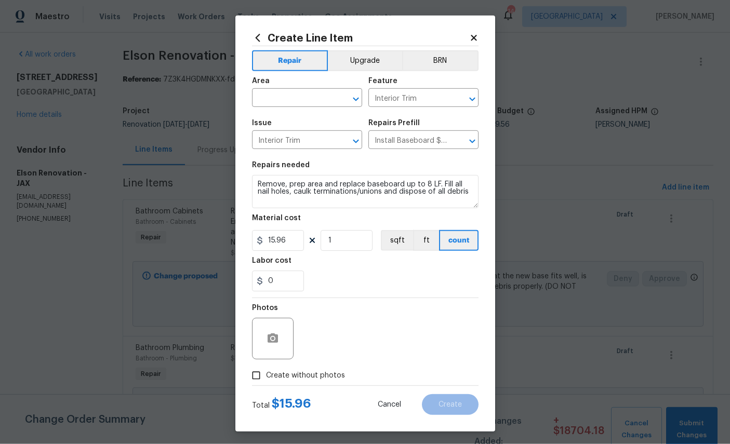
click at [295, 99] on input "text" at bounding box center [292, 99] width 81 height 16
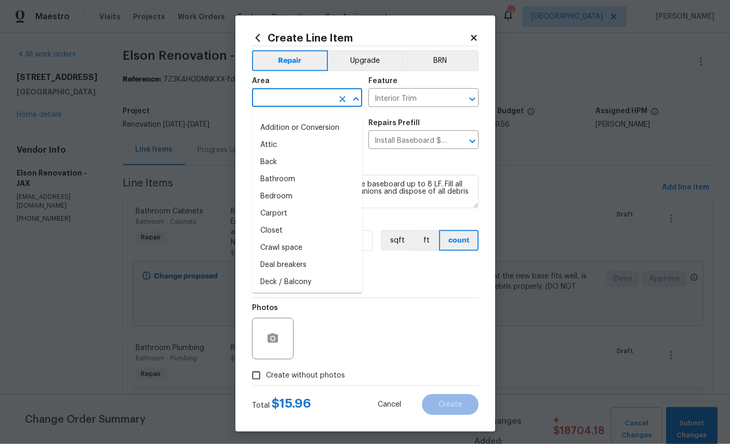
click at [300, 95] on input "text" at bounding box center [292, 99] width 81 height 16
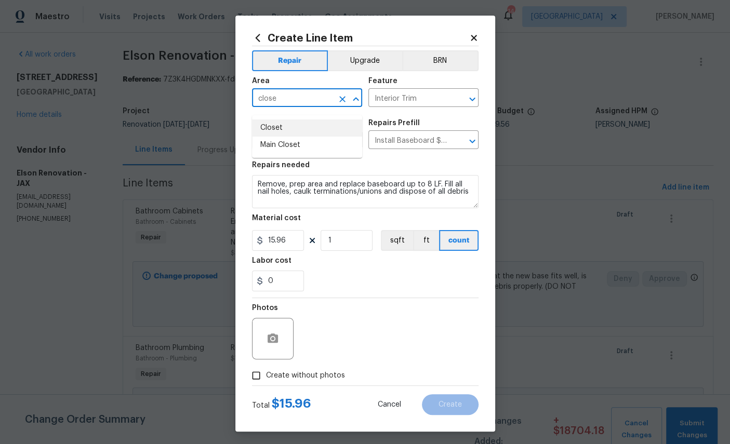
click at [322, 125] on li "Closet" at bounding box center [307, 128] width 110 height 17
type input "Closet"
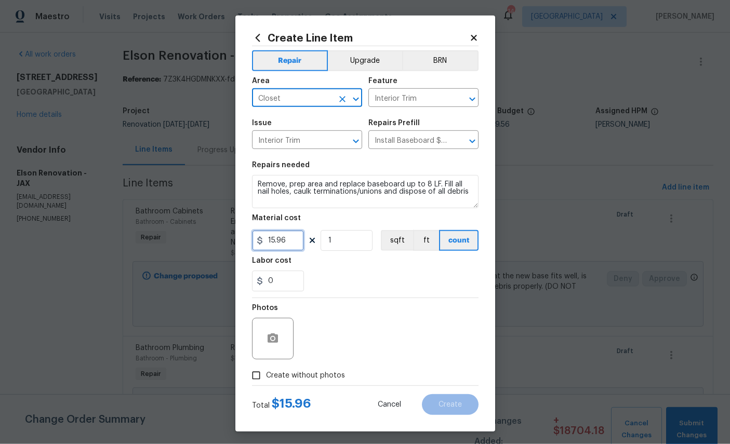
click at [302, 251] on input "15.96" at bounding box center [278, 240] width 52 height 21
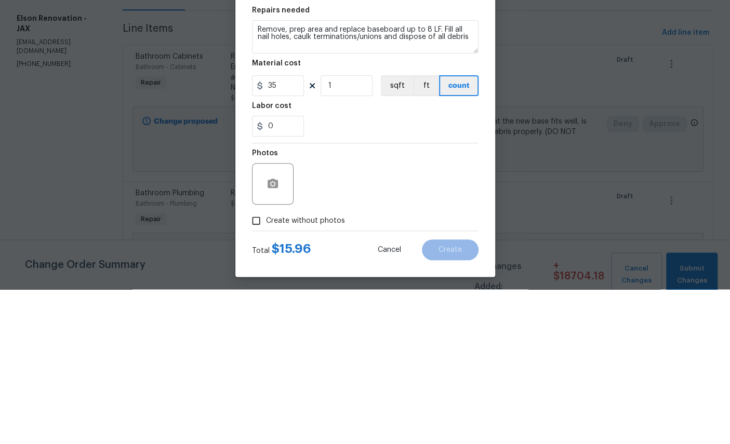
scroll to position [39, 0]
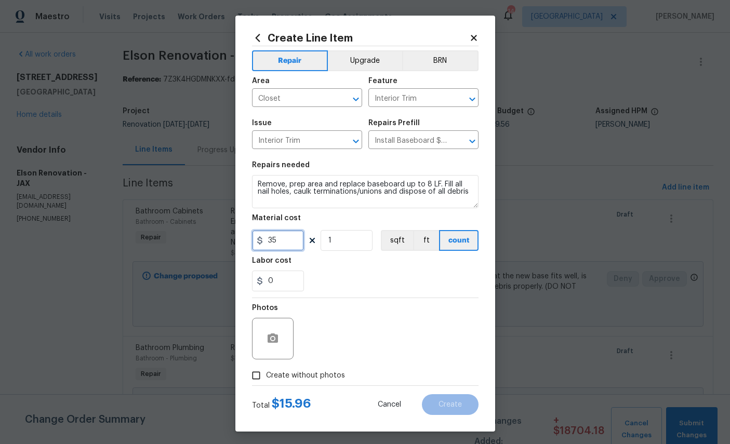
type input "35"
click at [274, 345] on icon "button" at bounding box center [273, 339] width 12 height 12
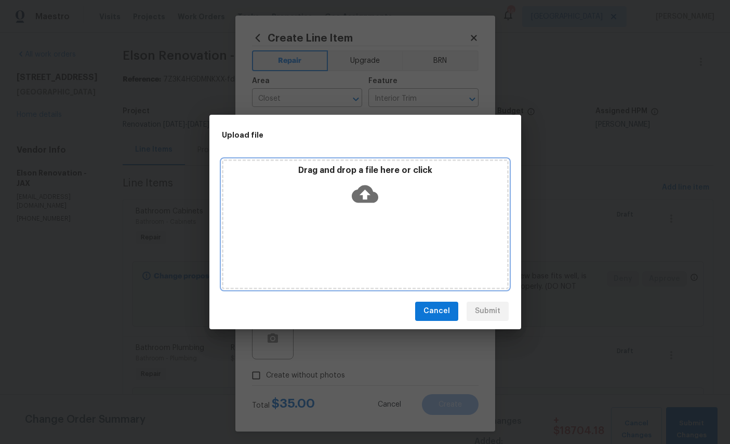
click at [364, 192] on icon at bounding box center [365, 194] width 27 height 27
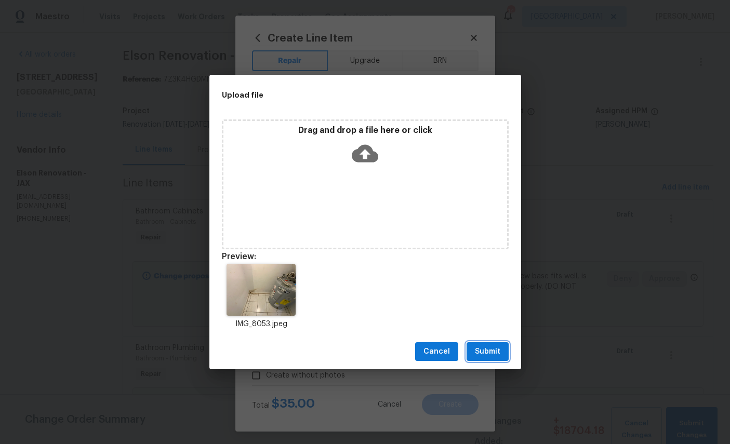
click at [489, 349] on span "Submit" at bounding box center [487, 352] width 25 height 13
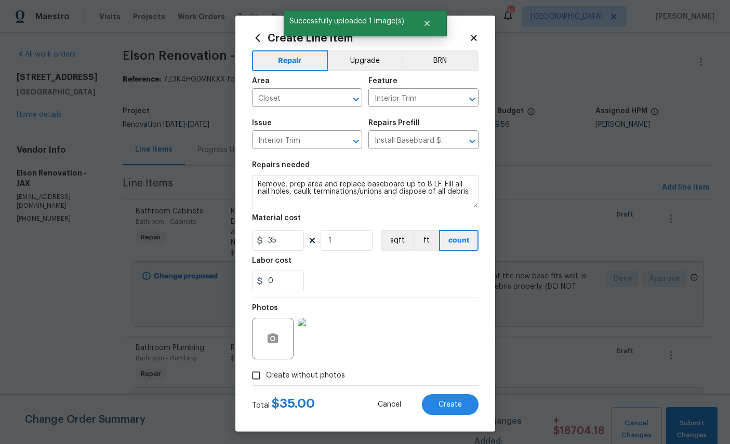
click at [452, 409] on span "Create" at bounding box center [450, 405] width 23 height 8
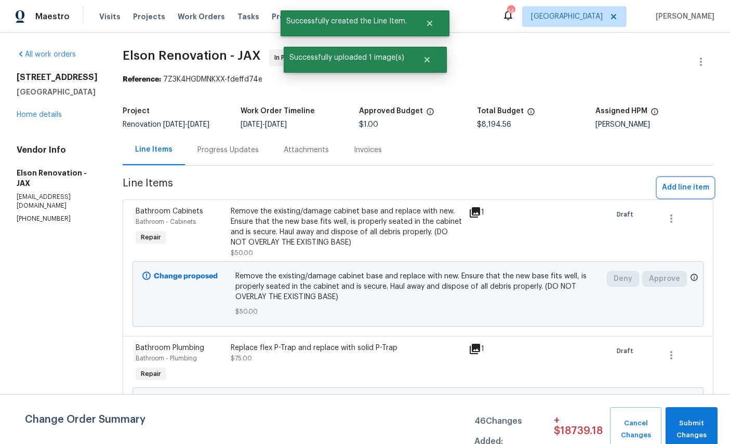
click at [678, 187] on span "Add line item" at bounding box center [685, 187] width 47 height 13
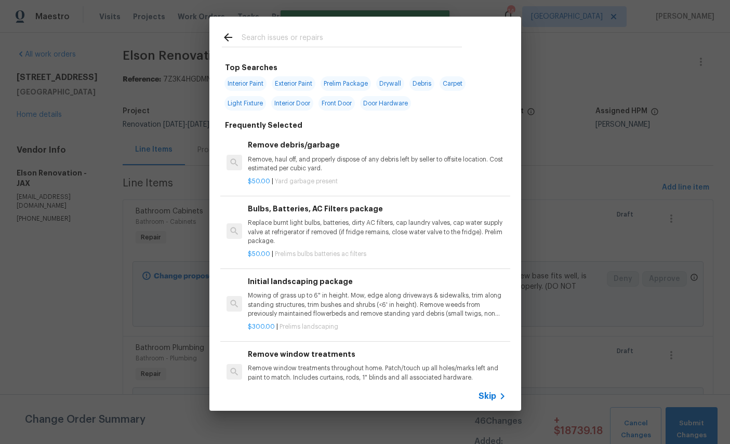
click at [336, 37] on input "text" at bounding box center [352, 39] width 220 height 16
type input "Cab"
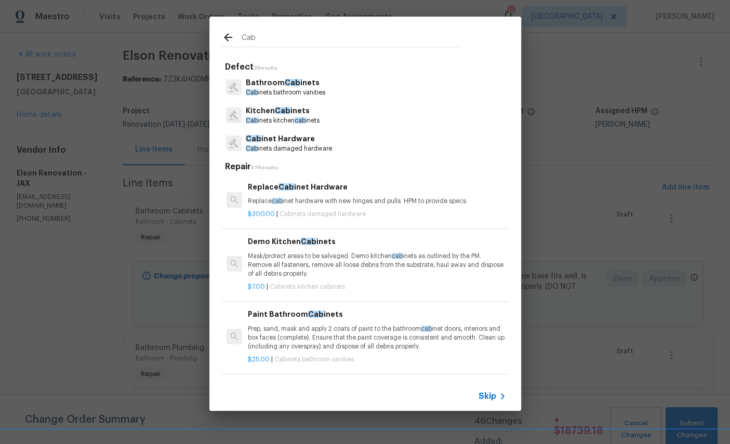
click at [297, 109] on p "Kitchen Cab inets" at bounding box center [283, 110] width 74 height 11
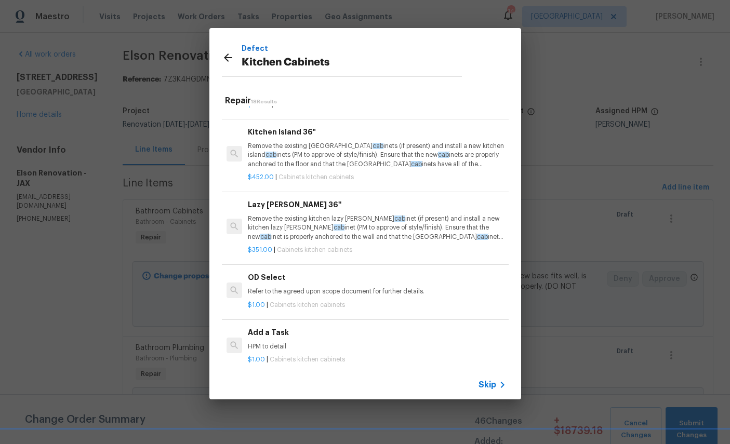
scroll to position [998, 0]
click at [334, 333] on div "Add a Task HPM to detail" at bounding box center [377, 339] width 258 height 25
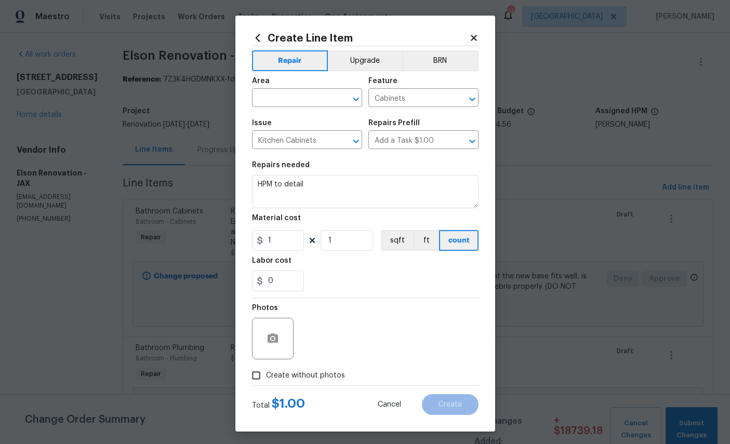
click at [307, 100] on input "text" at bounding box center [292, 99] width 81 height 16
click at [311, 125] on li "Kitchen" at bounding box center [307, 123] width 110 height 17
type input "Kitchen"
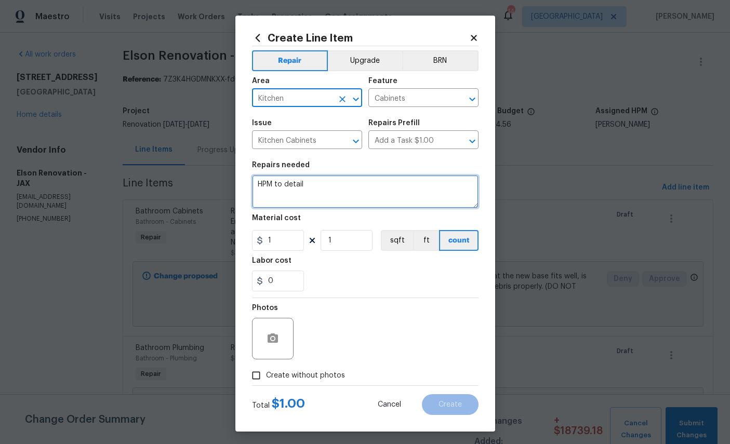
click at [336, 188] on textarea "HPM to detail" at bounding box center [365, 191] width 227 height 33
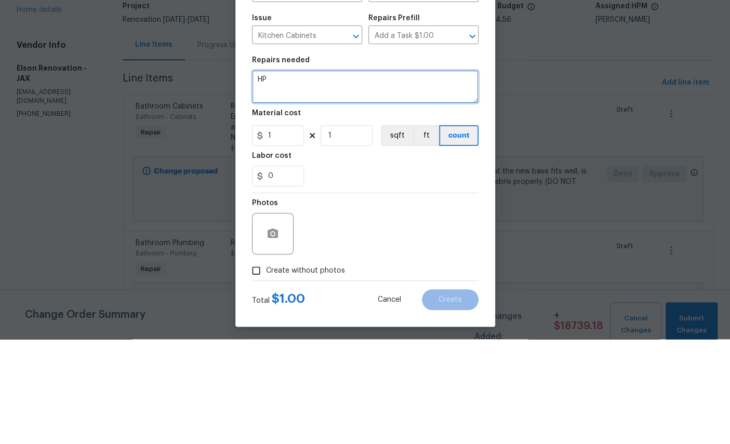
type textarea "H"
type textarea "Install trim on side of cabinet"
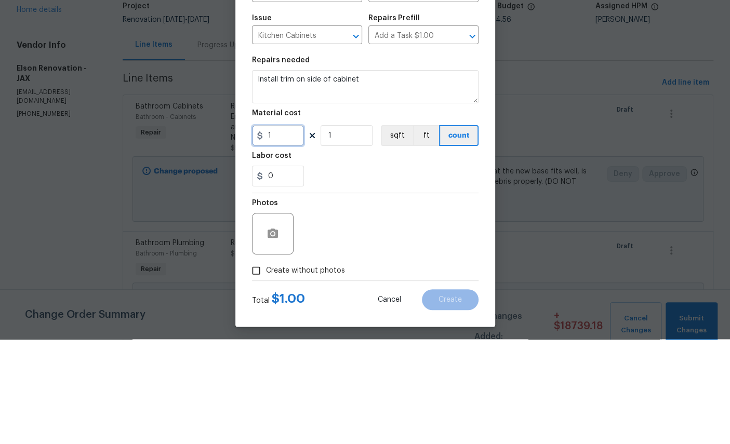
click at [280, 230] on input "1" at bounding box center [278, 240] width 52 height 21
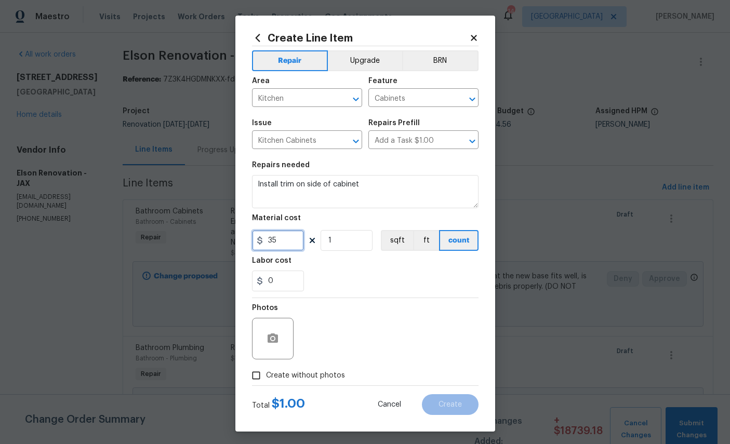
type input "35"
click at [281, 342] on button "button" at bounding box center [272, 338] width 25 height 25
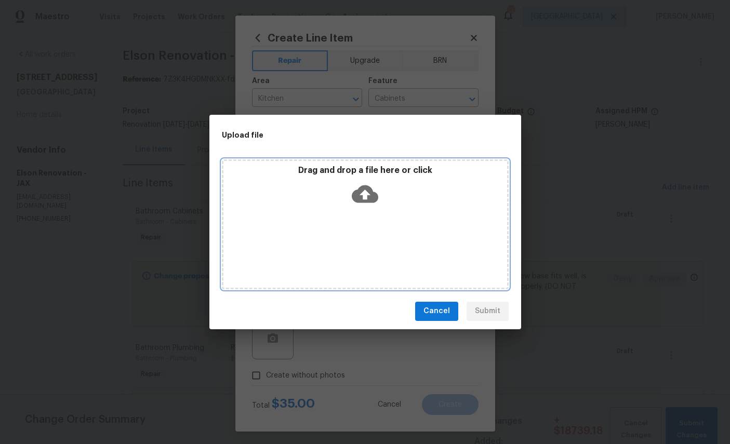
click at [364, 194] on icon at bounding box center [365, 194] width 27 height 27
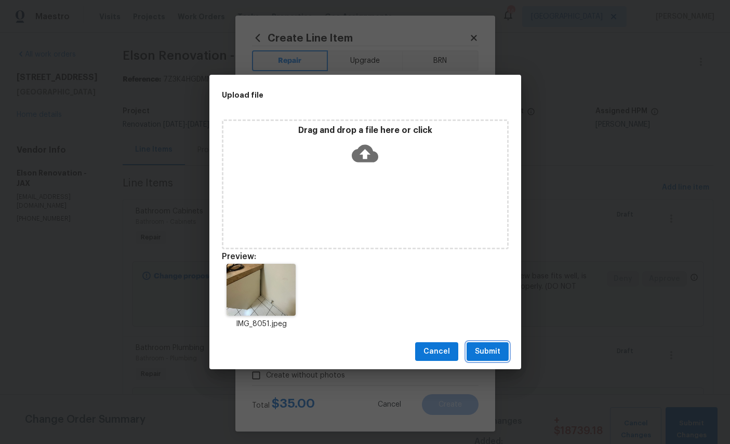
click at [491, 360] on button "Submit" at bounding box center [488, 351] width 42 height 19
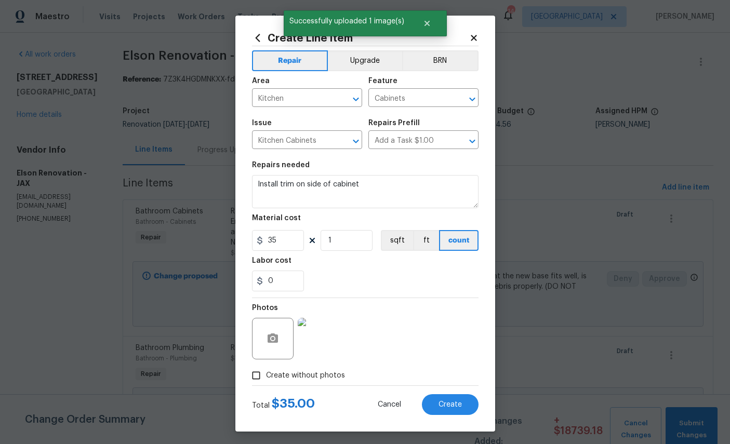
click at [456, 409] on span "Create" at bounding box center [450, 405] width 23 height 8
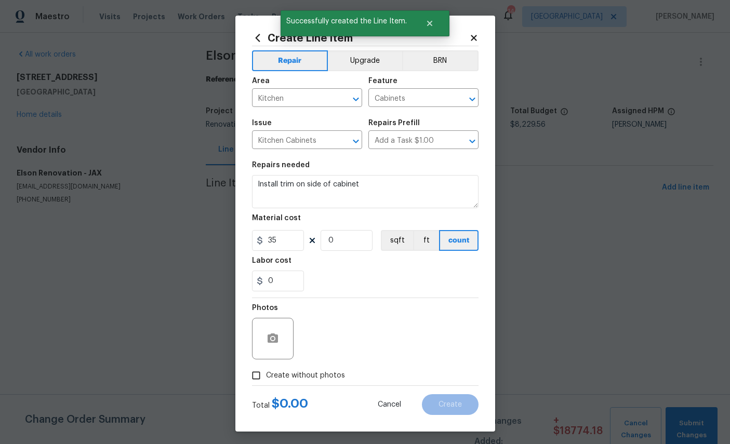
scroll to position [0, 0]
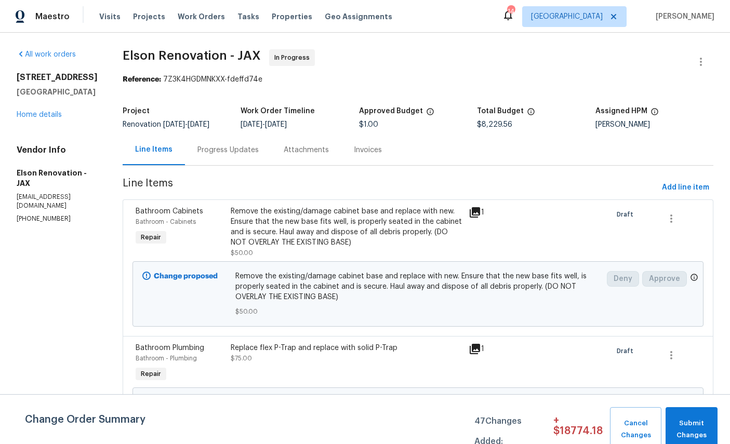
click at [46, 118] on link "Home details" at bounding box center [39, 114] width 45 height 7
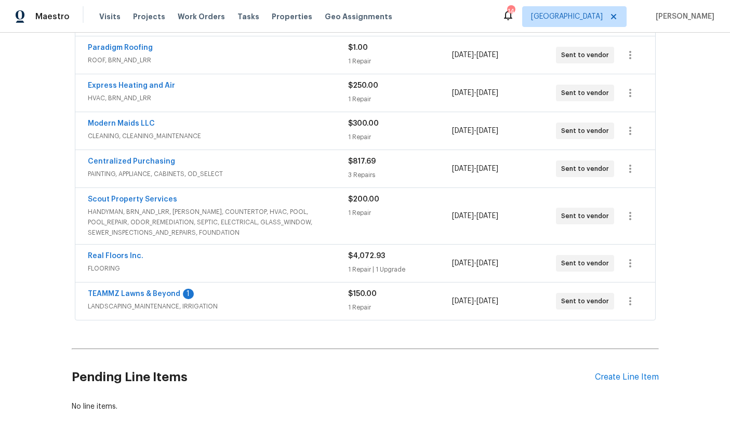
scroll to position [271, 0]
click at [114, 48] on link "Paradigm Roofing" at bounding box center [120, 48] width 65 height 7
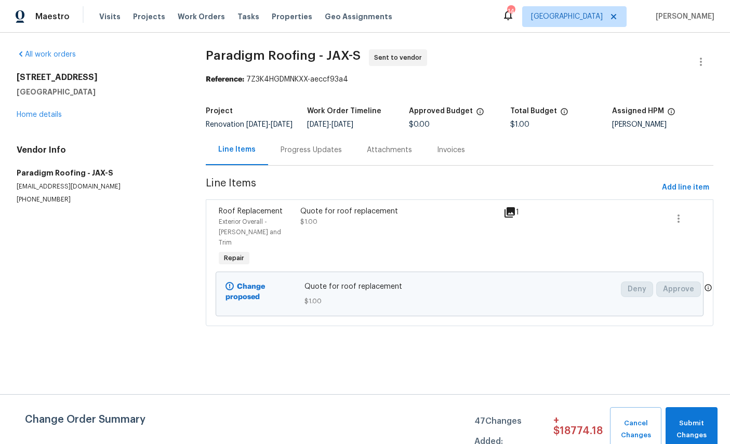
click at [242, 229] on span "Exterior Overall - [PERSON_NAME] and Trim" at bounding box center [250, 232] width 62 height 27
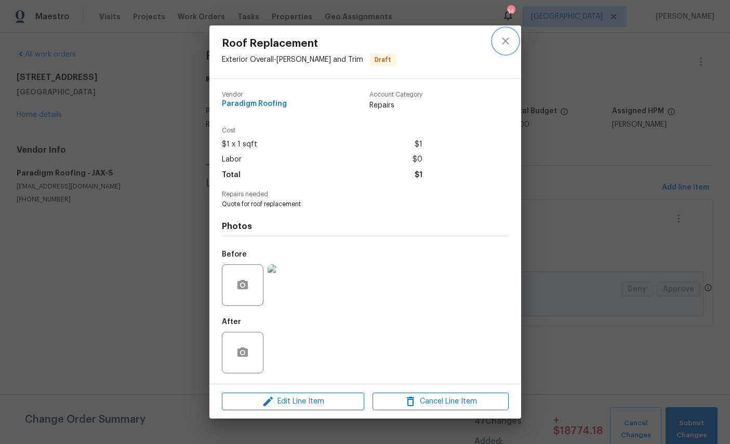
click at [502, 35] on icon "close" at bounding box center [505, 41] width 12 height 12
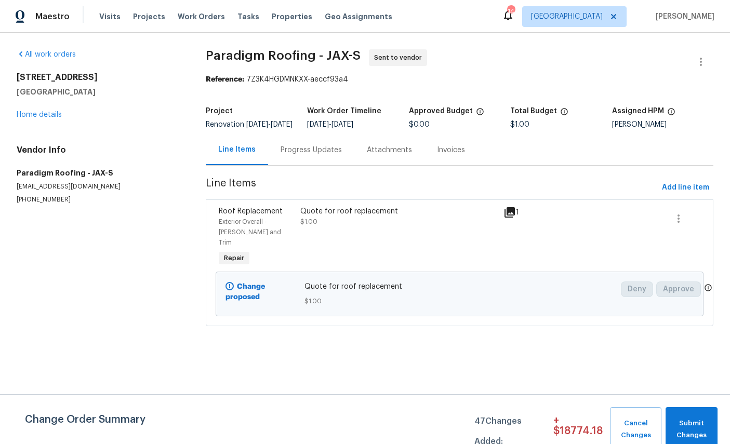
click at [309, 154] on div "Progress Updates" at bounding box center [311, 150] width 61 height 10
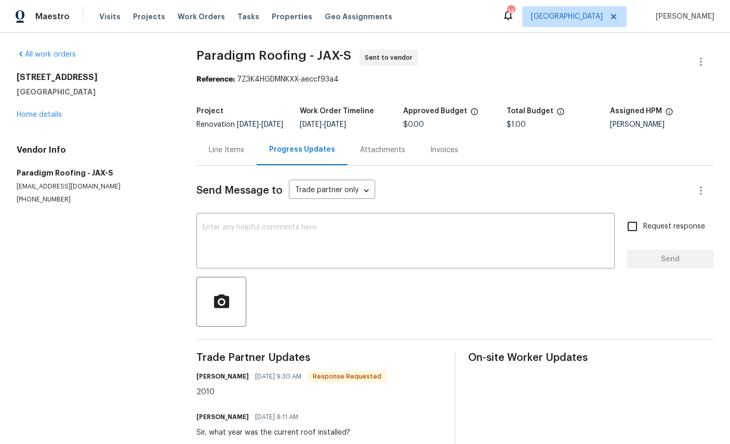
click at [33, 107] on div "[STREET_ADDRESS][PERSON_NAME] Home details" at bounding box center [94, 96] width 155 height 48
click at [31, 115] on link "Home details" at bounding box center [39, 114] width 45 height 7
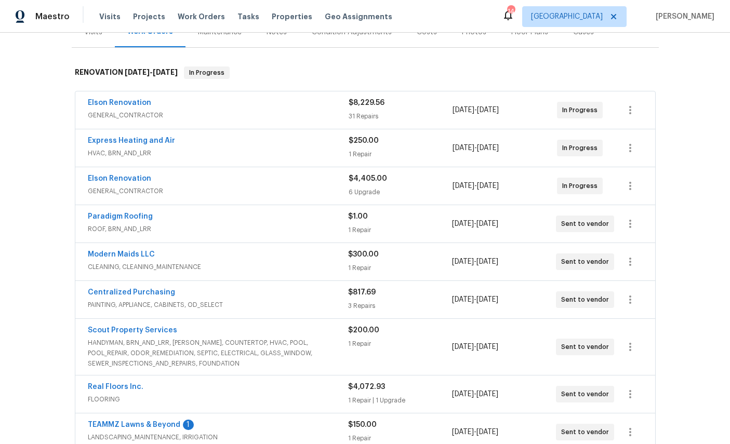
scroll to position [153, 0]
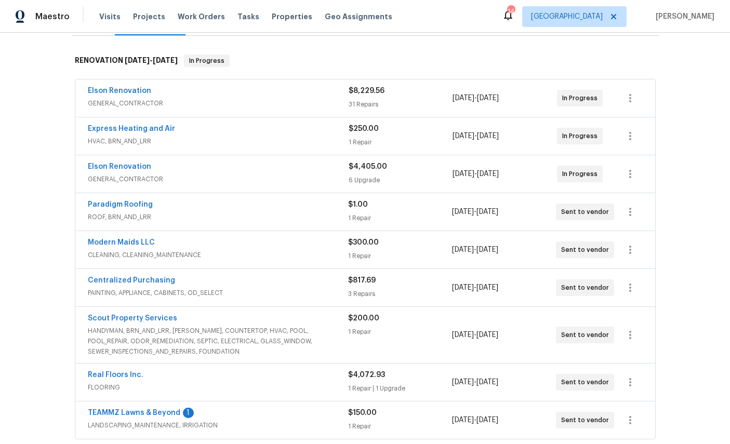
click at [112, 208] on link "Paradigm Roofing" at bounding box center [120, 204] width 65 height 7
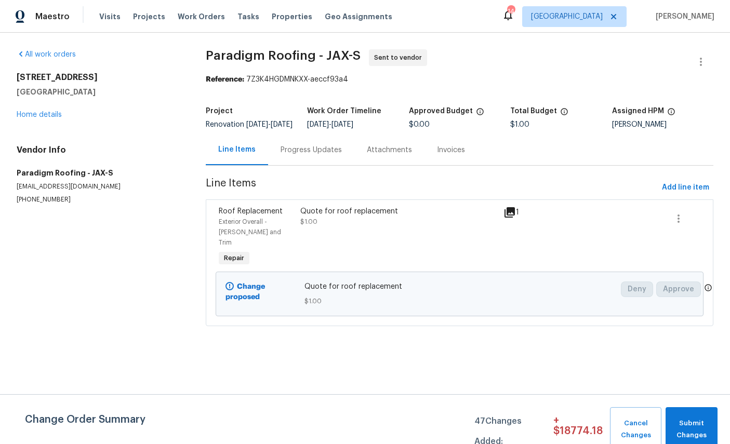
click at [234, 215] on span "Roof Replacement" at bounding box center [251, 211] width 64 height 7
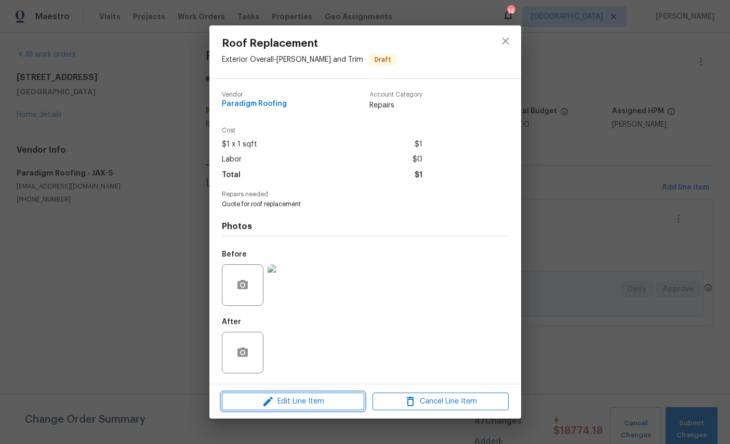
click at [300, 411] on button "Edit Line Item" at bounding box center [293, 402] width 142 height 18
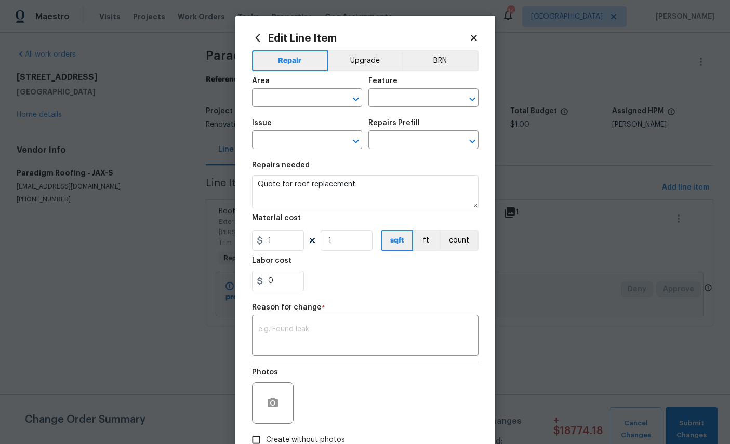
type input "Exterior Overall"
type input "[PERSON_NAME] and Trim"
type input "Roof Replacement"
type input "Replace Roofing (Cedar shake) $5.07"
click at [473, 34] on icon at bounding box center [473, 37] width 9 height 9
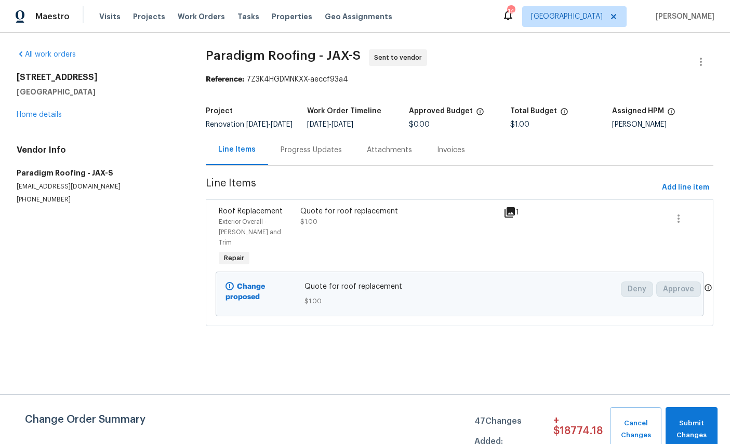
click at [314, 155] on div "Progress Updates" at bounding box center [311, 150] width 61 height 10
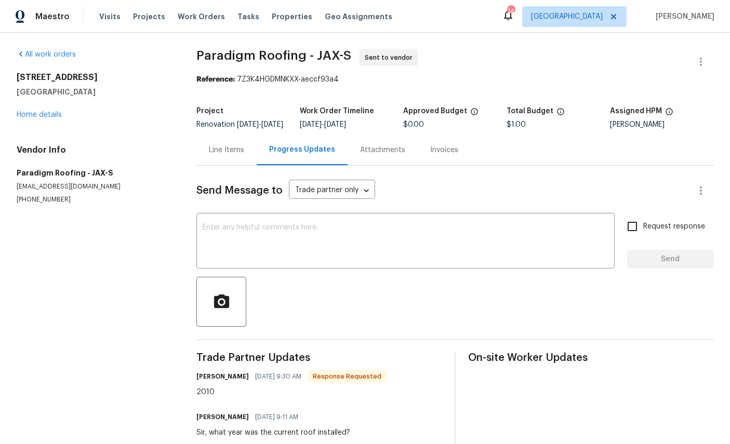
click at [34, 115] on link "Home details" at bounding box center [39, 114] width 45 height 7
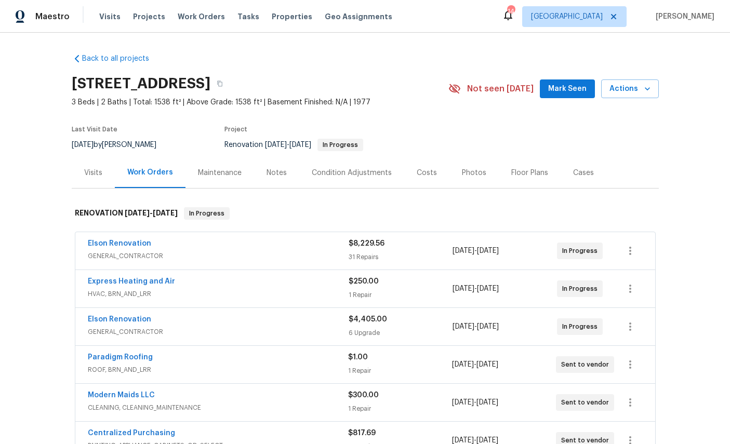
click at [110, 360] on link "Paradigm Roofing" at bounding box center [120, 357] width 65 height 7
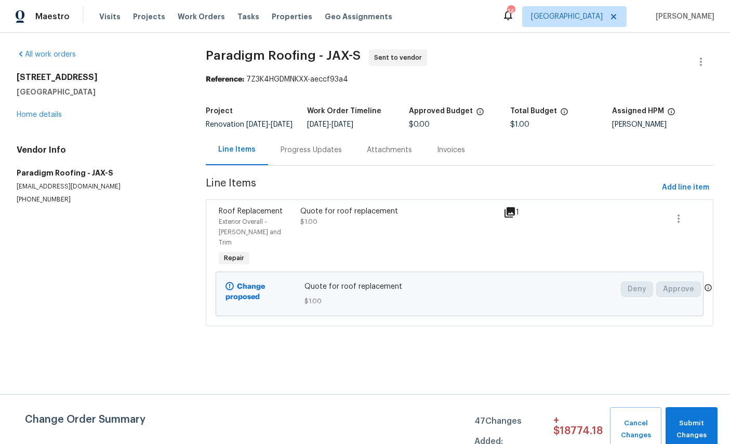
click at [239, 228] on span "Exterior Overall - [PERSON_NAME] and Trim" at bounding box center [250, 232] width 62 height 27
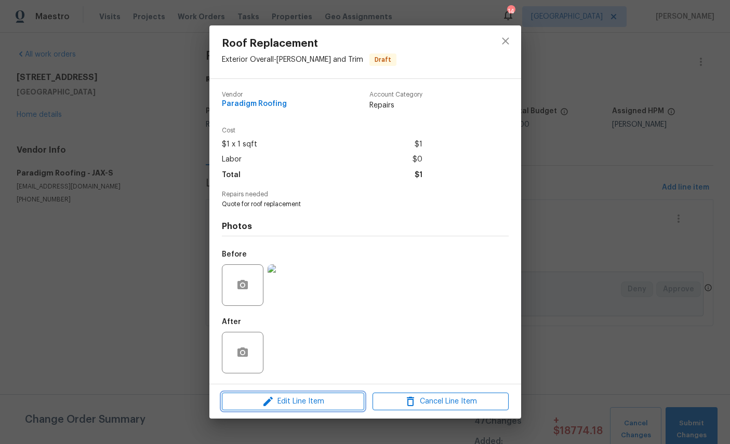
click at [321, 402] on span "Edit Line Item" at bounding box center [293, 401] width 136 height 13
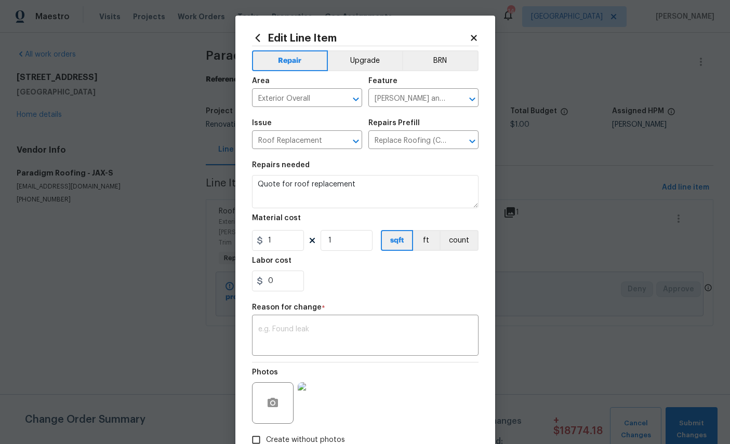
click at [316, 338] on textarea at bounding box center [365, 337] width 214 height 22
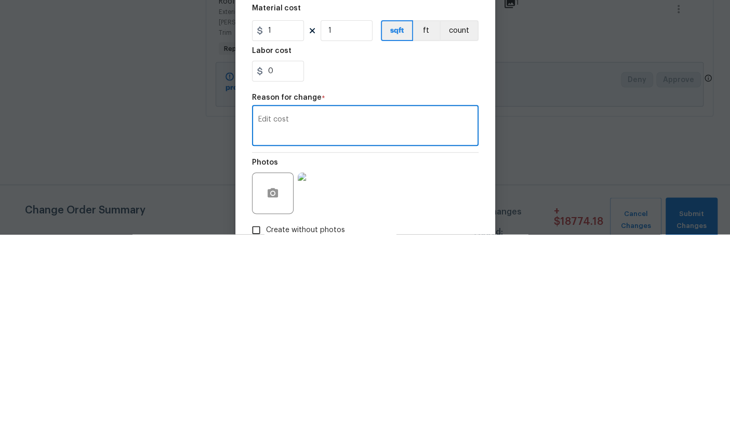
type textarea "Edit cost"
click at [287, 230] on input "1" at bounding box center [278, 240] width 52 height 21
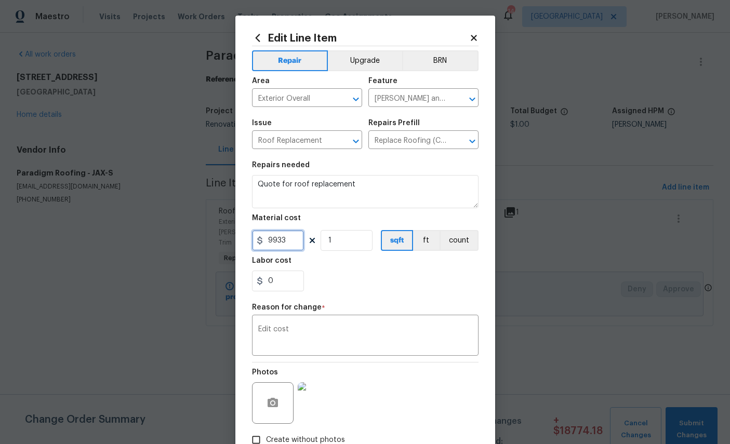
type input "9933"
click at [360, 298] on section "Repairs needed Quote for roof replacement Material cost 9933 1 sqft ft count La…" at bounding box center [365, 226] width 227 height 142
click at [409, 298] on section "Repairs needed Quote for roof replacement Material cost 9933 1 sqft ft count La…" at bounding box center [365, 226] width 227 height 142
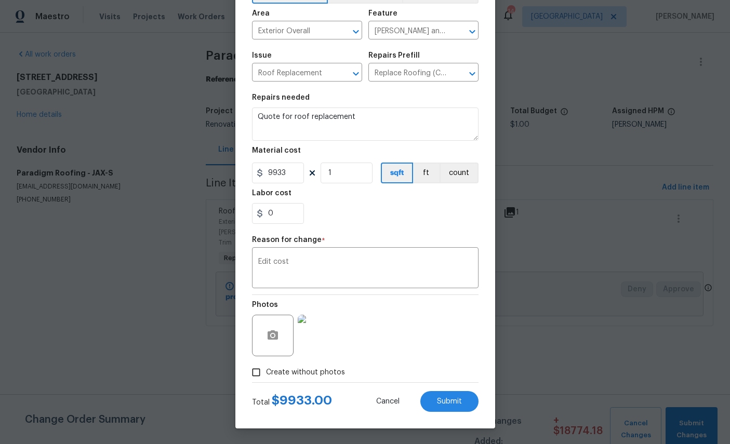
scroll to position [75, 0]
click at [450, 399] on span "Submit" at bounding box center [449, 402] width 25 height 8
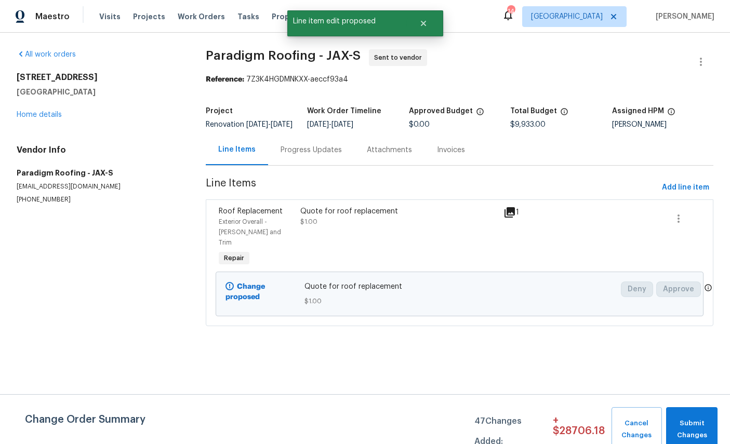
scroll to position [0, 0]
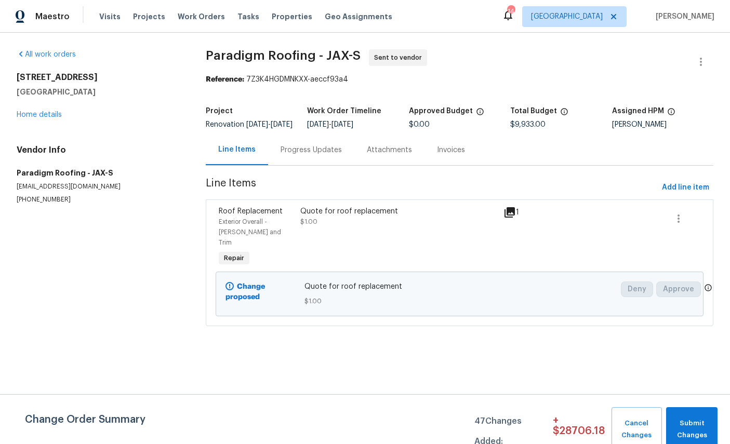
click at [41, 109] on div "[STREET_ADDRESS][PERSON_NAME] Home details" at bounding box center [99, 96] width 164 height 48
click at [33, 118] on link "Home details" at bounding box center [39, 114] width 45 height 7
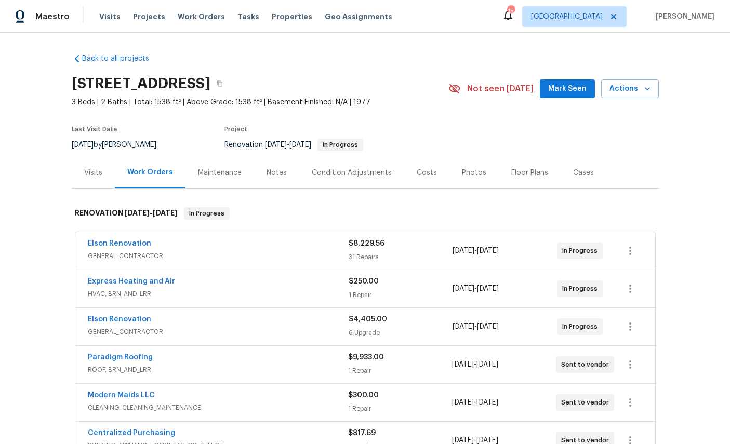
click at [103, 360] on link "Paradigm Roofing" at bounding box center [120, 357] width 65 height 7
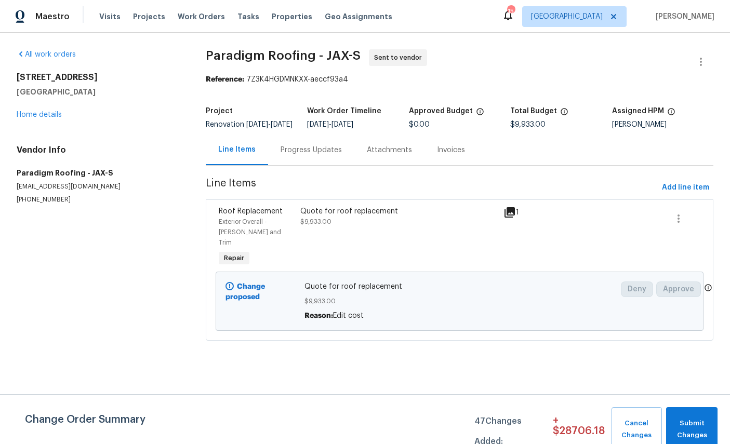
click at [306, 155] on div "Progress Updates" at bounding box center [311, 150] width 61 height 10
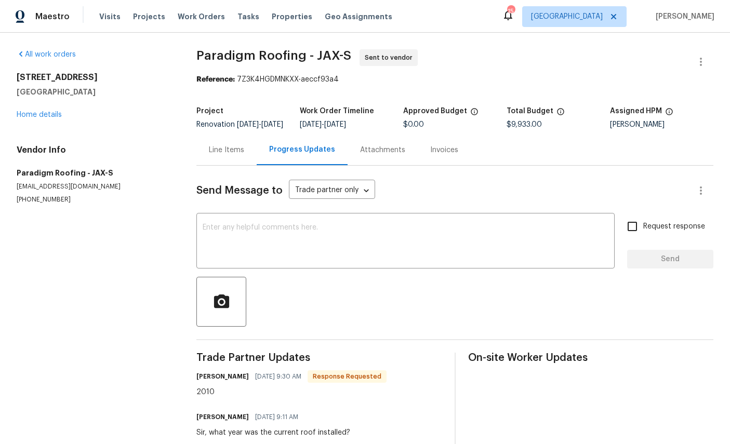
click at [390, 254] on textarea at bounding box center [406, 242] width 406 height 36
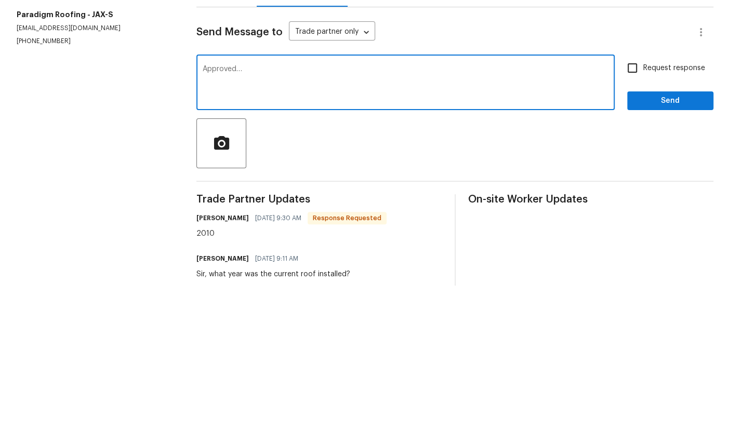
type textarea "Approved…"
click at [633, 216] on input "Request response" at bounding box center [632, 227] width 22 height 22
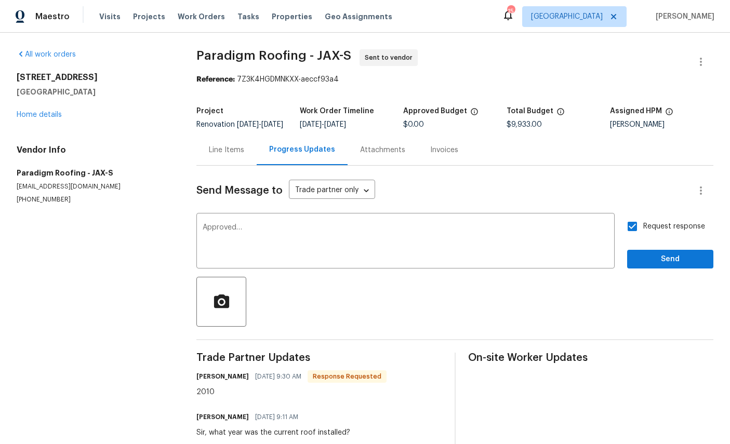
click at [642, 216] on input "Request response" at bounding box center [632, 227] width 22 height 22
checkbox input "false"
click at [657, 253] on span "Send" at bounding box center [671, 259] width 70 height 13
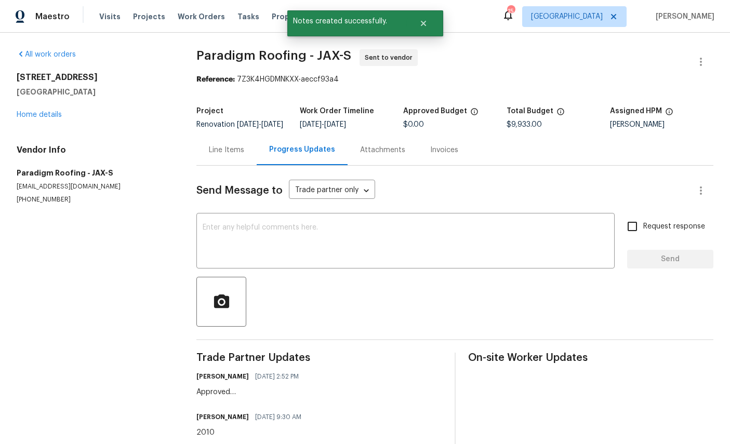
click at [37, 118] on link "Home details" at bounding box center [39, 114] width 45 height 7
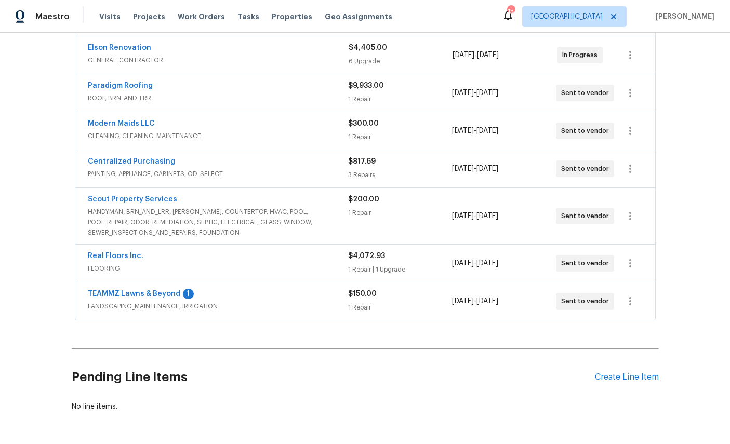
scroll to position [271, 0]
click at [121, 298] on link "TEAMMZ Lawns & Beyond" at bounding box center [134, 294] width 92 height 7
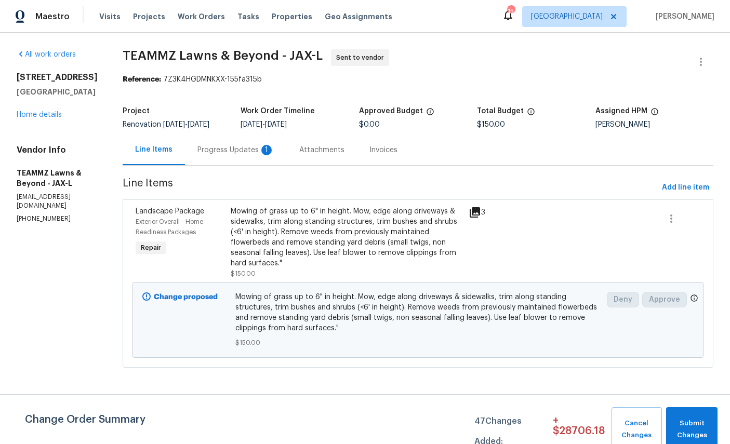
click at [250, 153] on div "Progress Updates 1" at bounding box center [235, 150] width 77 height 10
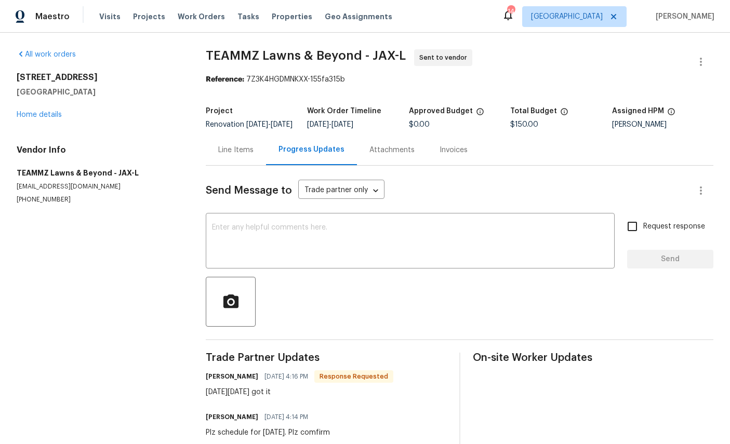
click at [35, 118] on link "Home details" at bounding box center [39, 114] width 45 height 7
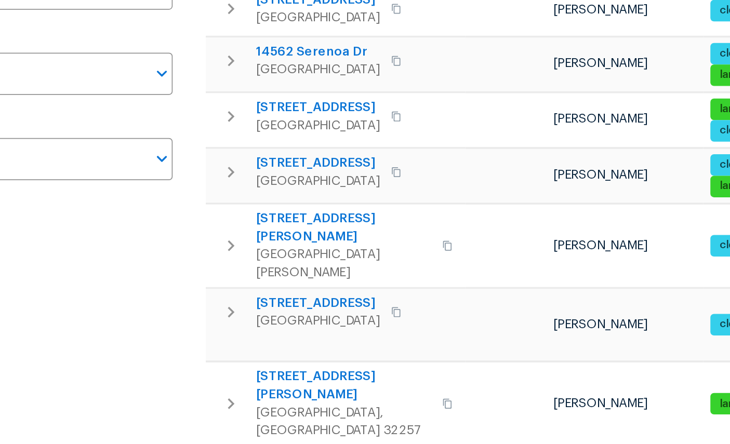
scroll to position [62, 0]
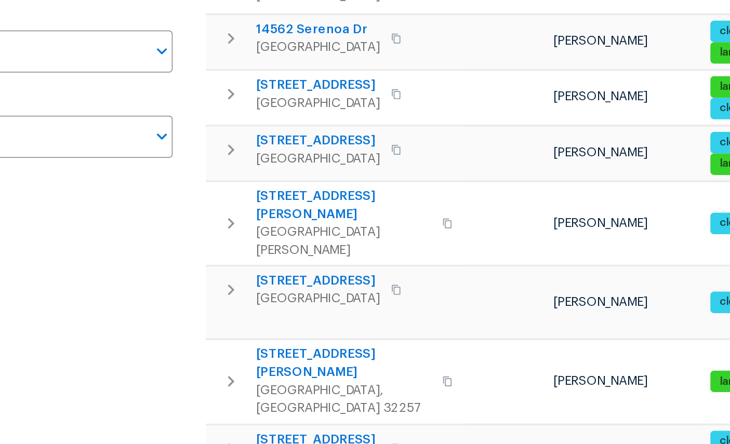
click at [214, 335] on span "9142 Craven Rd" at bounding box center [264, 345] width 101 height 21
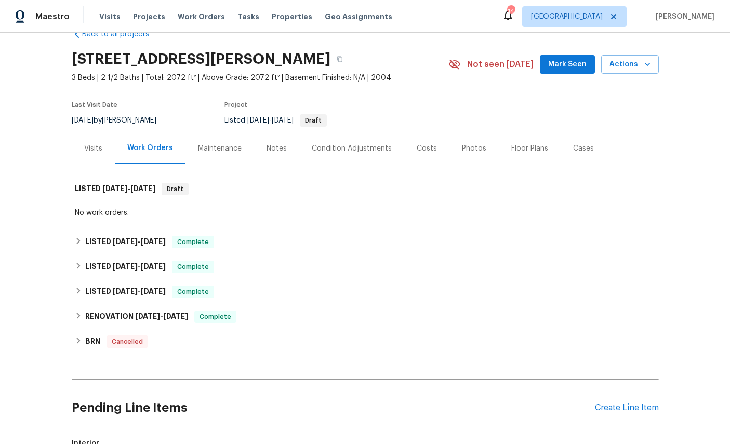
scroll to position [25, 0]
click at [621, 406] on div "Create Line Item" at bounding box center [627, 408] width 64 height 10
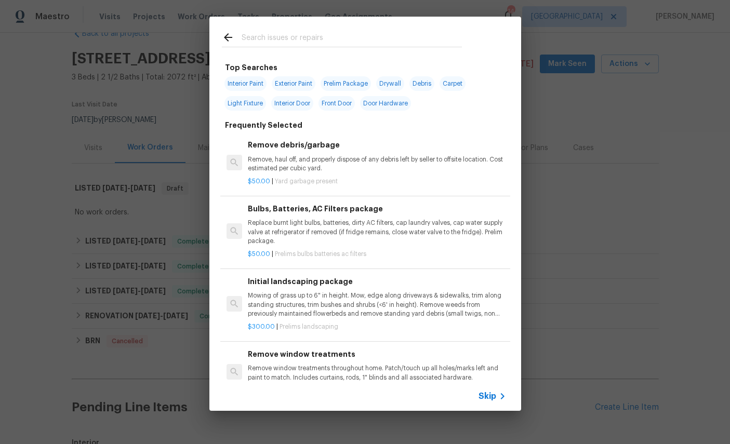
click at [324, 35] on input "text" at bounding box center [352, 39] width 220 height 16
type input "Clean"
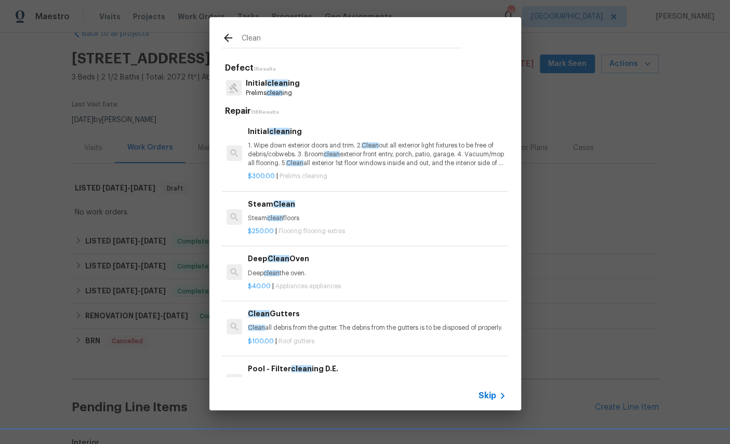
click at [274, 80] on span "clean" at bounding box center [277, 83] width 21 height 7
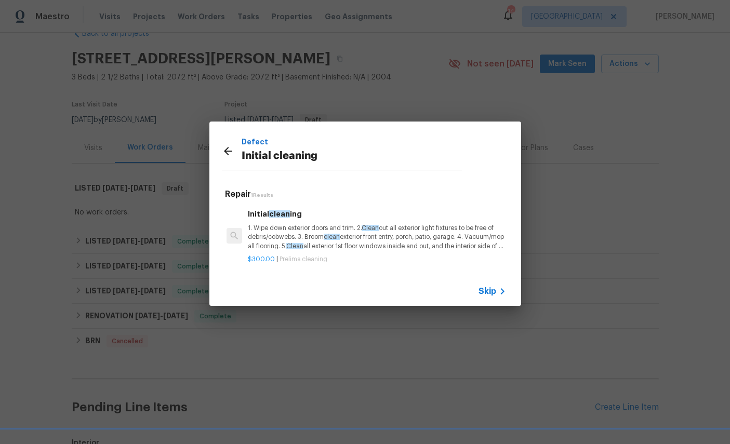
click at [365, 229] on span "Clean" at bounding box center [370, 228] width 17 height 6
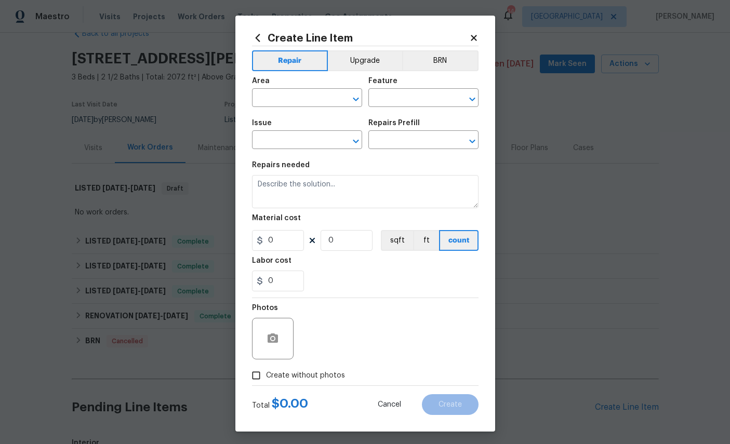
type input "Home Readiness Packages"
type input "Initial cleaning"
type textarea "1. Wipe down exterior doors and trim. 2. Clean out all exterior light fixtures …"
type input "1"
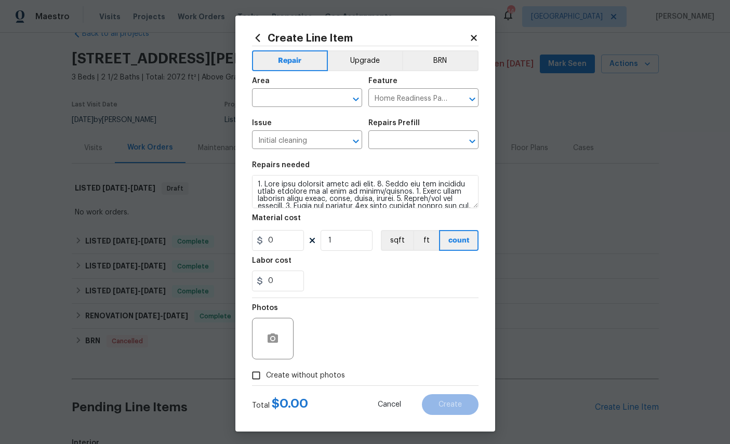
type input "Initial cleaning $300.00"
click at [293, 249] on input "300" at bounding box center [278, 240] width 52 height 21
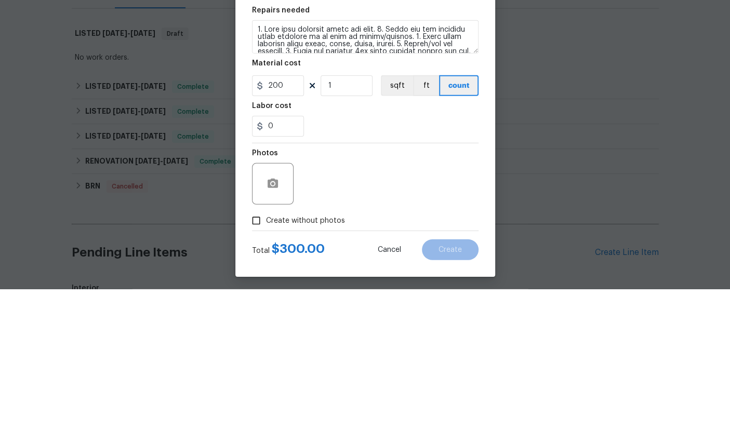
scroll to position [39, 0]
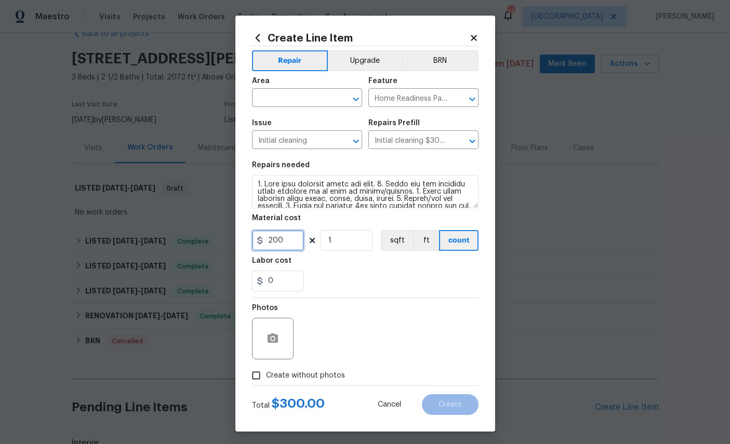
type input "200"
click at [300, 92] on input "text" at bounding box center [292, 99] width 81 height 16
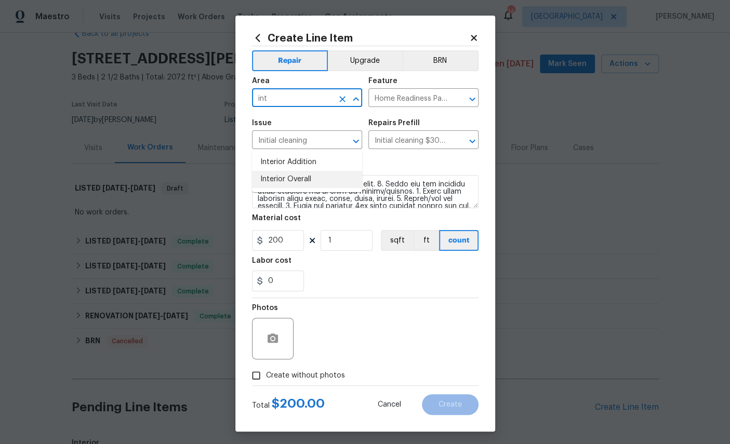
click at [285, 171] on li "Interior Overall" at bounding box center [307, 179] width 110 height 17
type input "Interior Overall"
click at [269, 338] on button "button" at bounding box center [272, 338] width 25 height 25
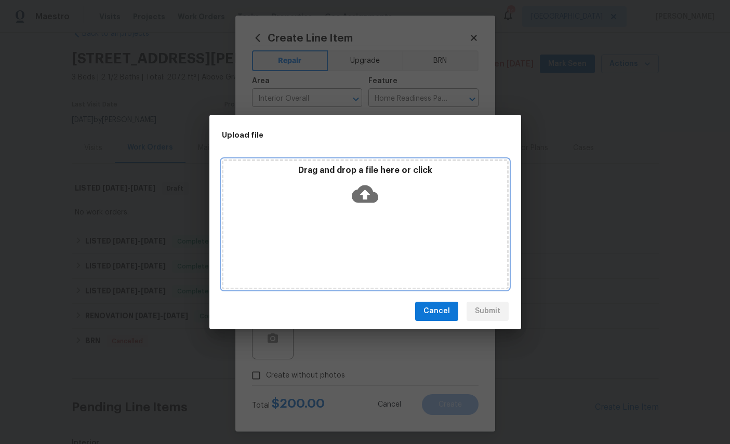
click at [365, 191] on icon at bounding box center [365, 194] width 27 height 27
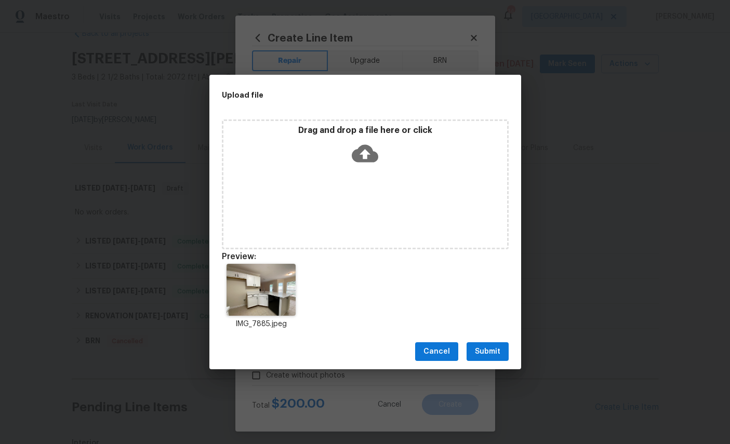
click at [489, 354] on span "Submit" at bounding box center [487, 352] width 25 height 13
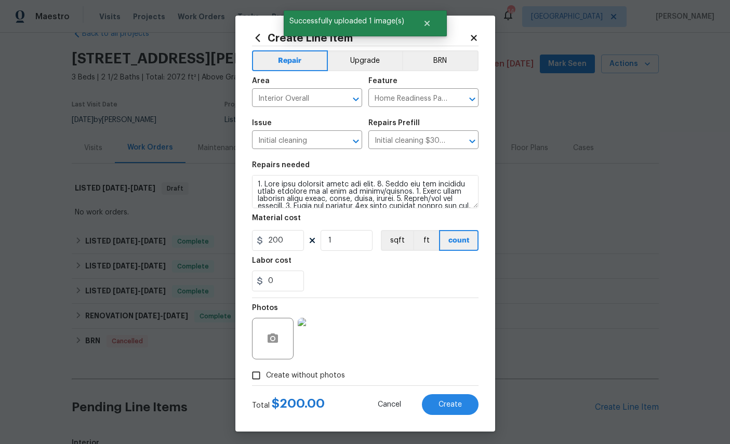
click at [451, 409] on span "Create" at bounding box center [450, 405] width 23 height 8
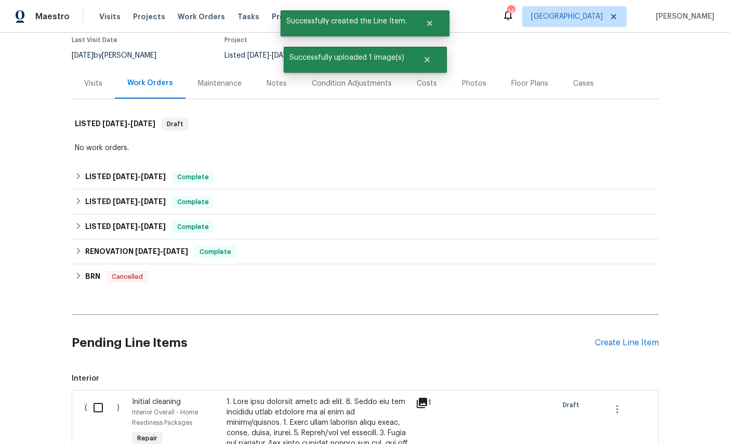
scroll to position [88, 0]
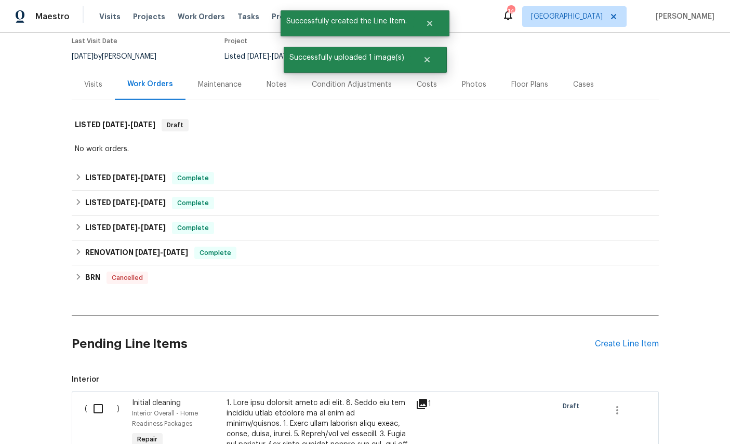
click at [91, 398] on input "checkbox" at bounding box center [102, 409] width 30 height 22
checkbox input "true"
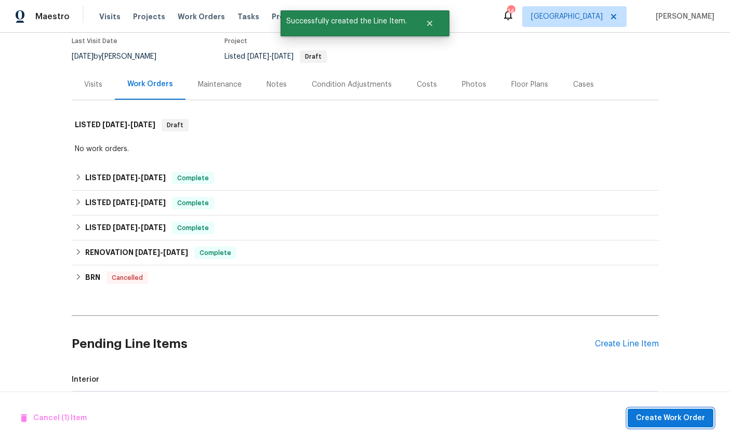
click at [682, 417] on span "Create Work Order" at bounding box center [670, 418] width 69 height 13
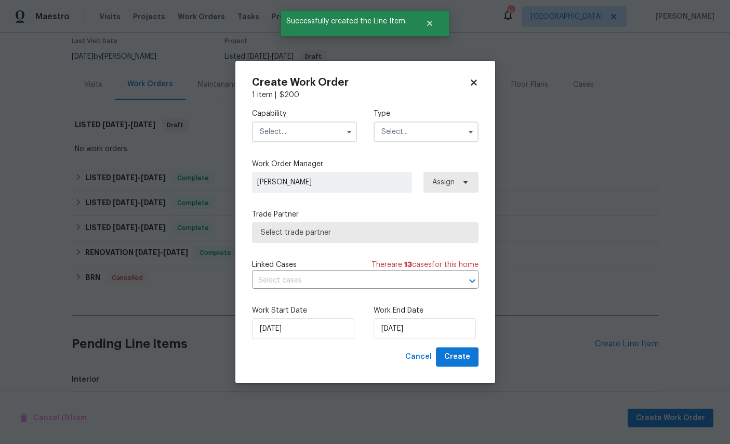
click at [290, 129] on input "text" at bounding box center [304, 132] width 105 height 21
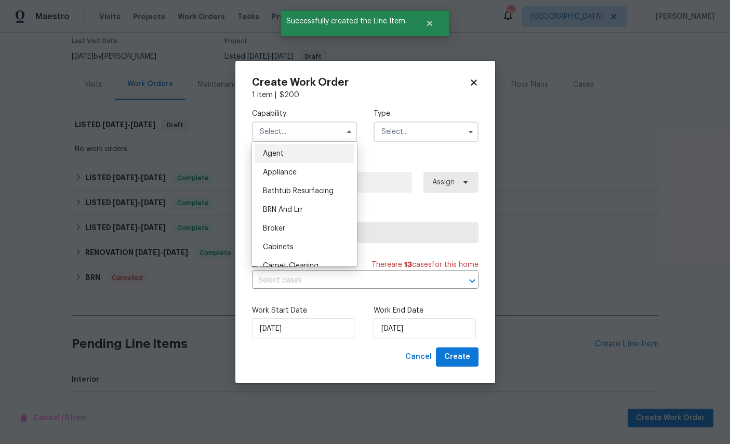
click at [290, 129] on input "text" at bounding box center [304, 132] width 105 height 21
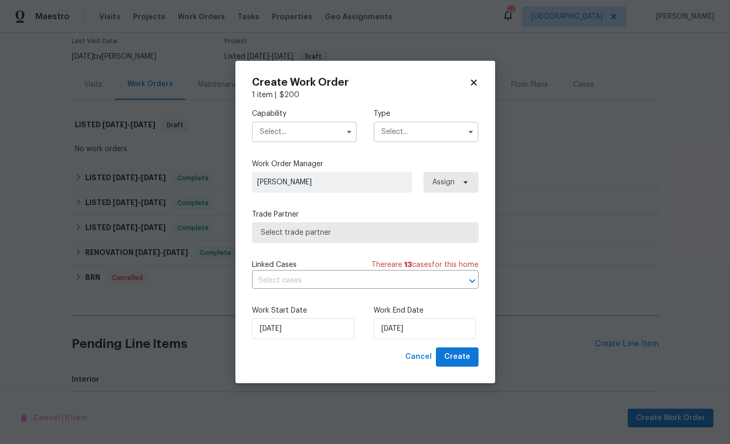
click at [290, 122] on input "text" at bounding box center [304, 132] width 105 height 21
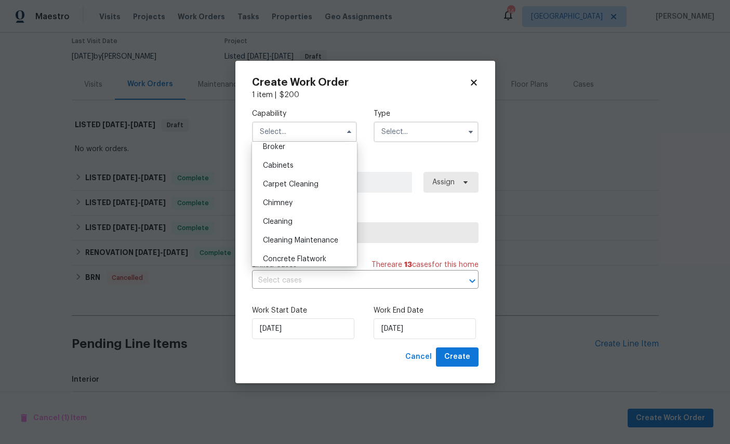
scroll to position [80, 0]
click at [300, 226] on div "Cleaning" at bounding box center [305, 224] width 100 height 19
type input "Cleaning"
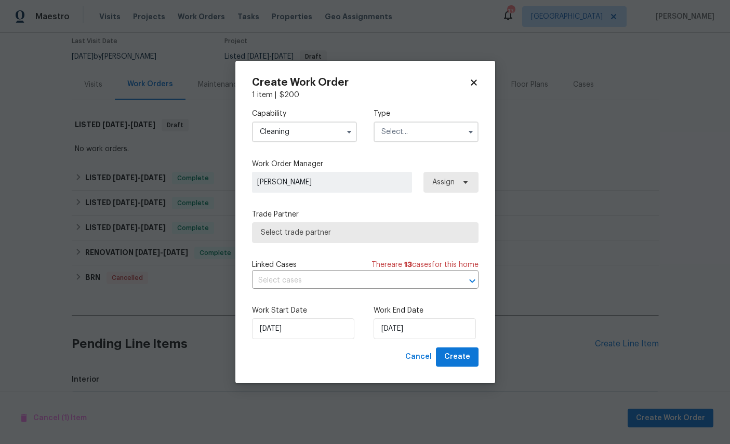
click at [428, 124] on input "text" at bounding box center [426, 132] width 105 height 21
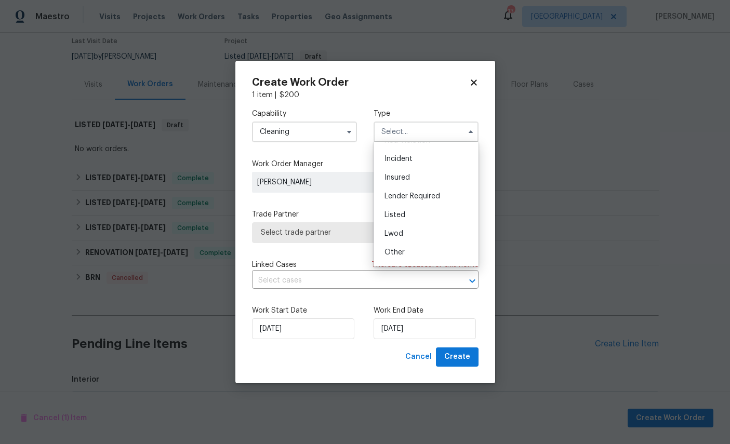
scroll to position [32, 0]
click at [432, 218] on div "Listed" at bounding box center [426, 215] width 100 height 19
type input "Listed"
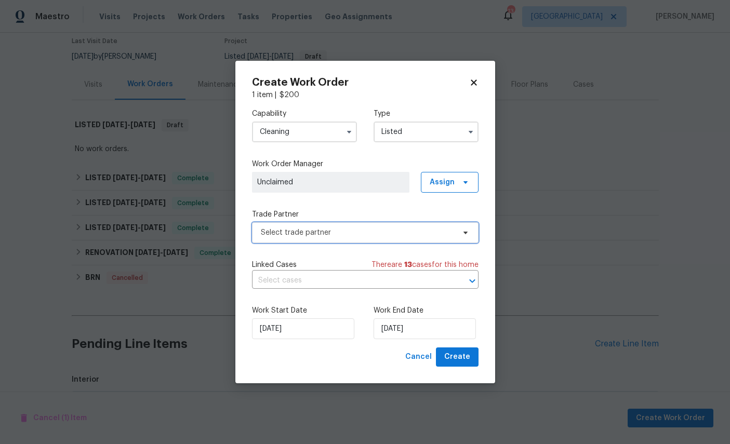
click at [358, 222] on span "Select trade partner" at bounding box center [365, 232] width 227 height 21
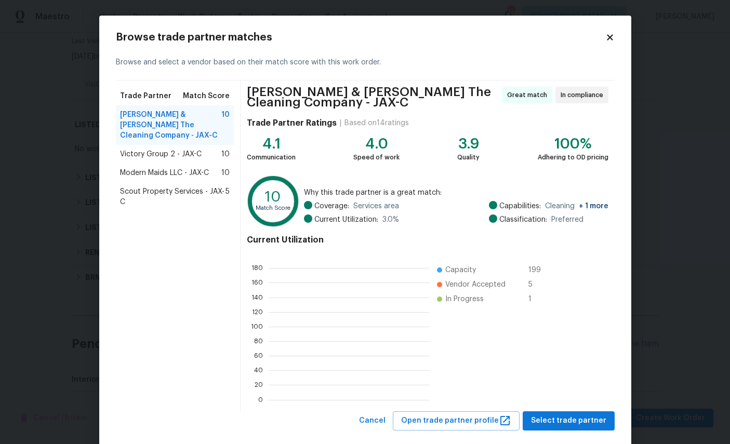
scroll to position [145, 161]
click at [182, 168] on span "Modern Maids LLC - JAX-C" at bounding box center [164, 173] width 89 height 10
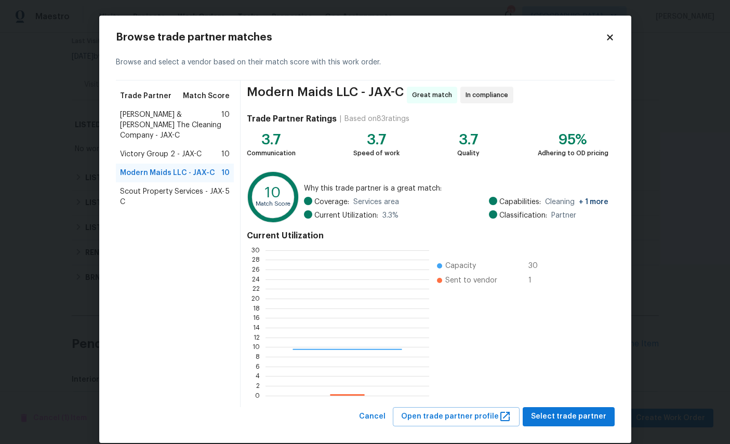
scroll to position [145, 163]
click at [571, 417] on span "Select trade partner" at bounding box center [568, 417] width 75 height 13
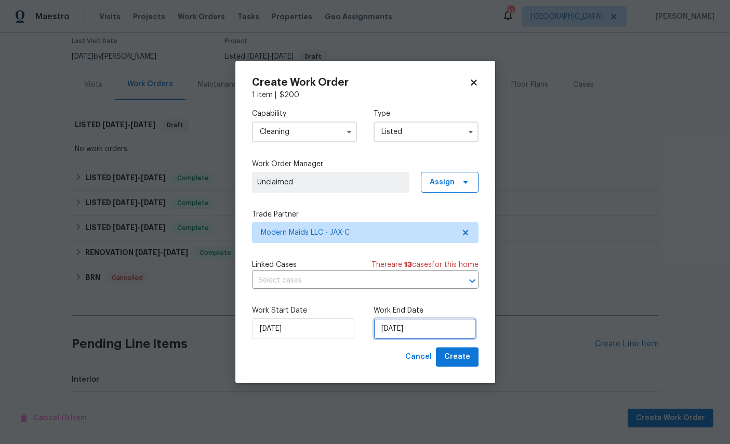
click at [455, 339] on input "[DATE]" at bounding box center [425, 329] width 102 height 21
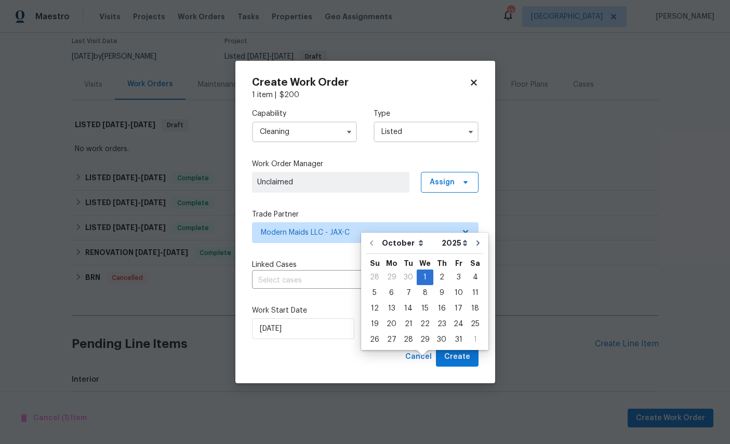
scroll to position [39, 0]
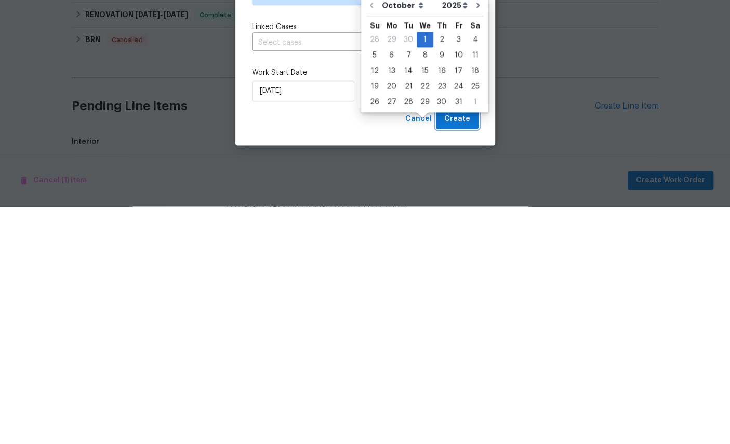
click at [464, 351] on span "Create" at bounding box center [457, 357] width 26 height 13
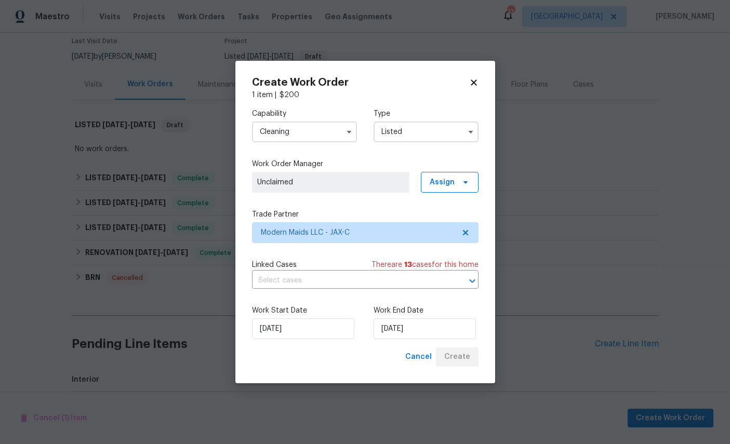
checkbox input "false"
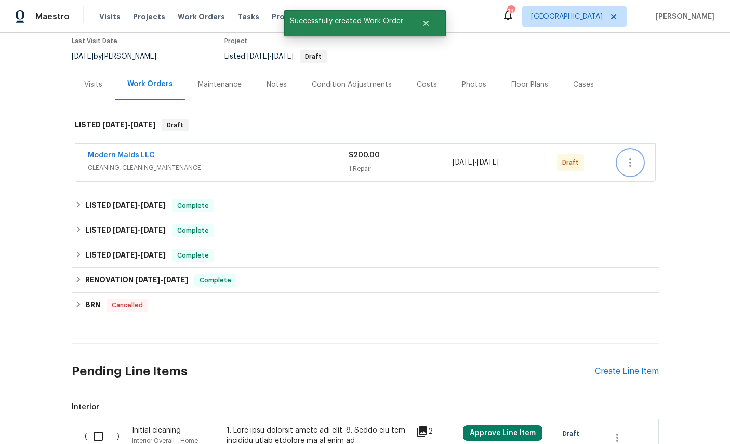
click at [632, 156] on icon "button" at bounding box center [630, 162] width 12 height 12
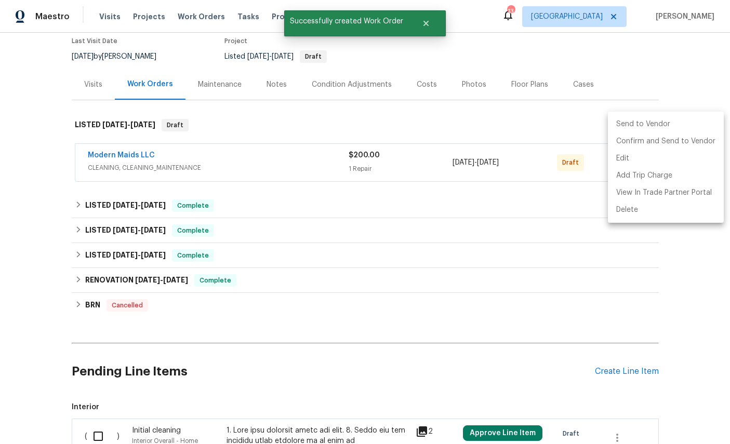
click at [645, 125] on li "Send to Vendor" at bounding box center [666, 124] width 116 height 17
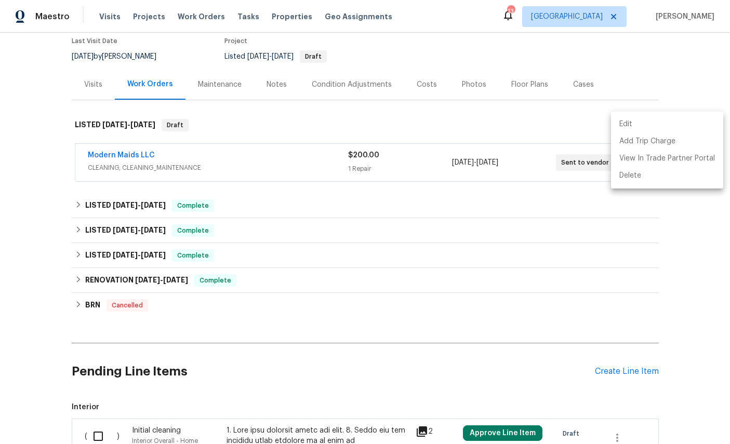
click at [554, 249] on div at bounding box center [365, 222] width 730 height 444
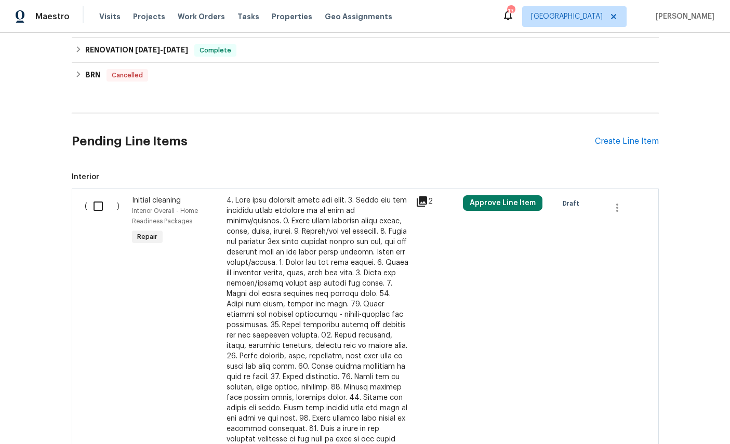
scroll to position [324, 0]
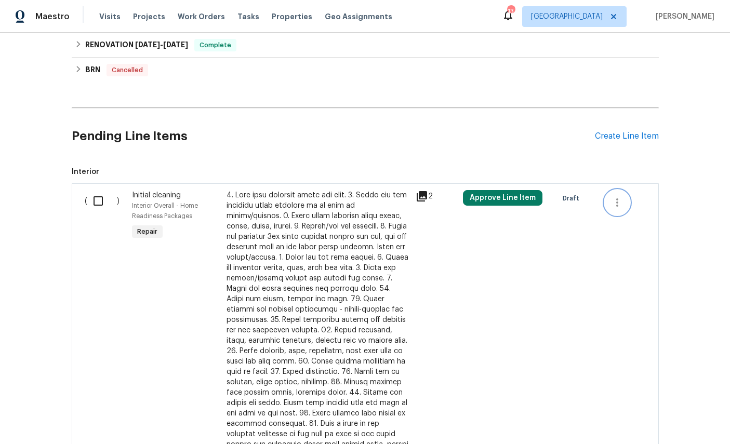
click at [621, 197] on icon "button" at bounding box center [617, 202] width 12 height 12
click at [626, 202] on li "Cancel" at bounding box center [625, 202] width 40 height 17
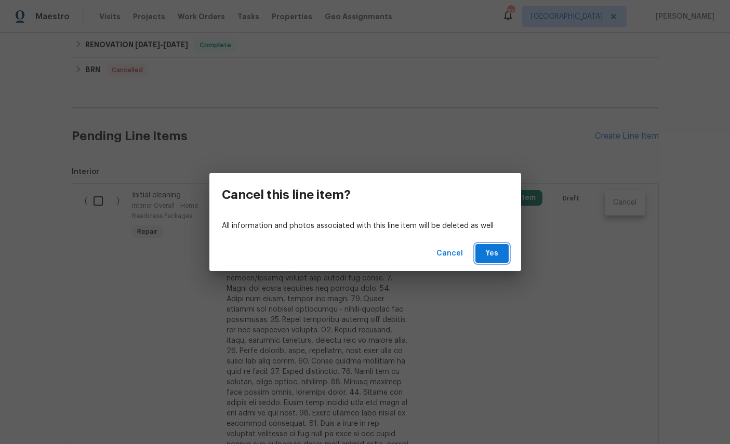
click at [498, 246] on button "Yes" at bounding box center [491, 253] width 33 height 19
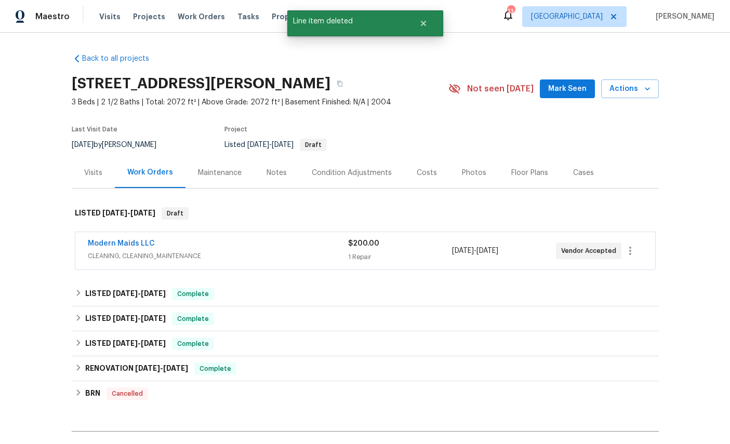
scroll to position [0, 0]
